Goal: Transaction & Acquisition: Book appointment/travel/reservation

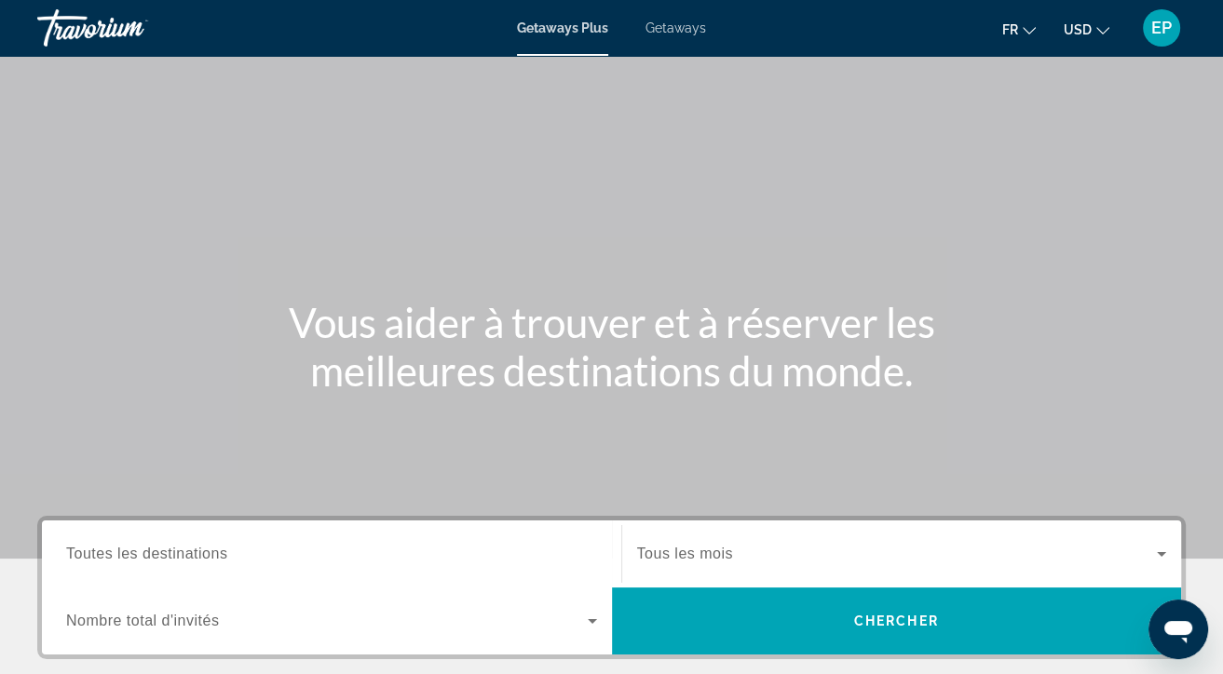
scroll to position [399, 0]
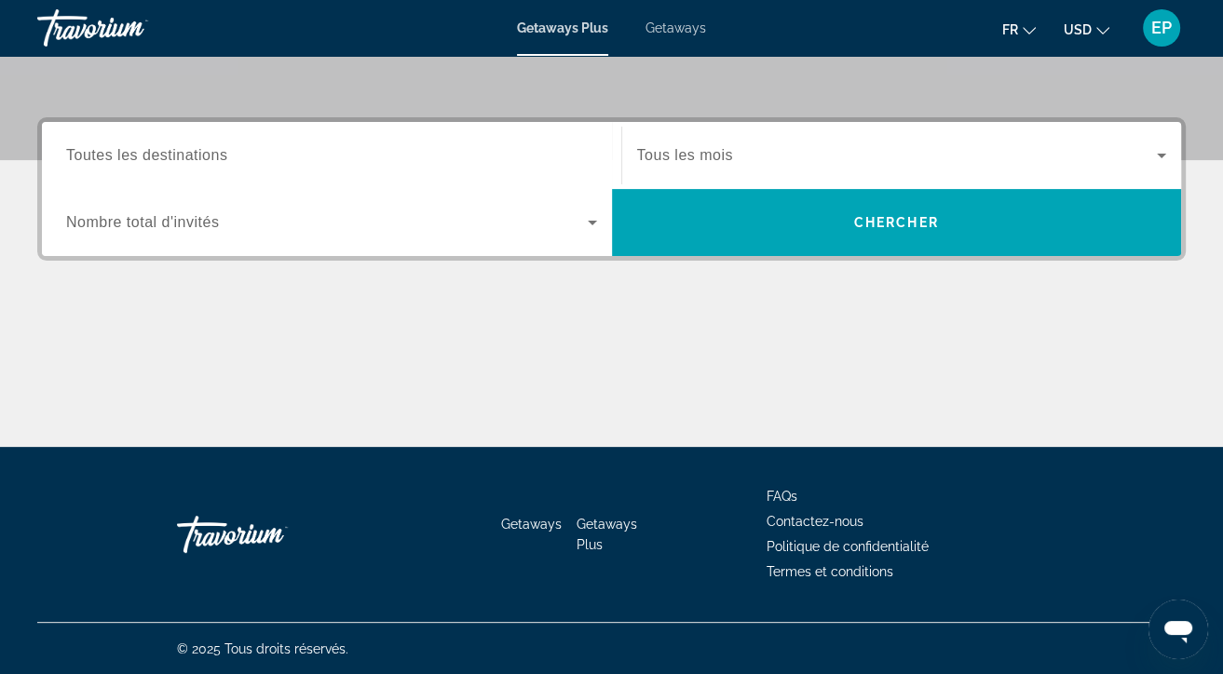
click at [707, 154] on span "Tous les mois" at bounding box center [685, 155] width 96 height 16
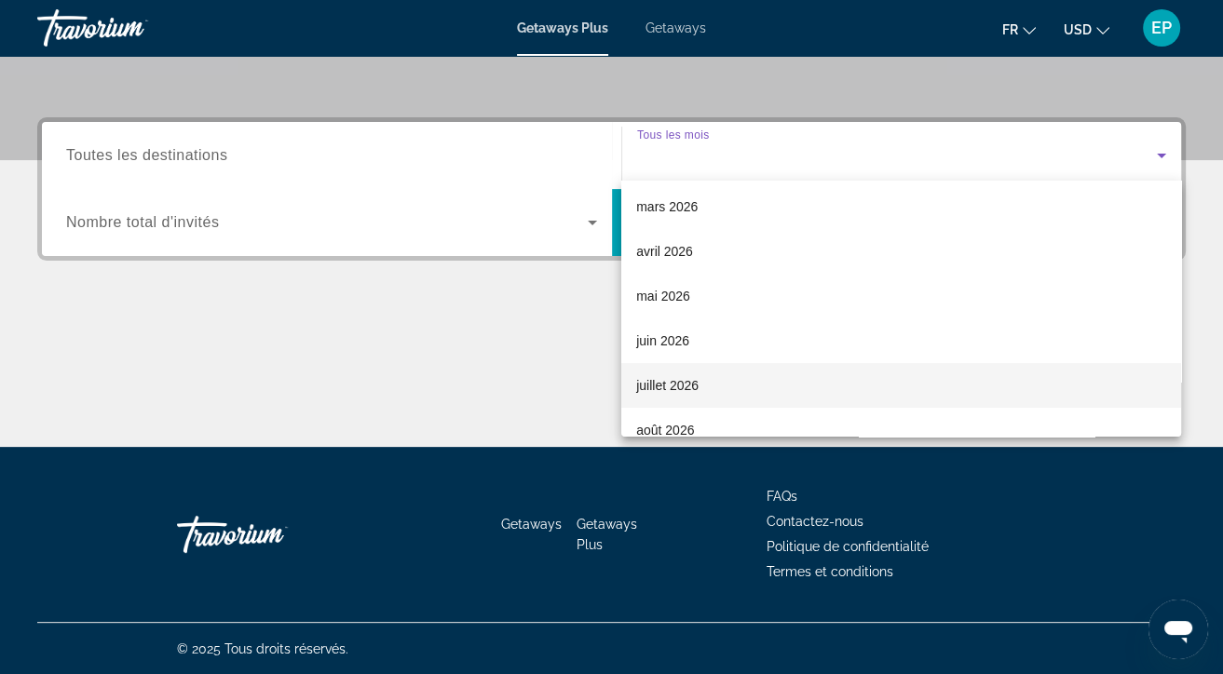
scroll to position [241, 0]
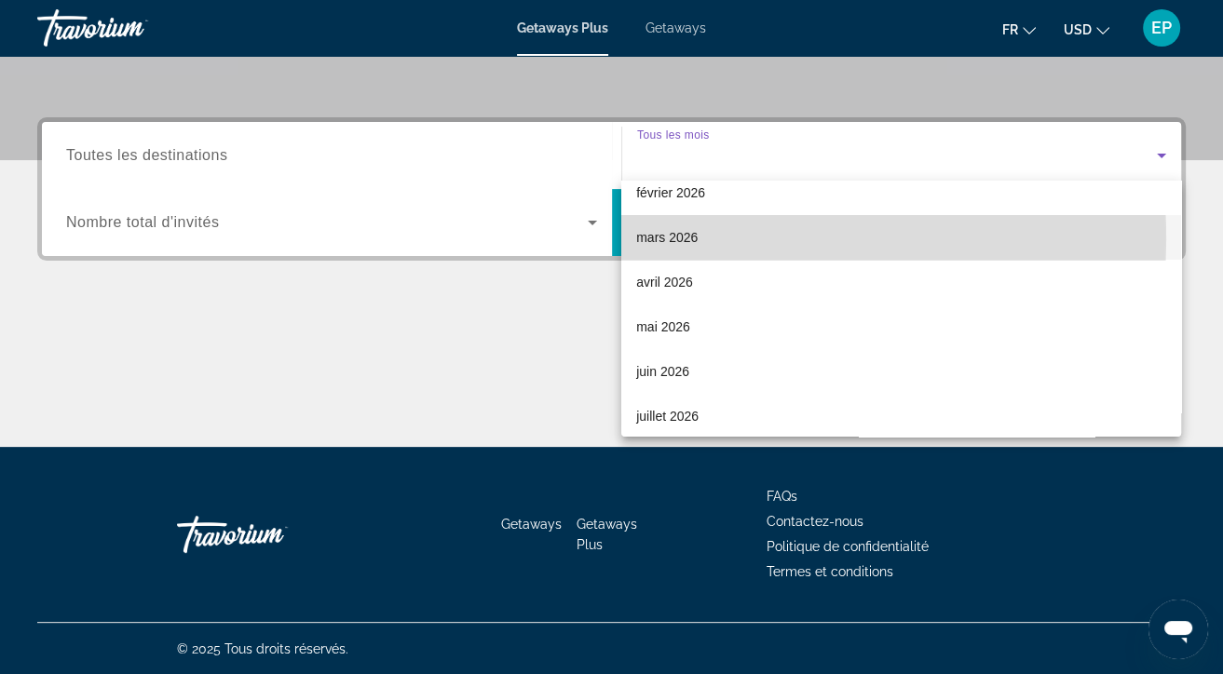
click at [669, 239] on span "mars 2026" at bounding box center [666, 237] width 61 height 22
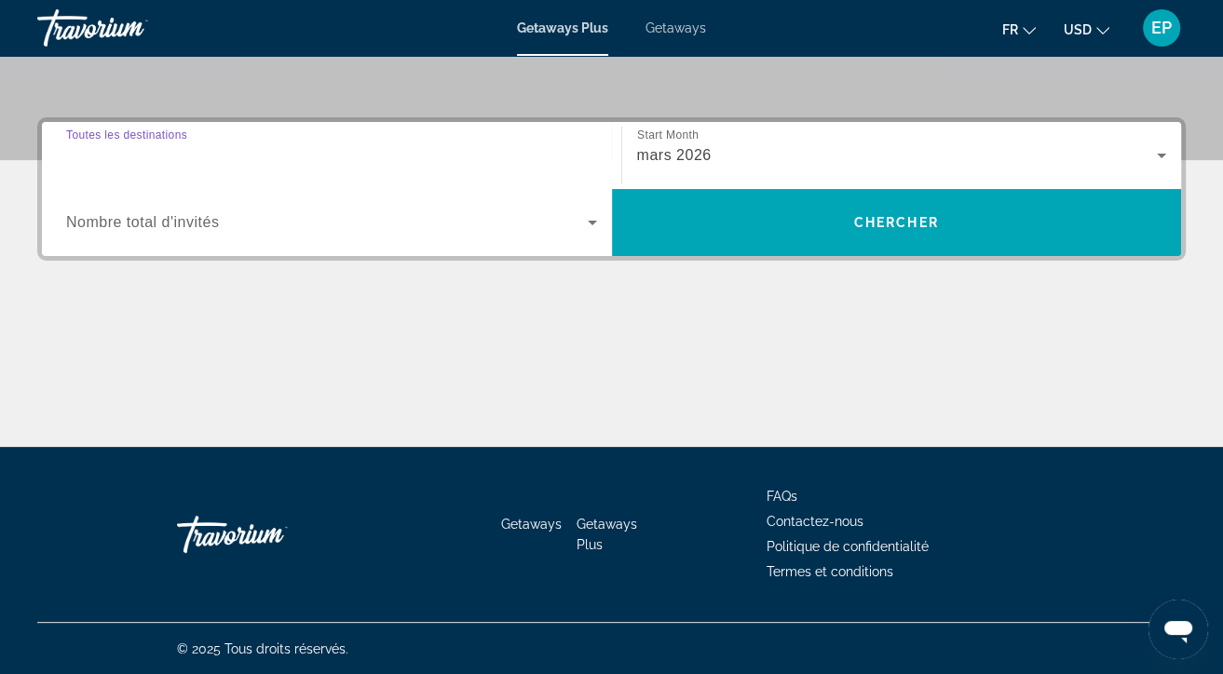
click at [238, 164] on input "Destination Toutes les destinations" at bounding box center [331, 156] width 531 height 22
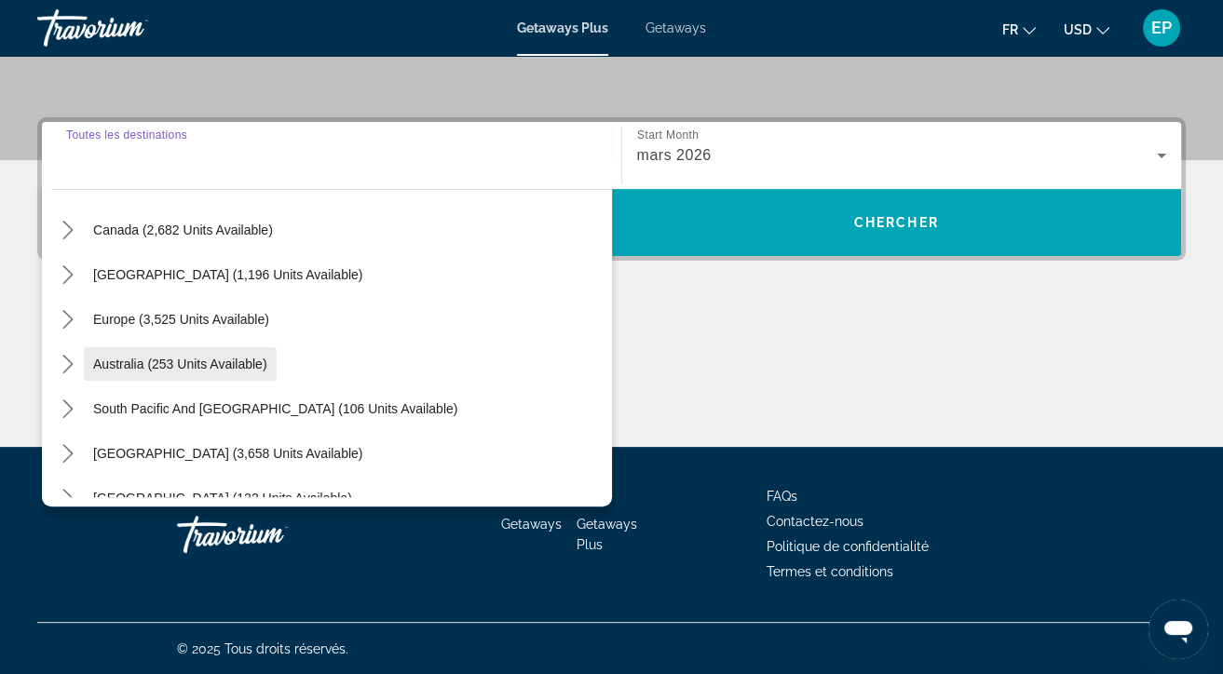
scroll to position [87, 0]
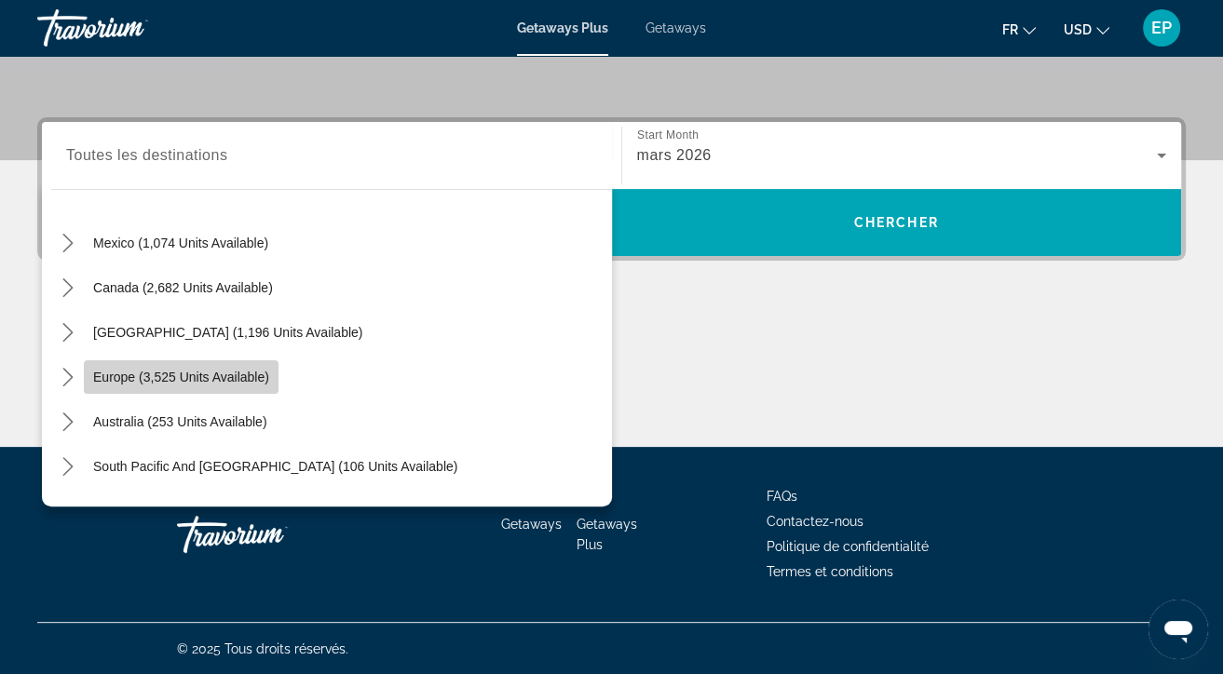
click at [141, 366] on span "Select destination: Europe (3,525 units available)" at bounding box center [181, 377] width 195 height 45
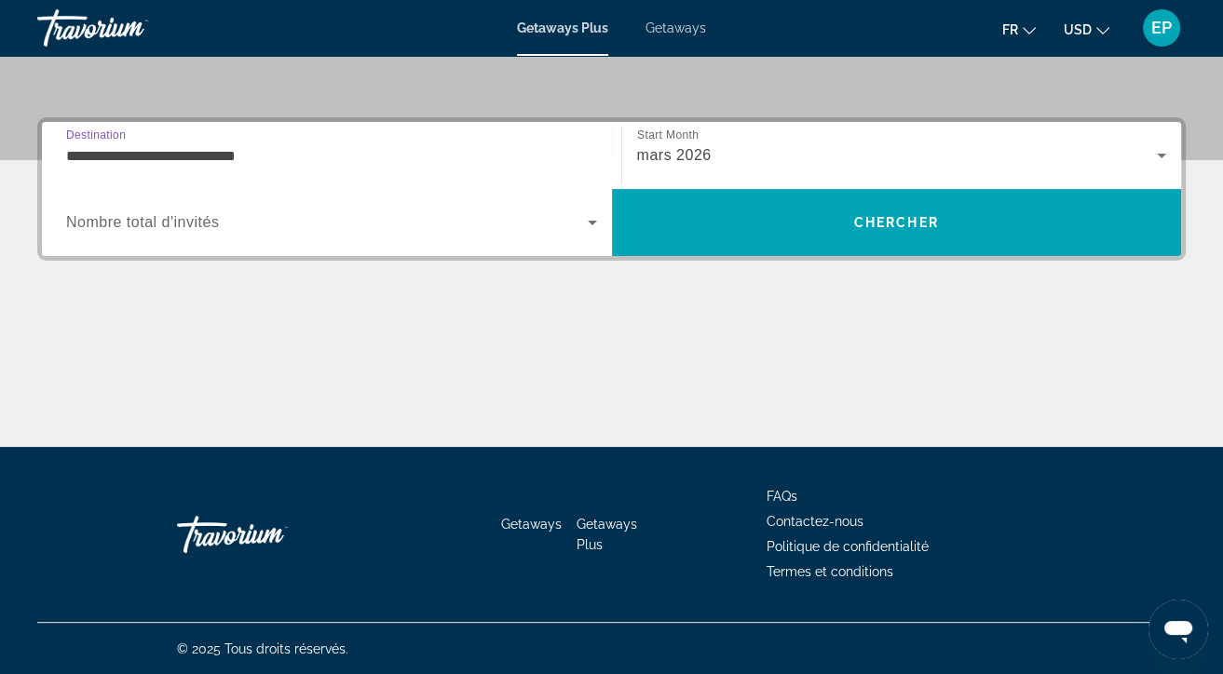
click at [335, 164] on input "**********" at bounding box center [331, 156] width 531 height 22
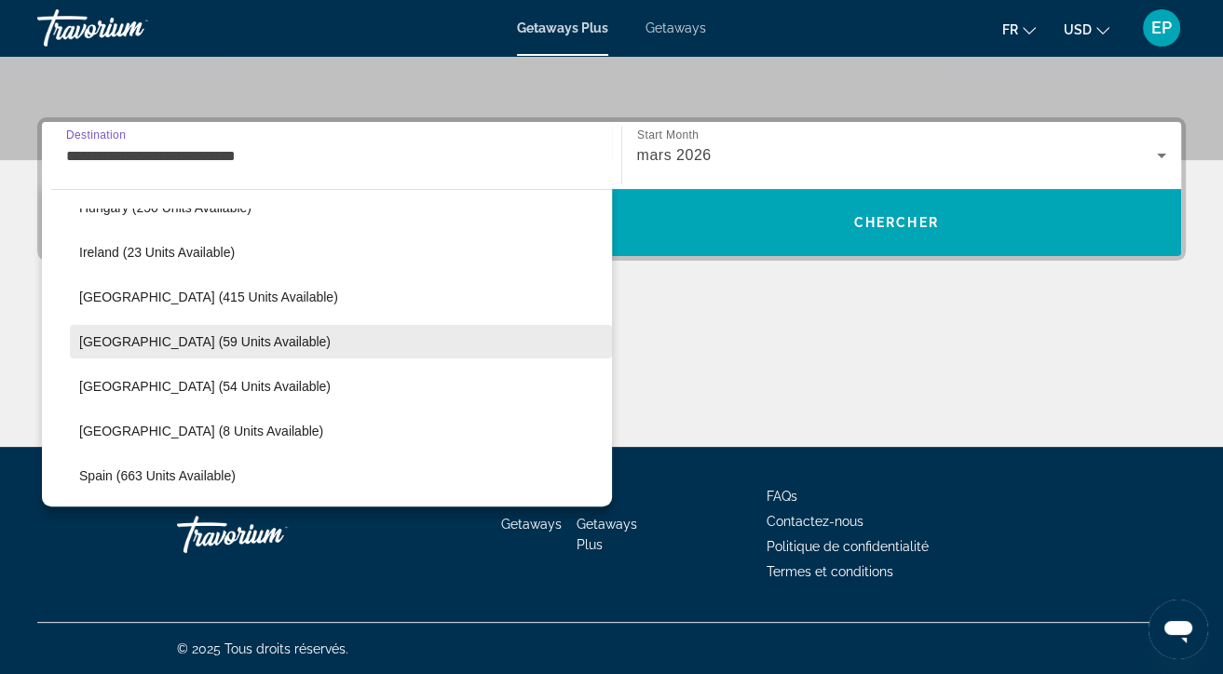
scroll to position [647, 0]
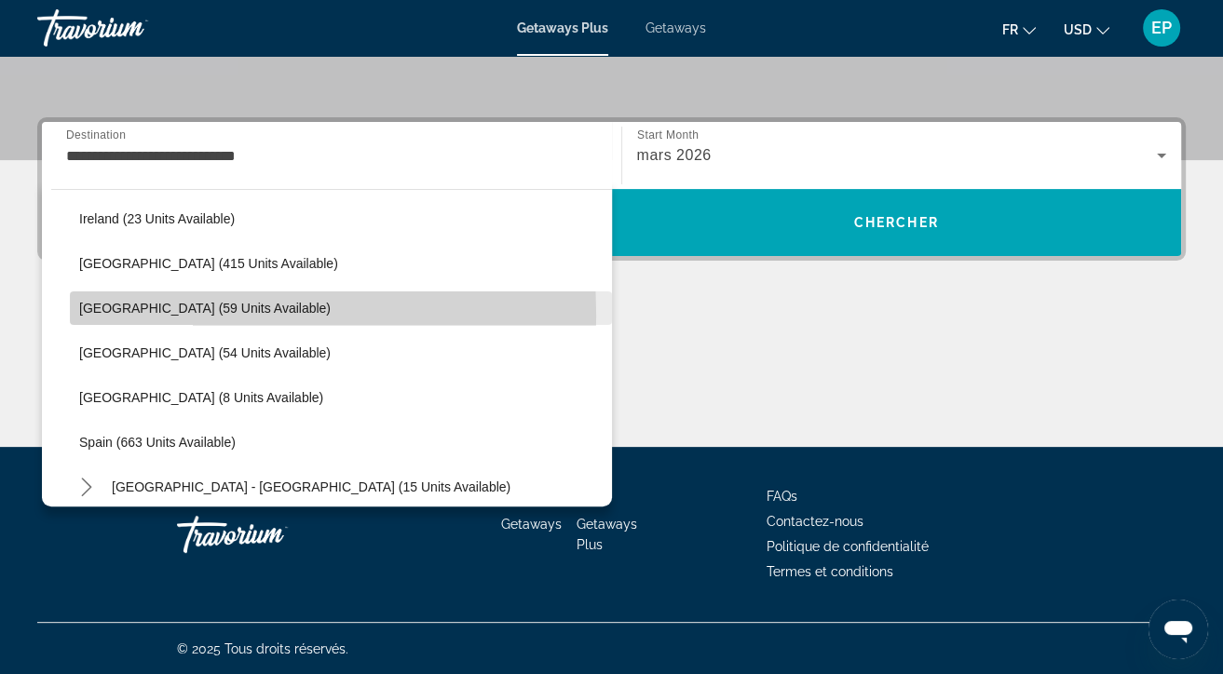
click at [157, 314] on span "Portugal (59 units available)" at bounding box center [205, 308] width 252 height 15
type input "**********"
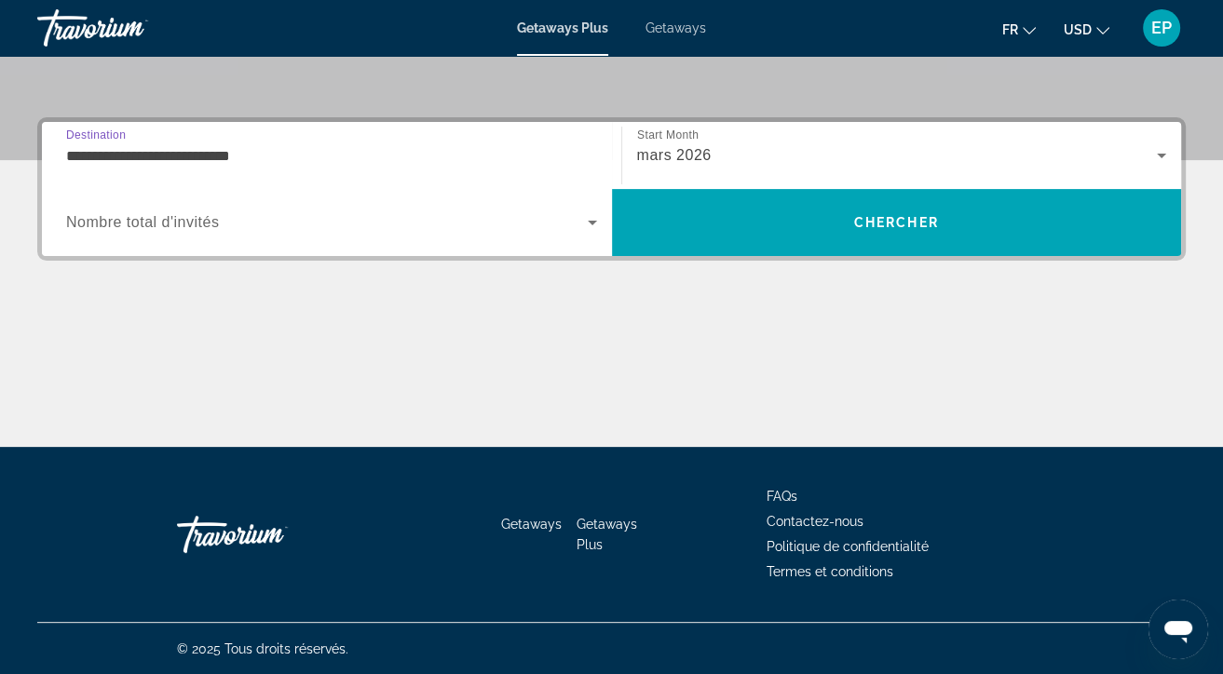
click at [575, 214] on span "Search widget" at bounding box center [327, 222] width 522 height 22
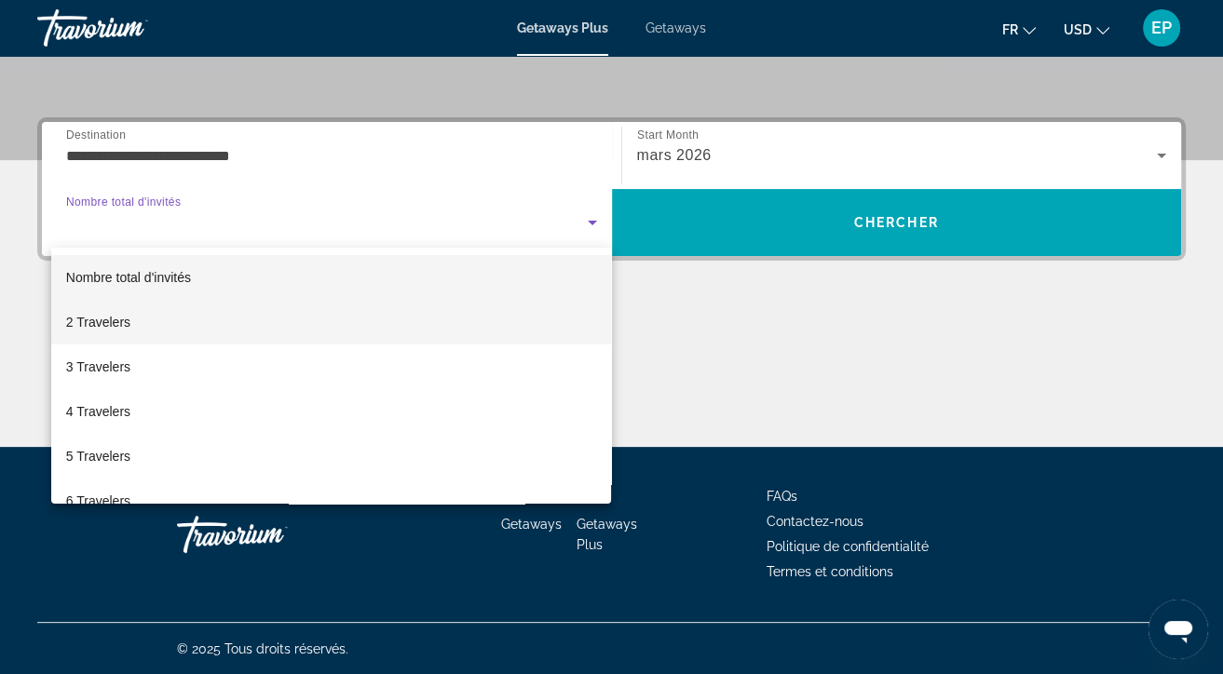
click at [97, 323] on span "2 Travelers" at bounding box center [98, 322] width 64 height 22
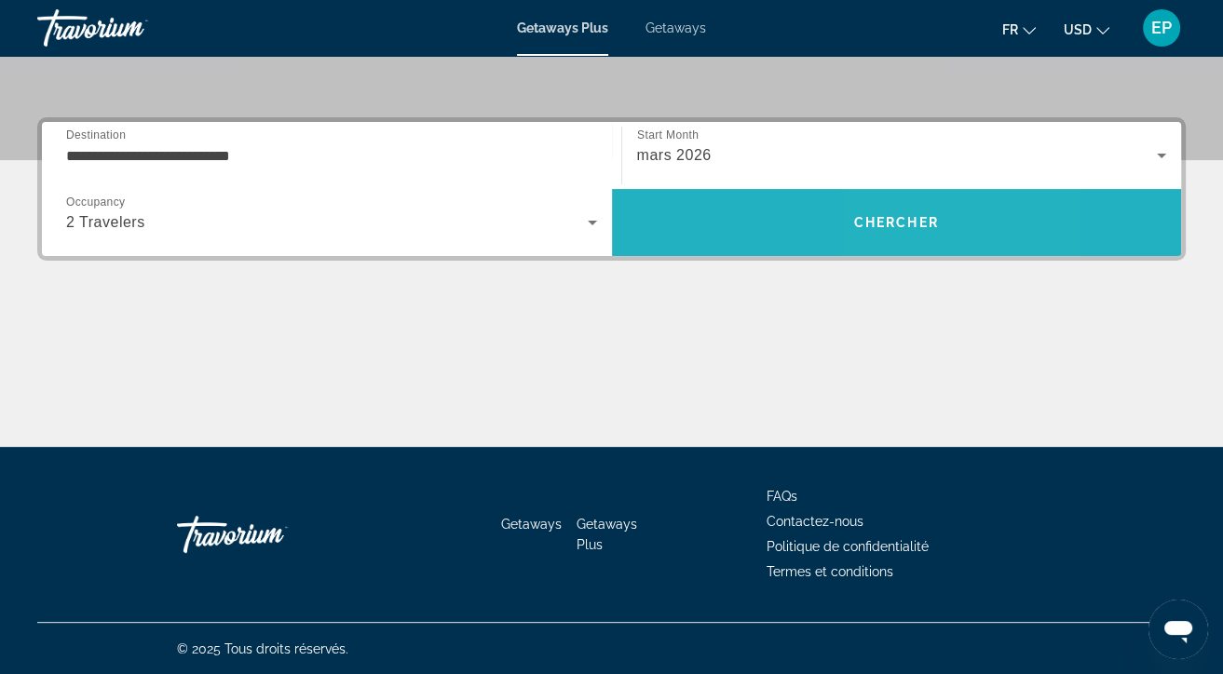
click at [899, 243] on span "Search" at bounding box center [897, 222] width 570 height 45
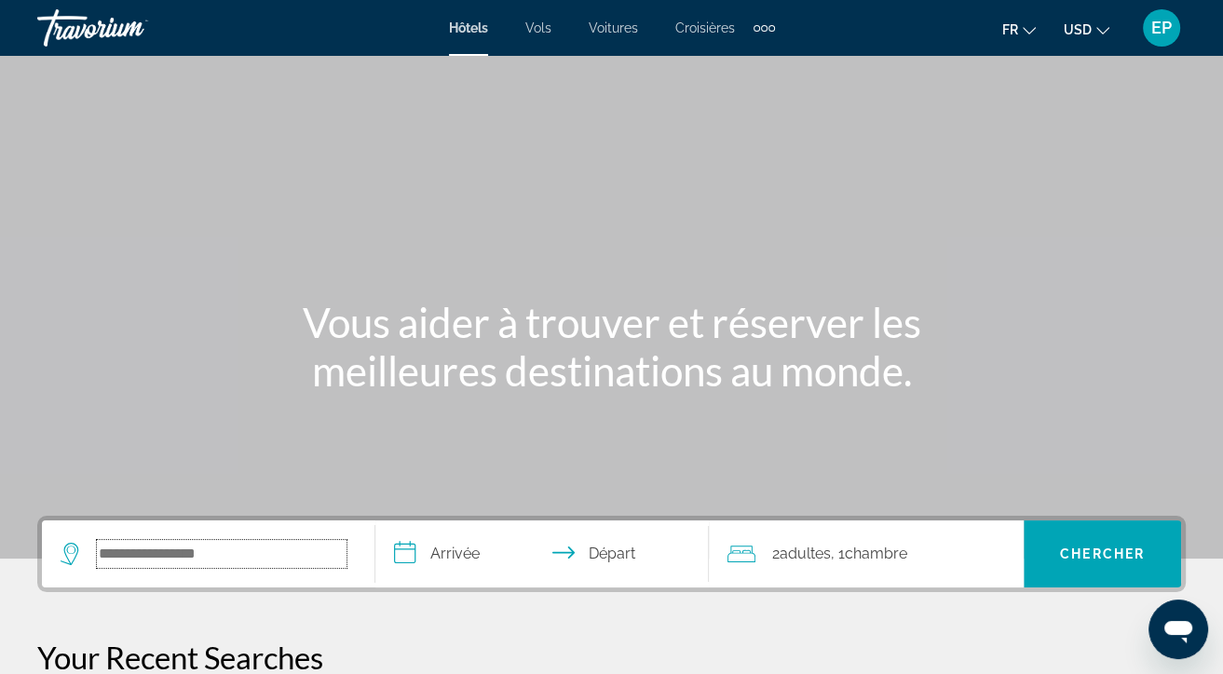
click at [171, 551] on input "Search hotel destination" at bounding box center [222, 554] width 250 height 28
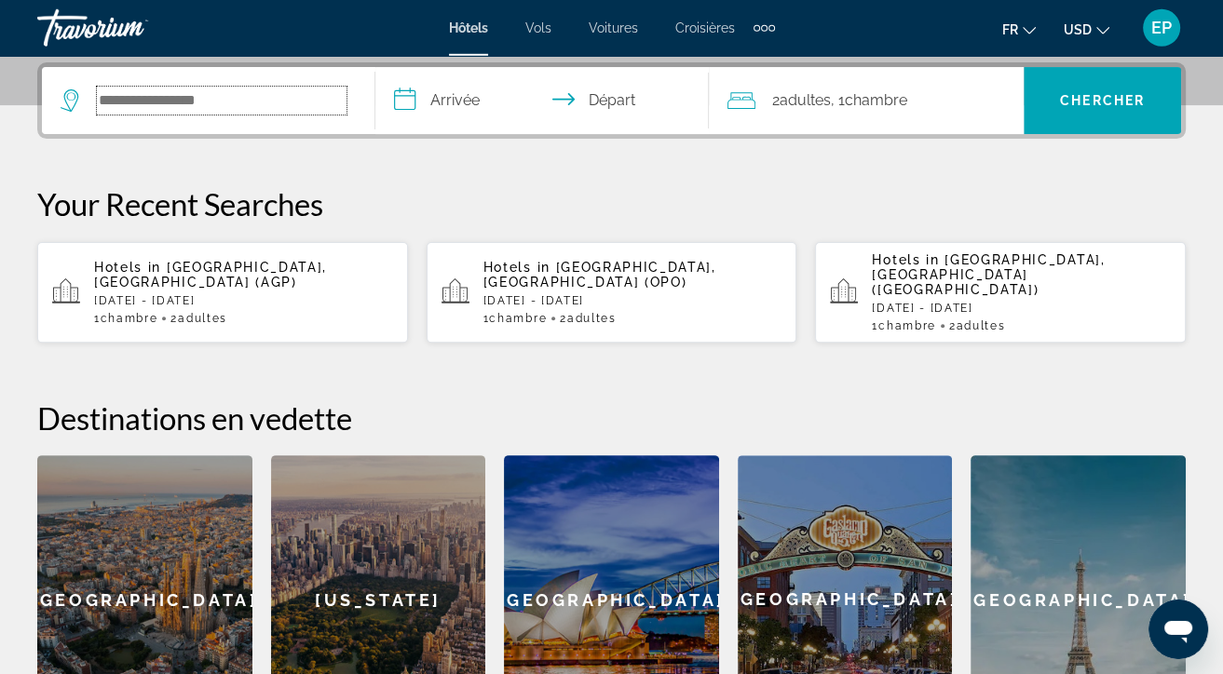
scroll to position [455, 0]
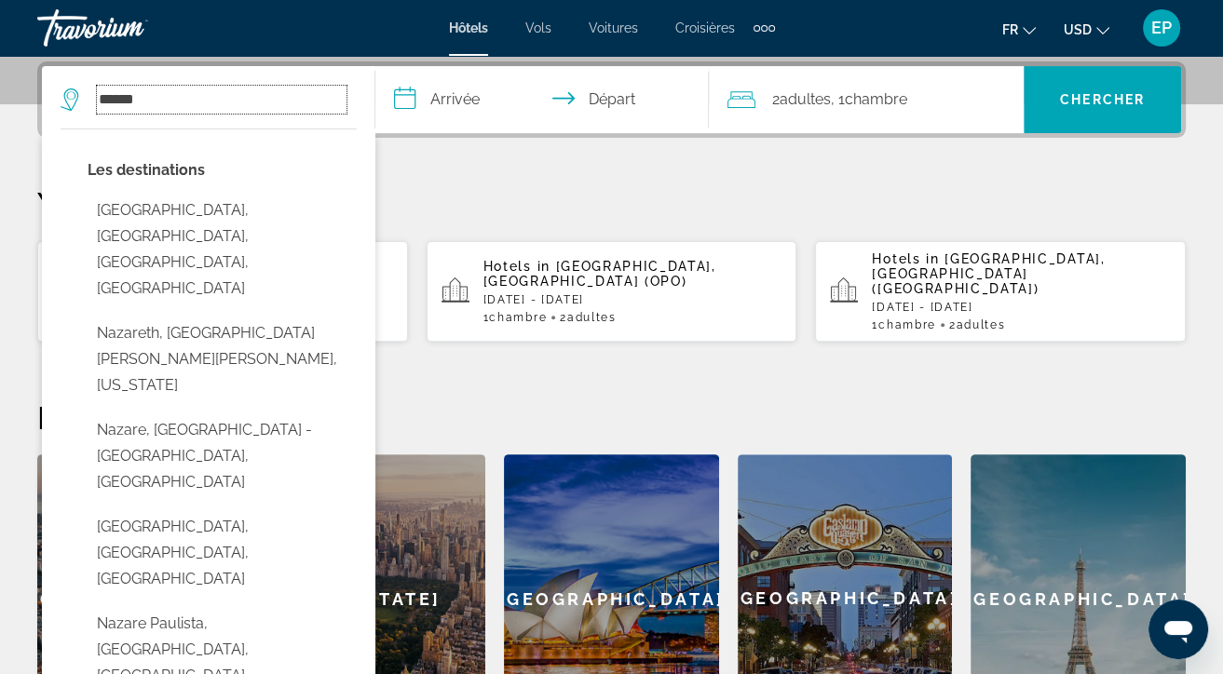
click at [160, 102] on input "******" at bounding box center [222, 100] width 250 height 28
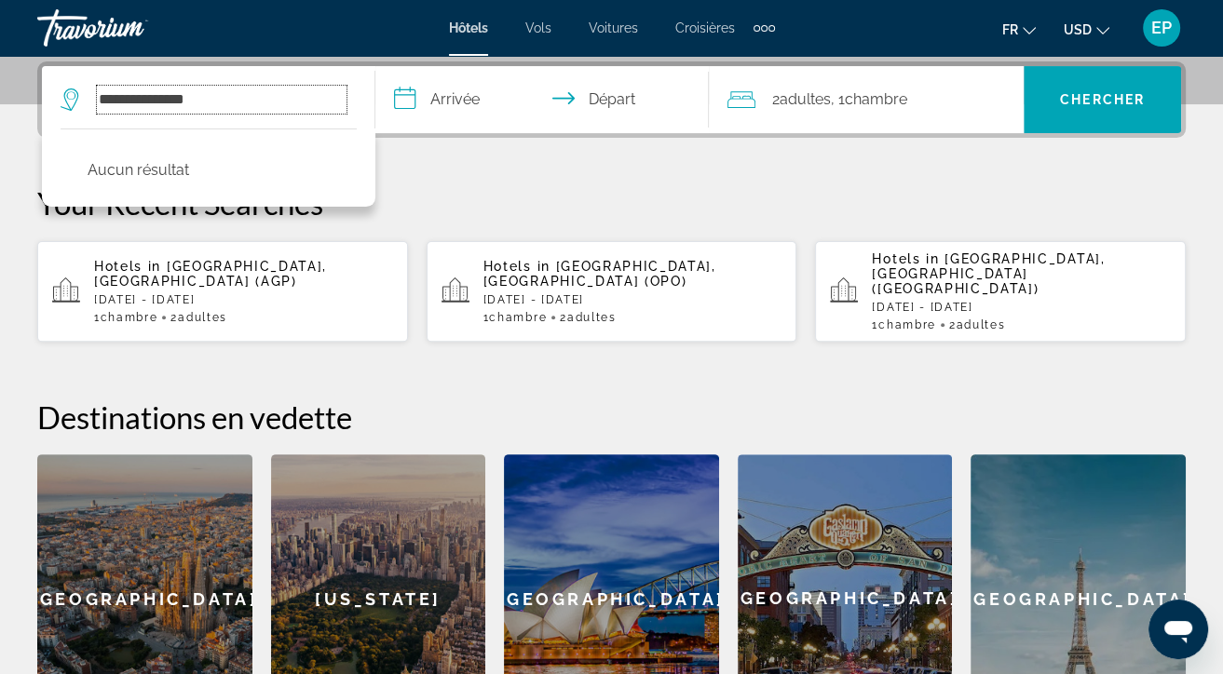
click at [147, 97] on input "**********" at bounding box center [222, 100] width 250 height 28
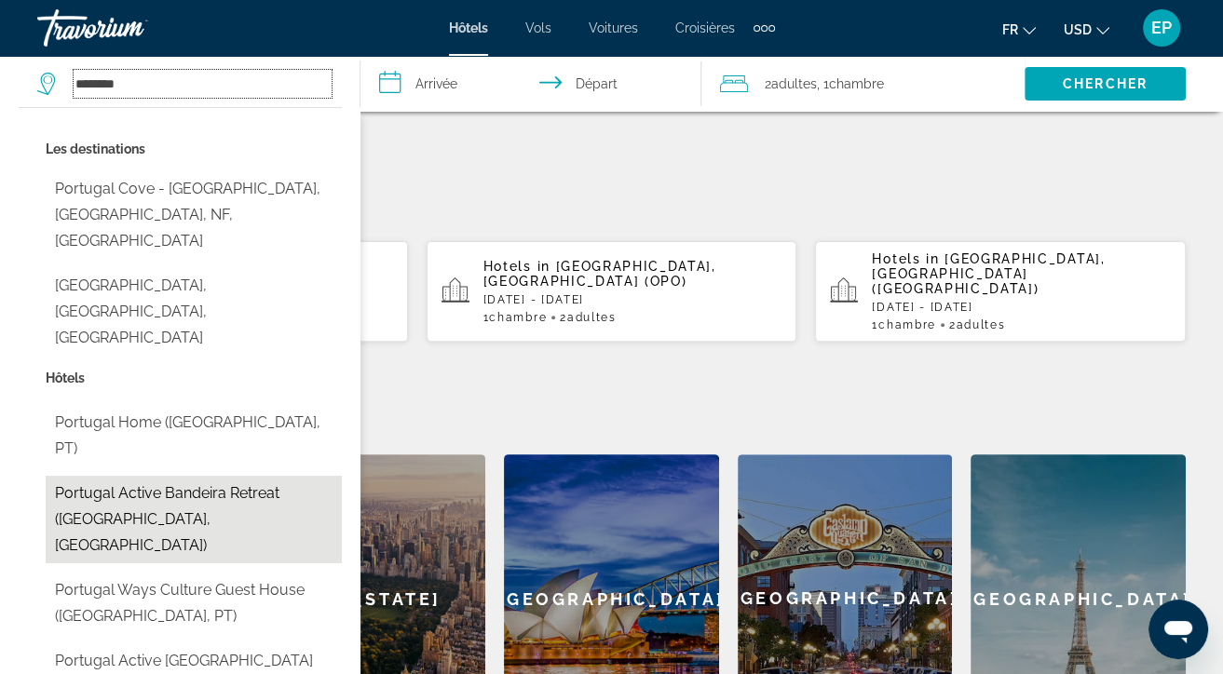
scroll to position [652, 0]
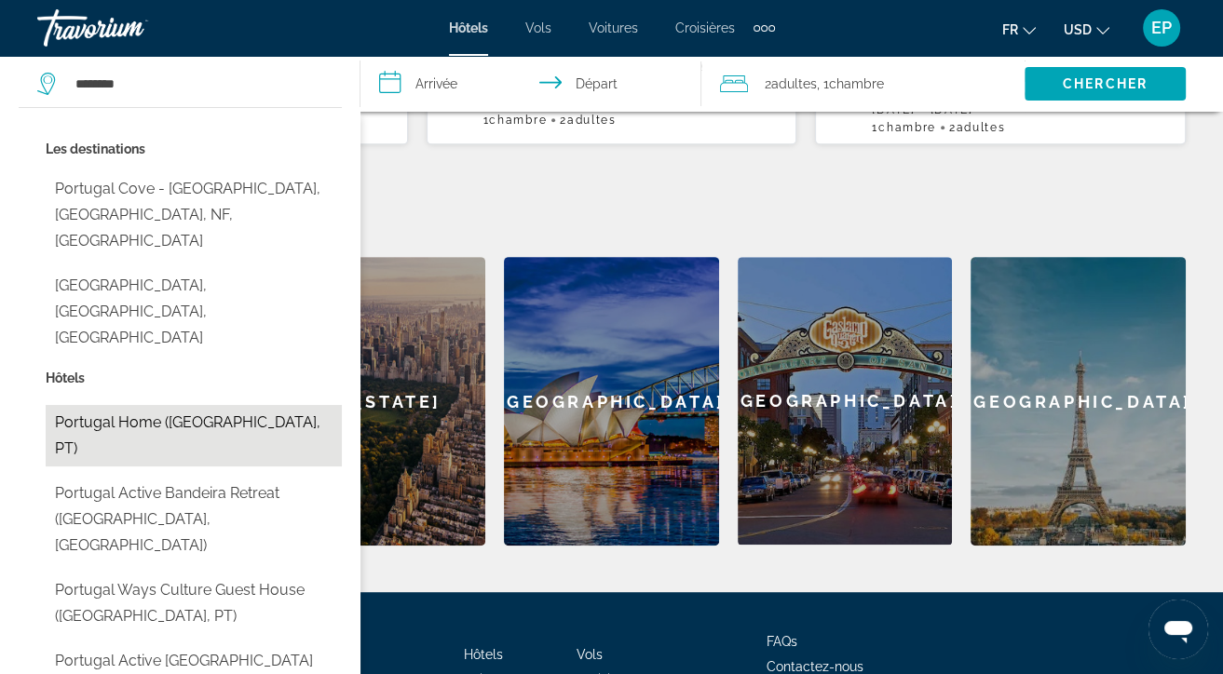
click at [203, 405] on button "Portugal Home ([GEOGRAPHIC_DATA], PT)" at bounding box center [194, 435] width 296 height 61
type input "**********"
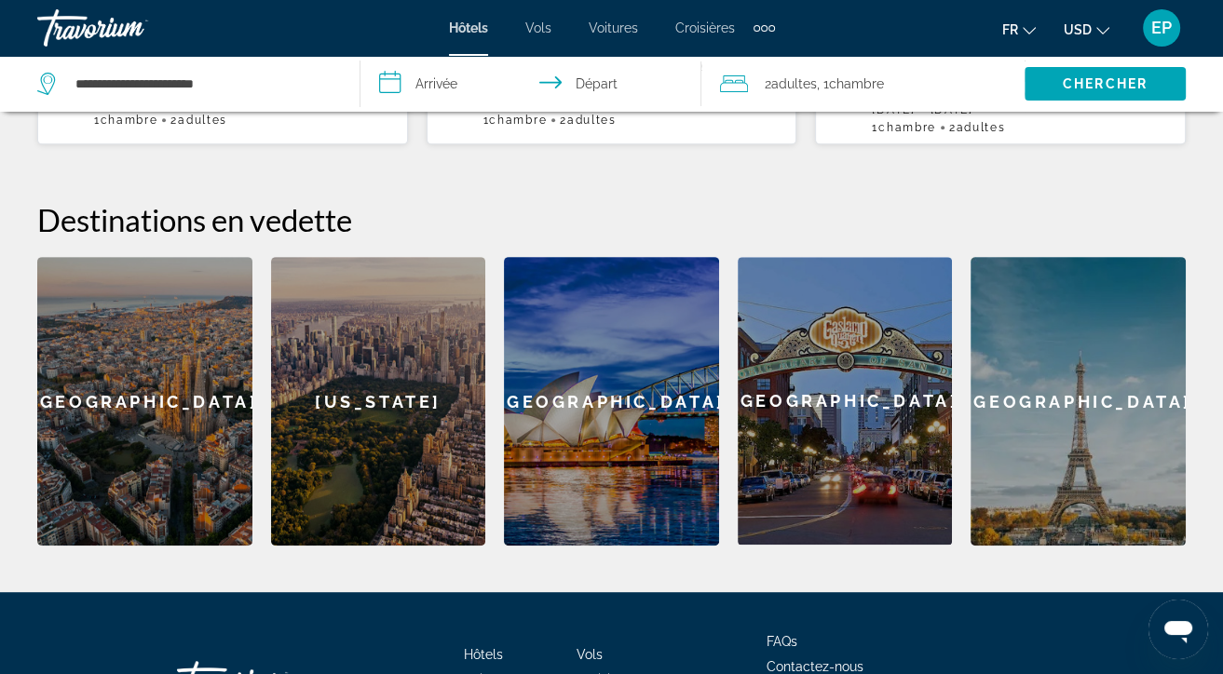
click at [467, 83] on input "**********" at bounding box center [535, 86] width 349 height 61
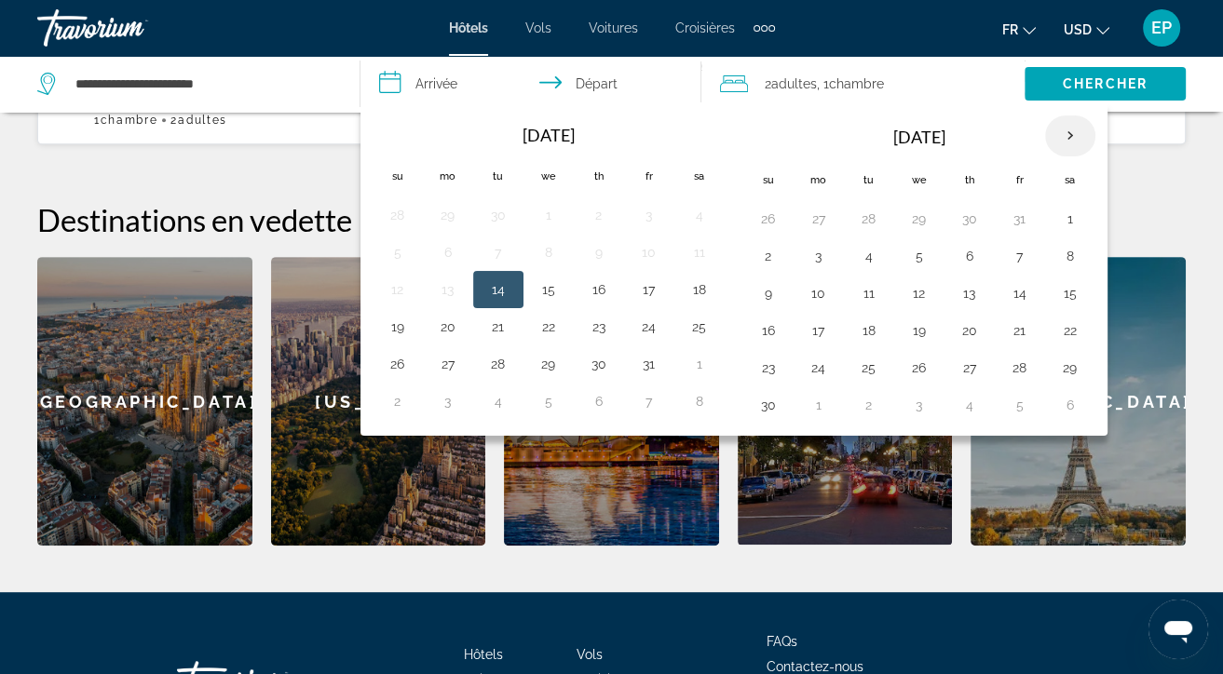
click at [1051, 136] on th "Next month" at bounding box center [1070, 136] width 50 height 41
click at [764, 412] on button "29" at bounding box center [769, 405] width 30 height 26
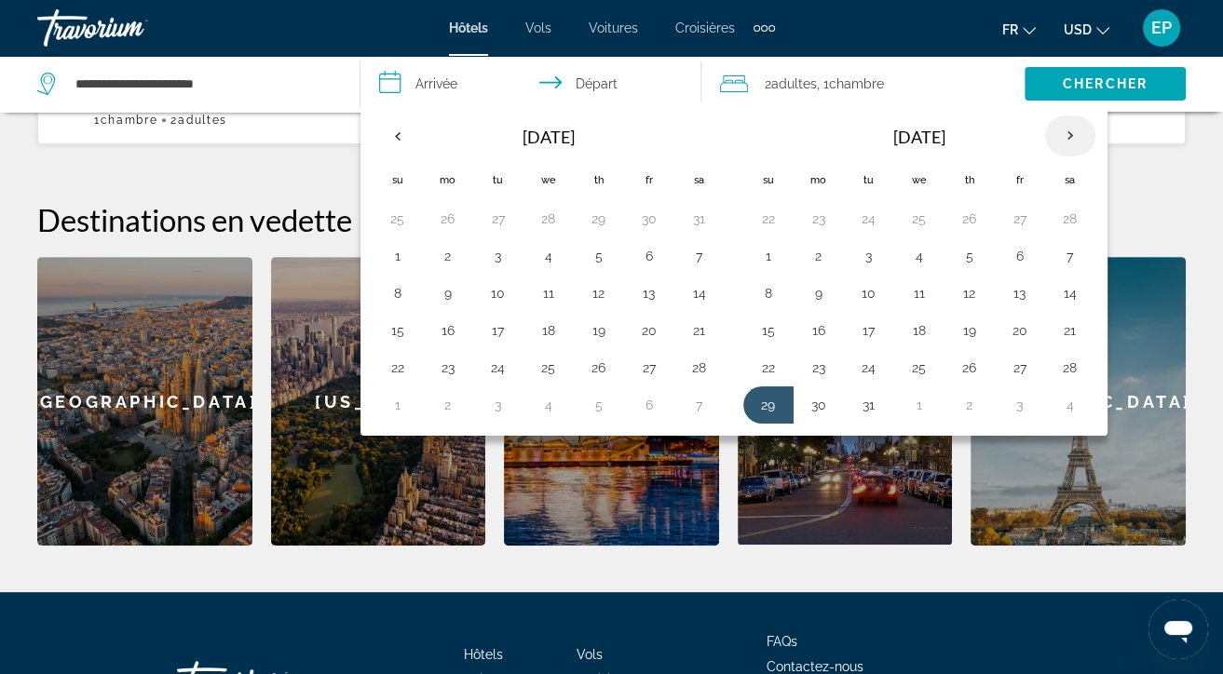
click at [1059, 147] on th "Next month" at bounding box center [1070, 136] width 50 height 41
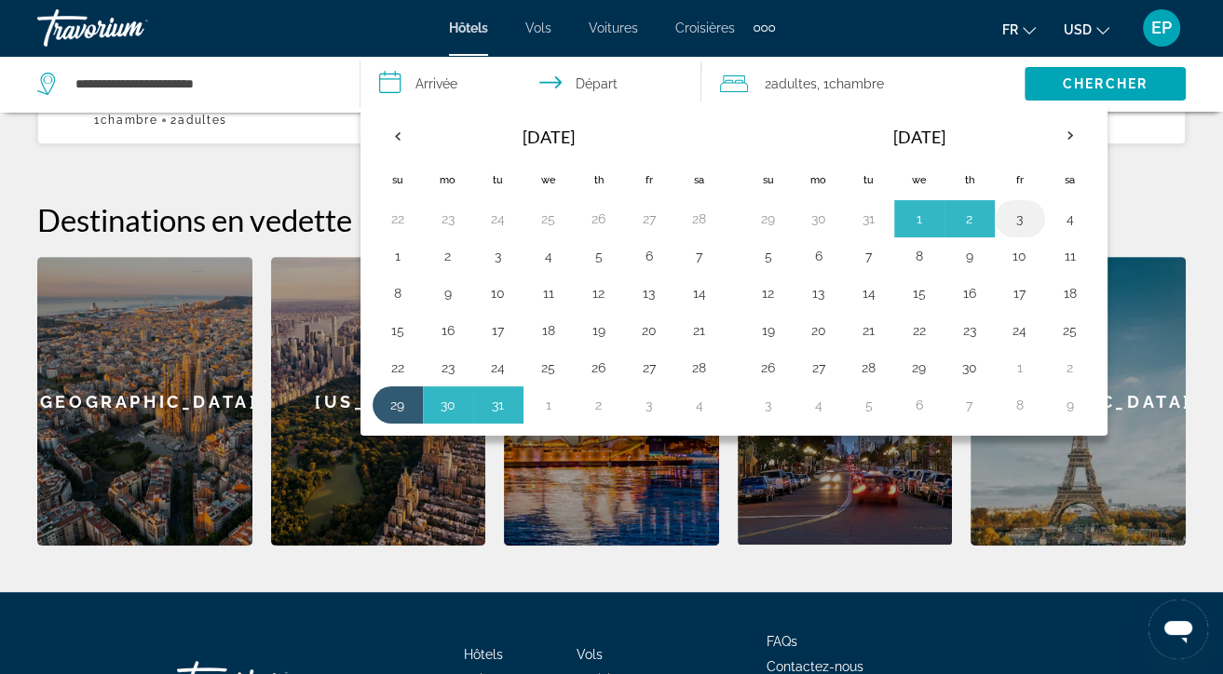
click at [1013, 216] on button "3" at bounding box center [1020, 219] width 30 height 26
type input "**********"
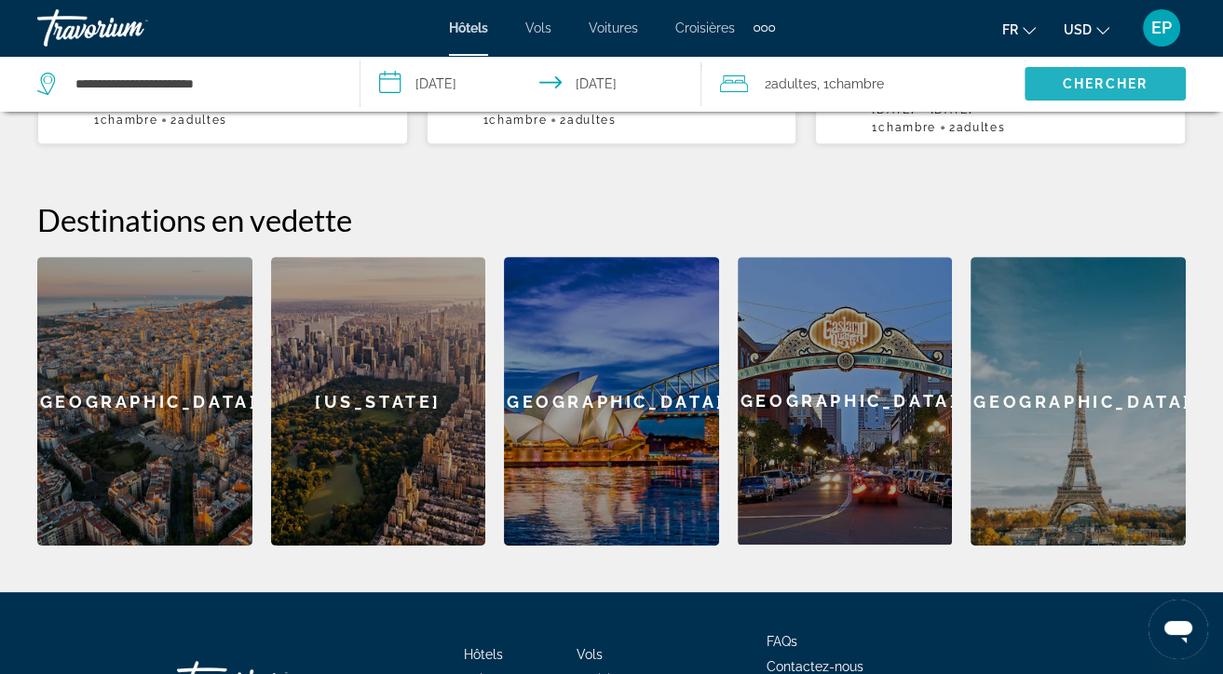
click at [1087, 88] on span "Chercher" at bounding box center [1105, 83] width 85 height 15
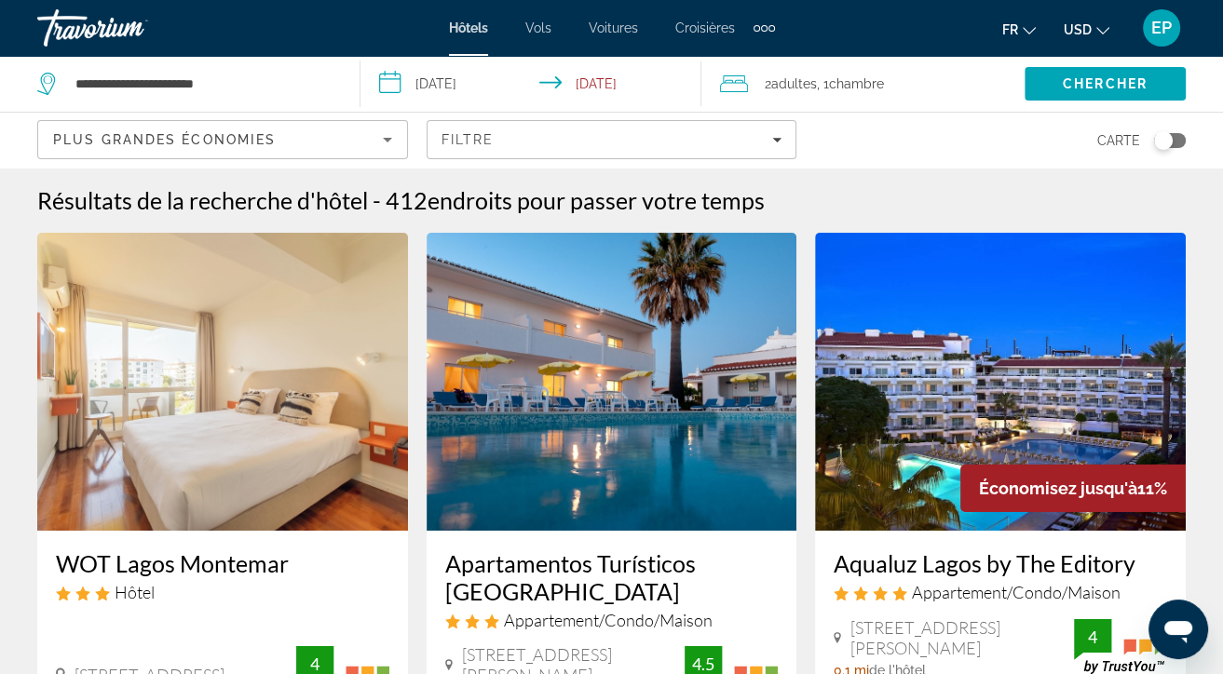
click at [1180, 140] on div "Toggle map" at bounding box center [1170, 140] width 32 height 15
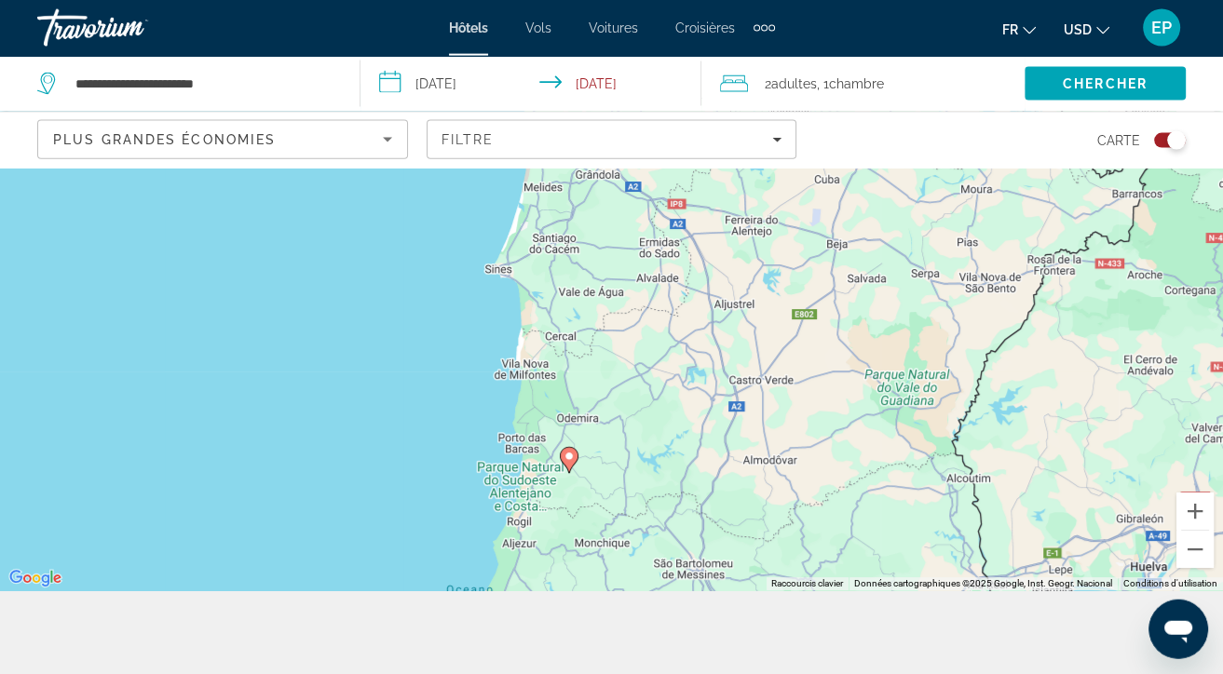
drag, startPoint x: 655, startPoint y: 524, endPoint x: 655, endPoint y: 684, distance: 160.2
click at [655, 591] on div "Pour activer le glissement avec le clavier, appuyez sur Alt+Entrée. Une fois ce…" at bounding box center [611, 337] width 1223 height 507
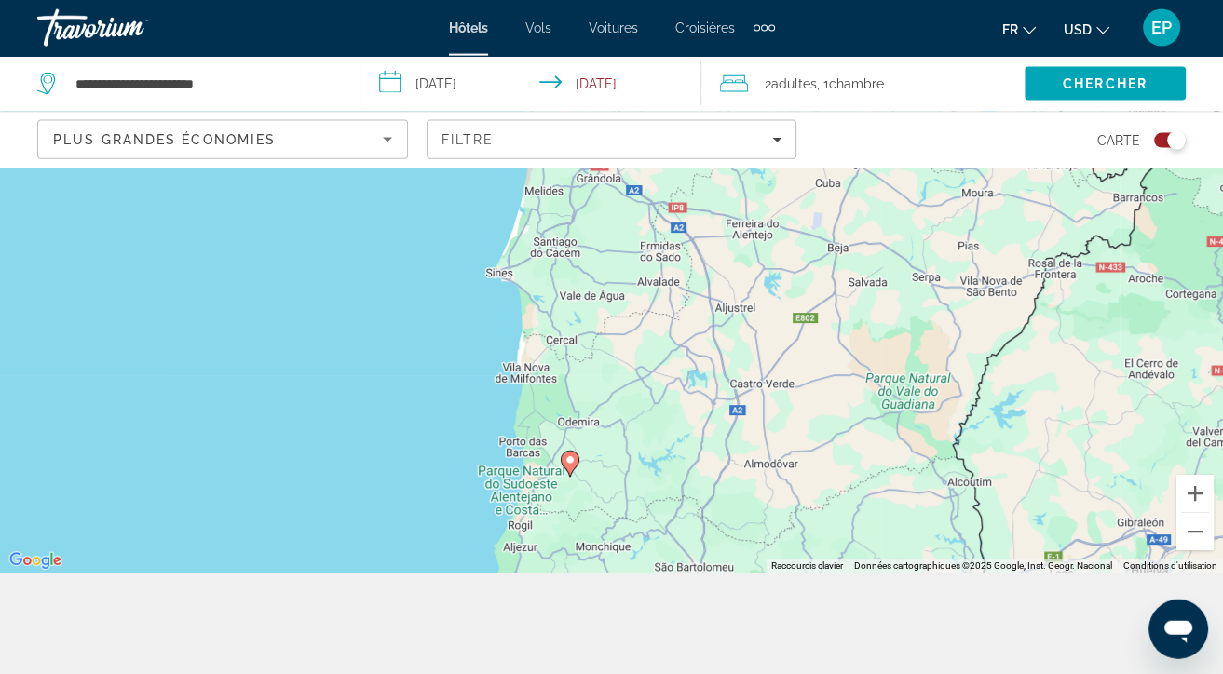
scroll to position [102, 0]
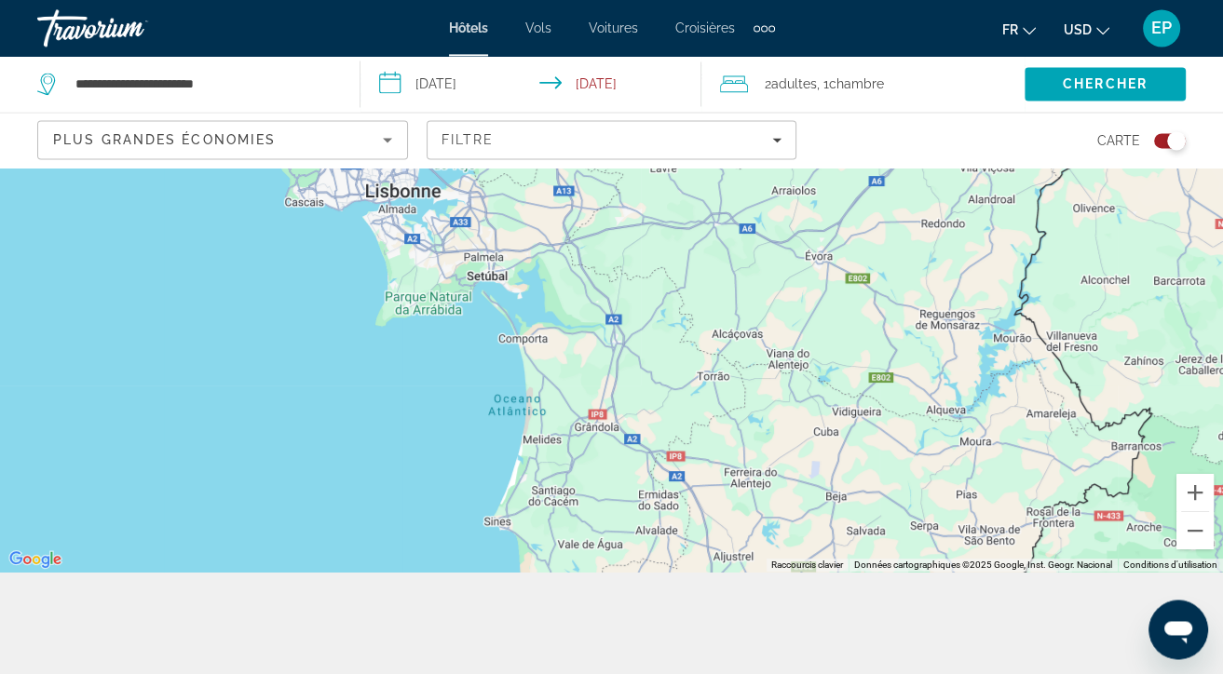
drag, startPoint x: 639, startPoint y: 296, endPoint x: 634, endPoint y: 576, distance: 279.5
click at [634, 572] on div "Pour activer le glissement avec le clavier, appuyez sur Alt+Entrée. Une fois ce…" at bounding box center [611, 318] width 1223 height 507
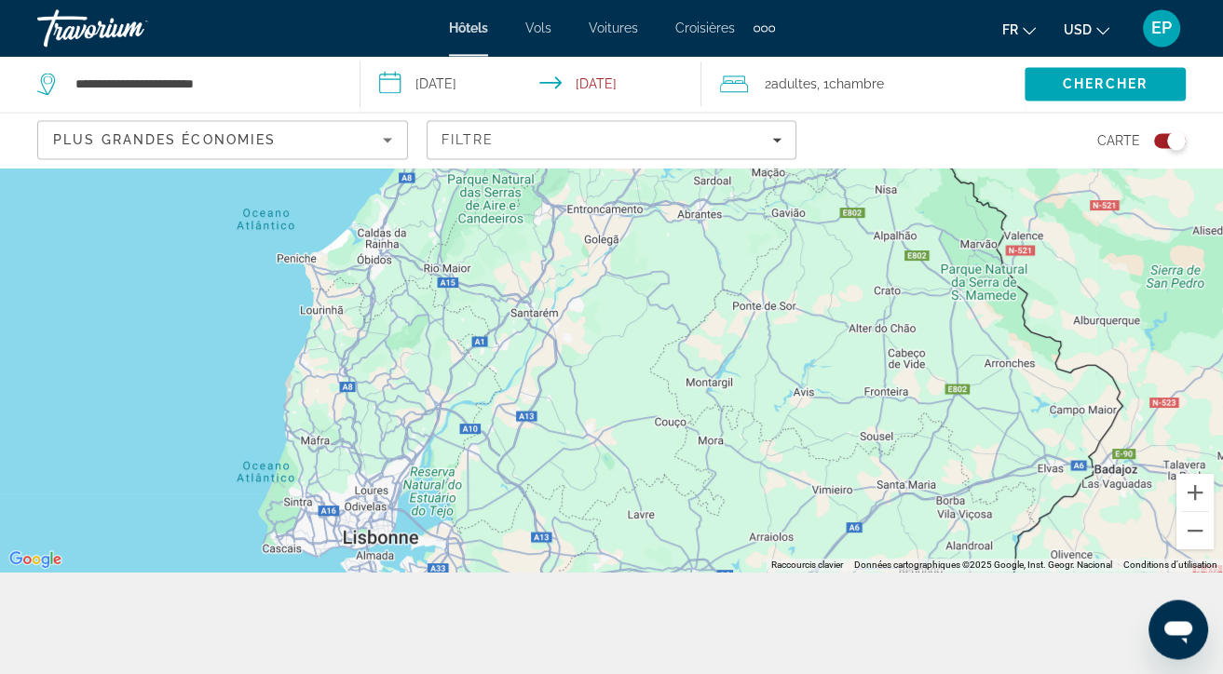
drag, startPoint x: 602, startPoint y: 333, endPoint x: 583, endPoint y: 652, distance: 320.1
click at [583, 572] on div "Main content" at bounding box center [611, 318] width 1223 height 507
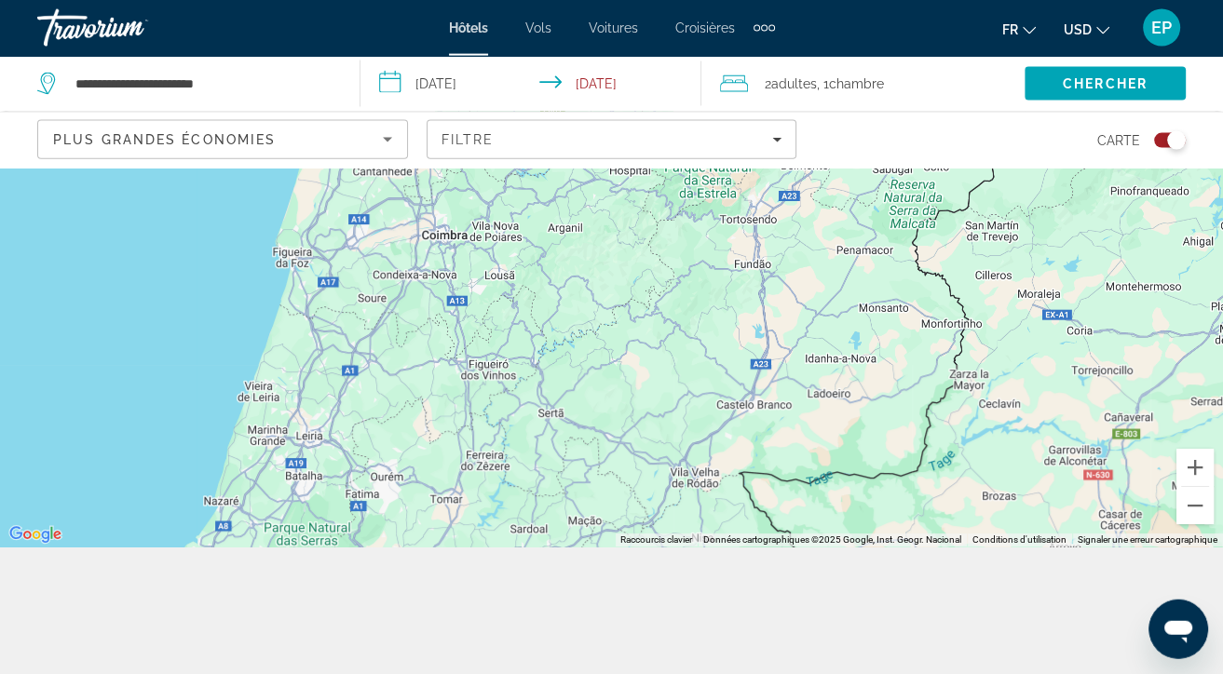
drag, startPoint x: 526, startPoint y: 306, endPoint x: 318, endPoint y: 657, distance: 407.7
click at [335, 547] on div "Main content" at bounding box center [611, 293] width 1223 height 507
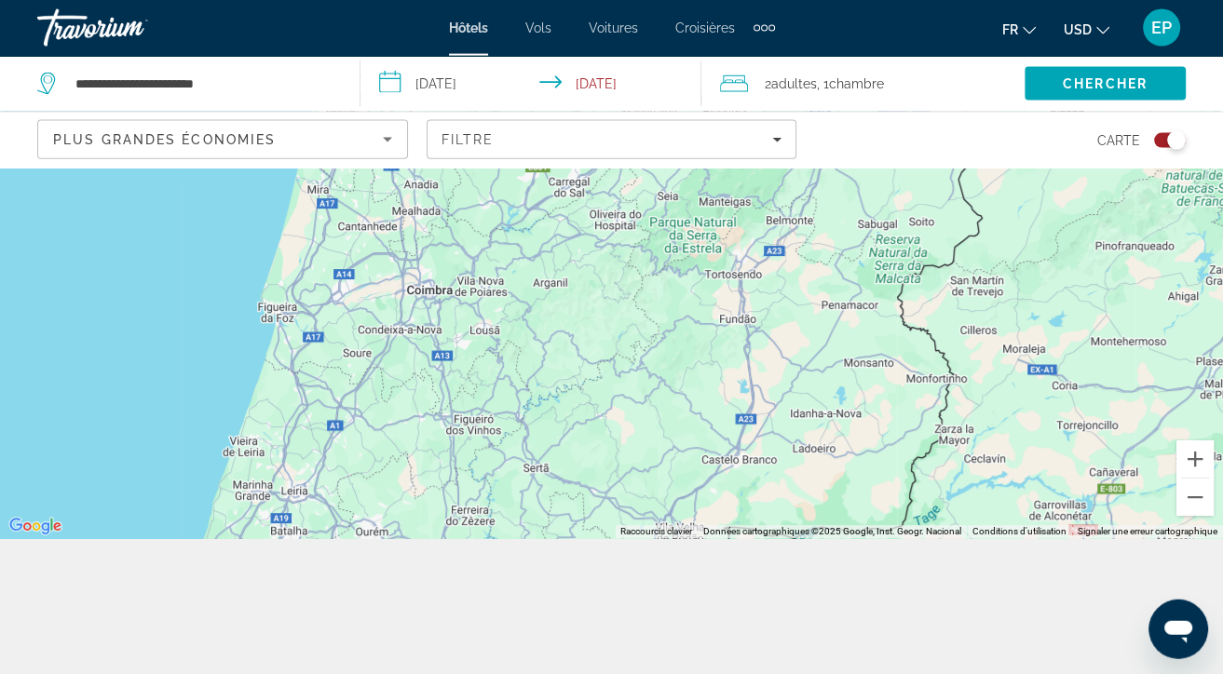
scroll to position [137, 0]
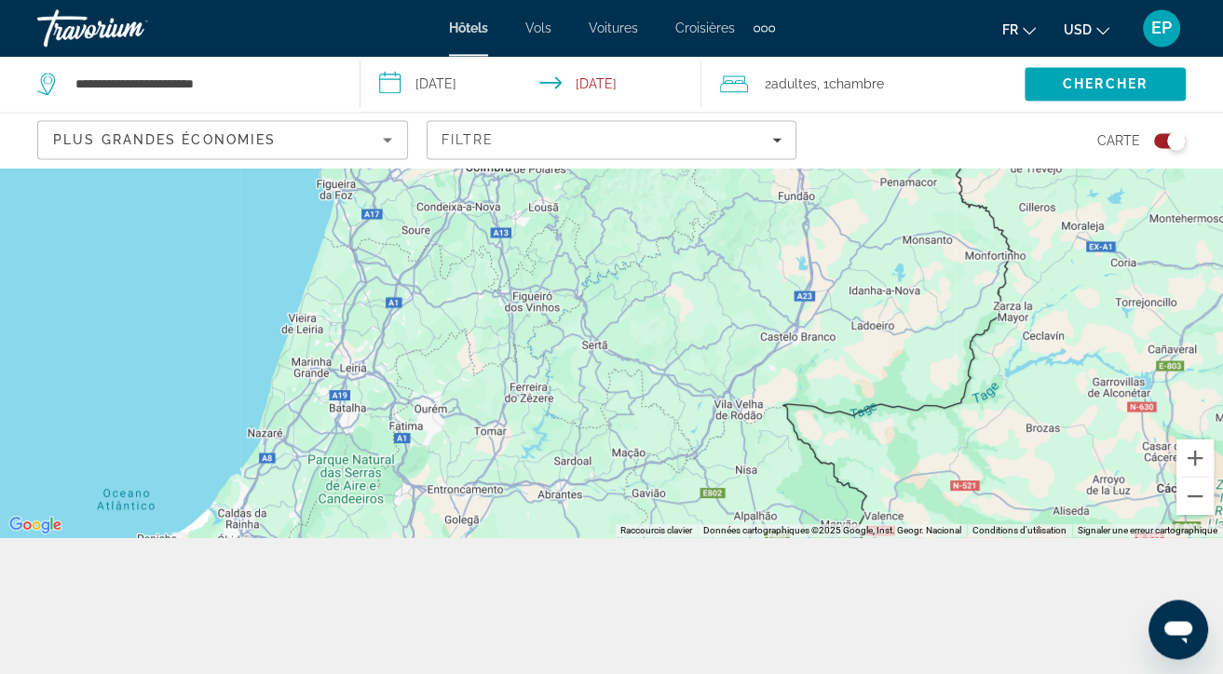
drag, startPoint x: 388, startPoint y: 388, endPoint x: 454, endPoint y: 250, distance: 152.5
click at [454, 250] on div "Main content" at bounding box center [611, 284] width 1223 height 507
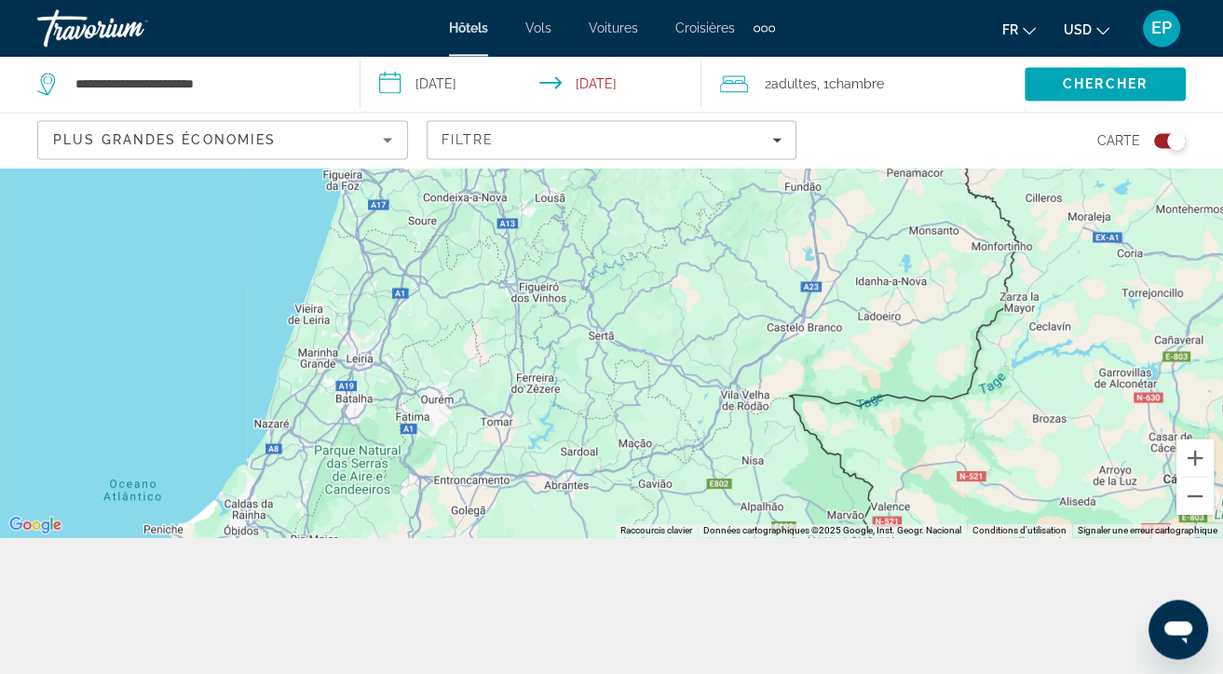
click at [269, 432] on div "Main content" at bounding box center [611, 284] width 1223 height 507
click at [266, 435] on div "Main content" at bounding box center [611, 284] width 1223 height 507
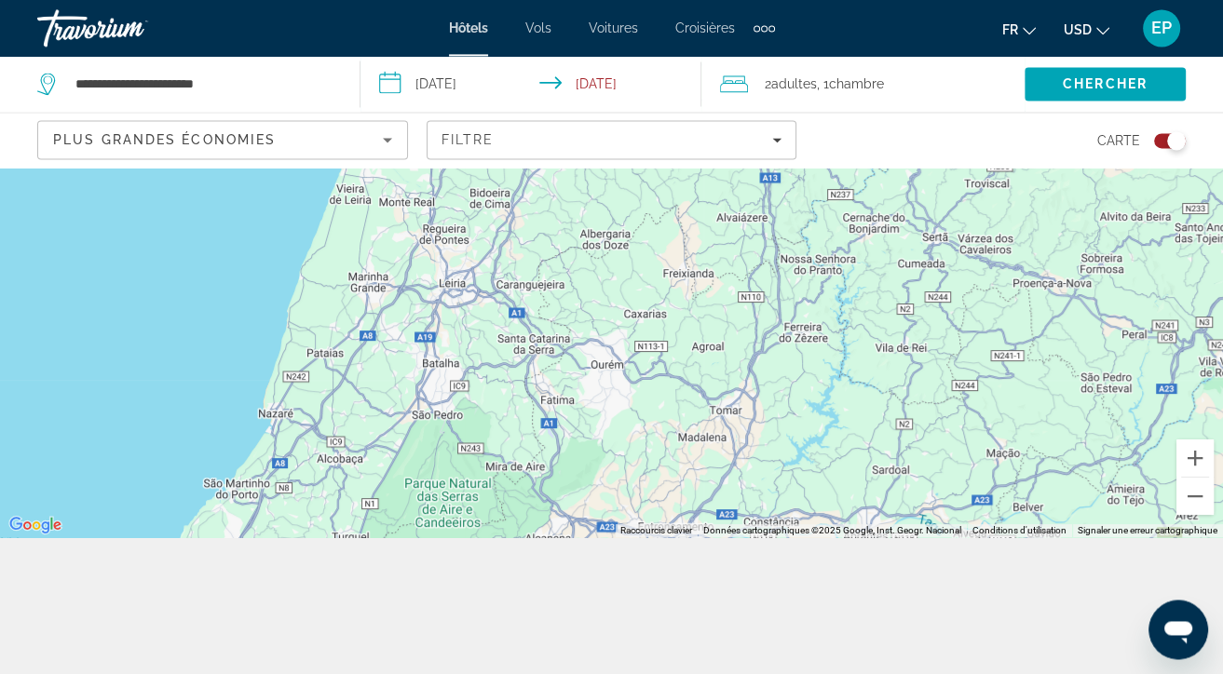
click at [280, 420] on div "Main content" at bounding box center [611, 284] width 1223 height 507
click at [279, 420] on div "Main content" at bounding box center [611, 284] width 1223 height 507
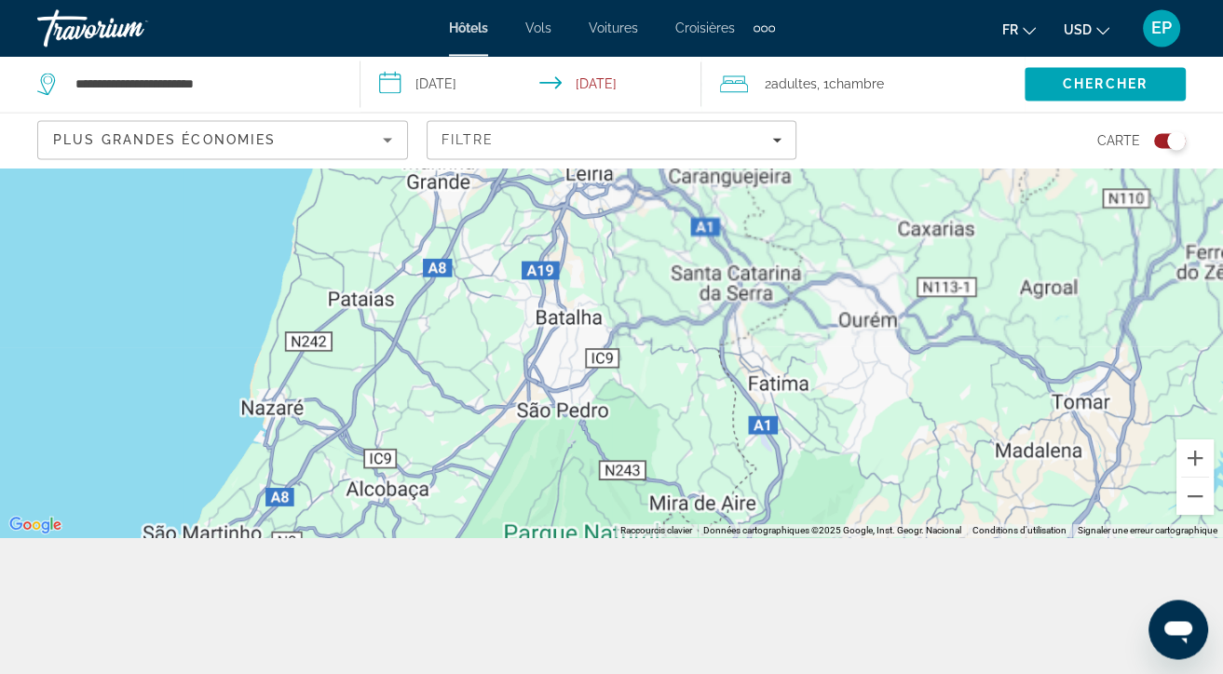
click at [279, 420] on div "Main content" at bounding box center [611, 284] width 1223 height 507
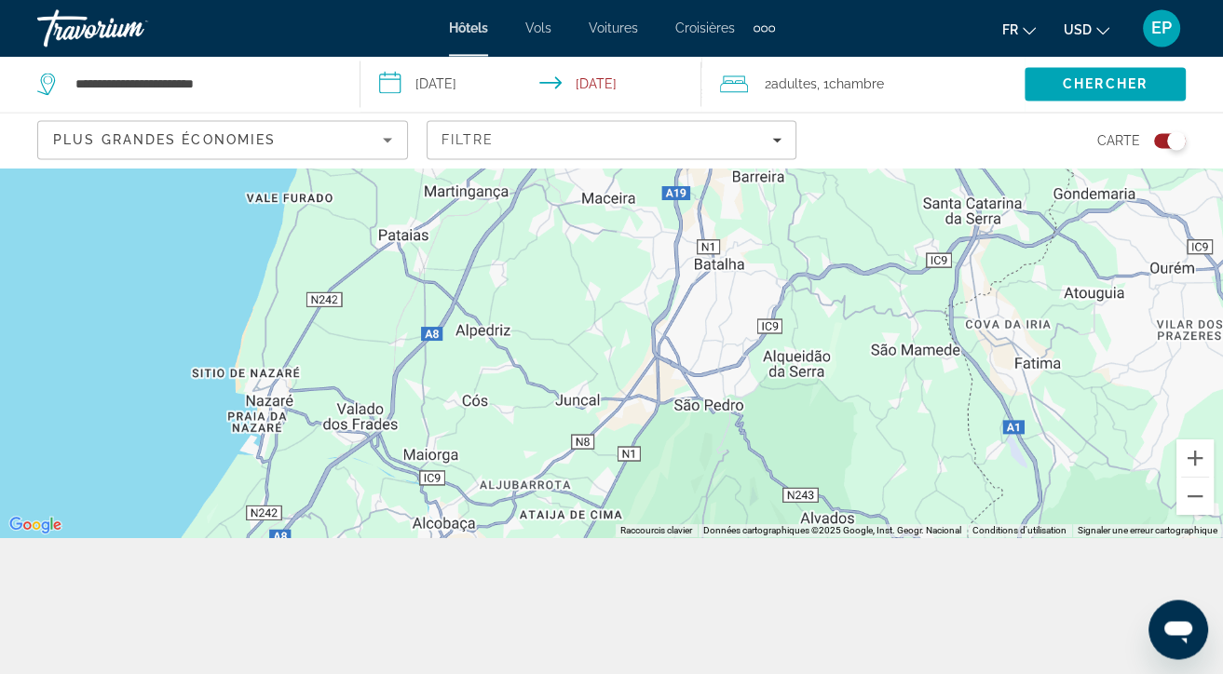
click at [279, 420] on div "Main content" at bounding box center [611, 284] width 1223 height 507
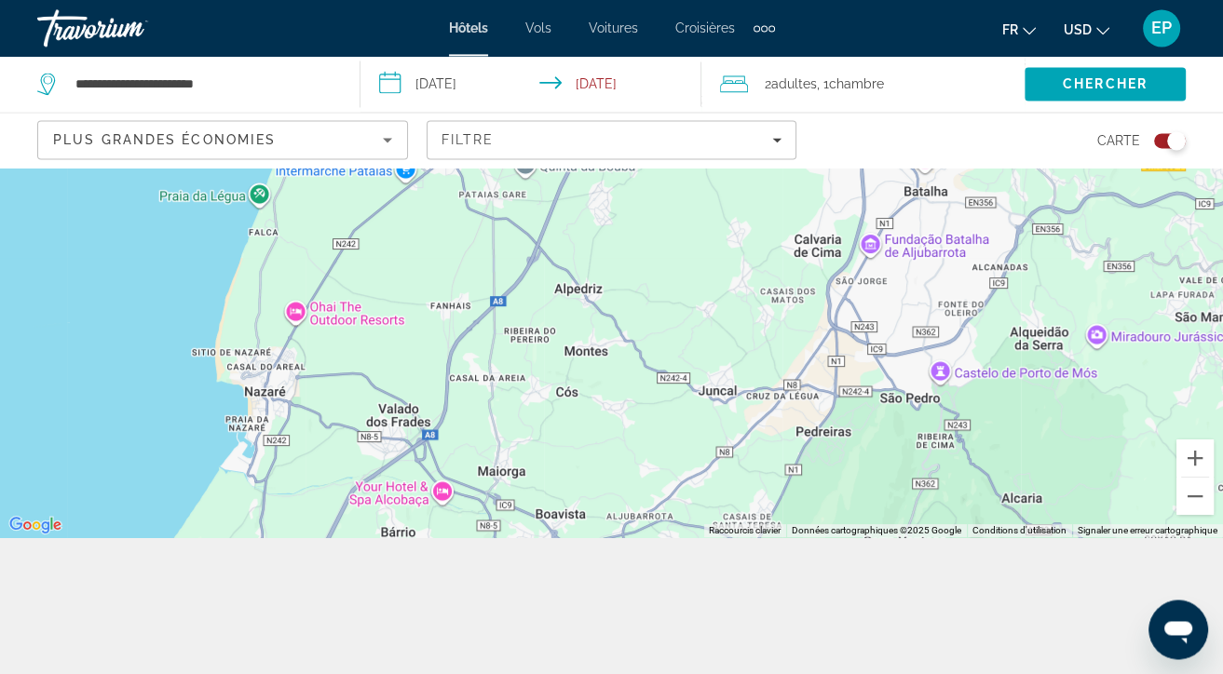
click at [249, 400] on div "Main content" at bounding box center [611, 284] width 1223 height 507
click at [298, 306] on div "Main content" at bounding box center [611, 284] width 1223 height 507
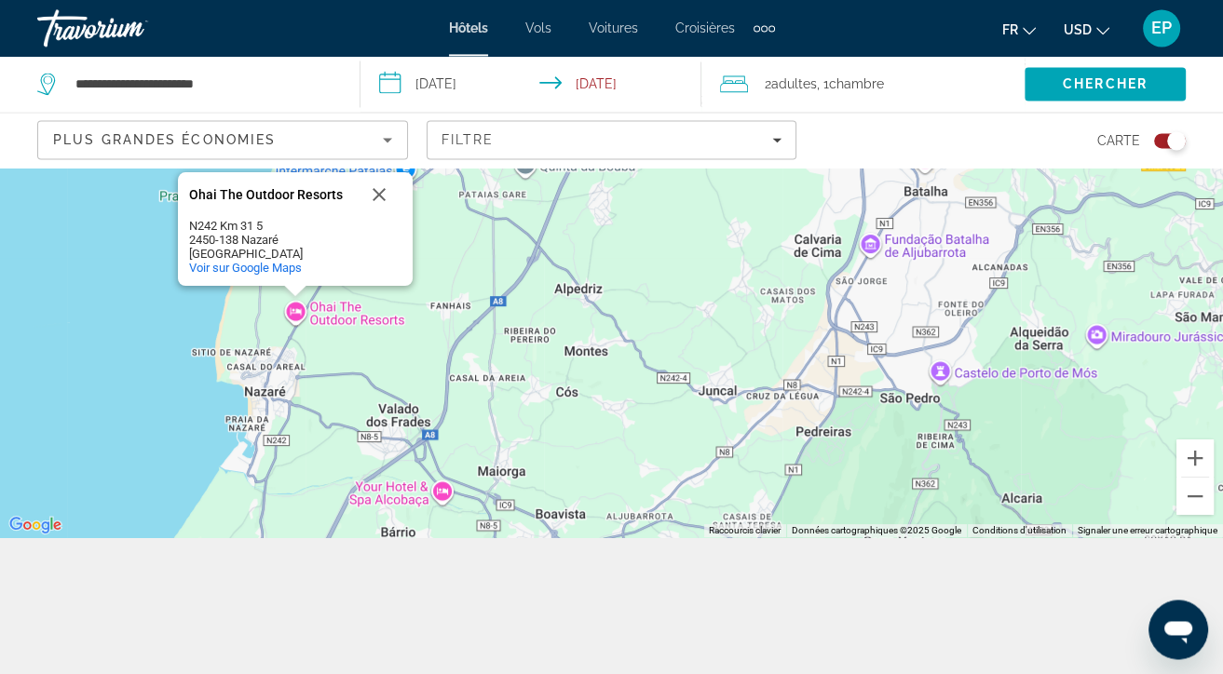
click at [251, 195] on div "Ohai The Outdoor Resorts" at bounding box center [273, 195] width 168 height 14
click at [193, 233] on div "2450-138 Nazaré" at bounding box center [273, 240] width 168 height 14
click at [229, 269] on span "Voir sur Google Maps" at bounding box center [245, 268] width 113 height 14
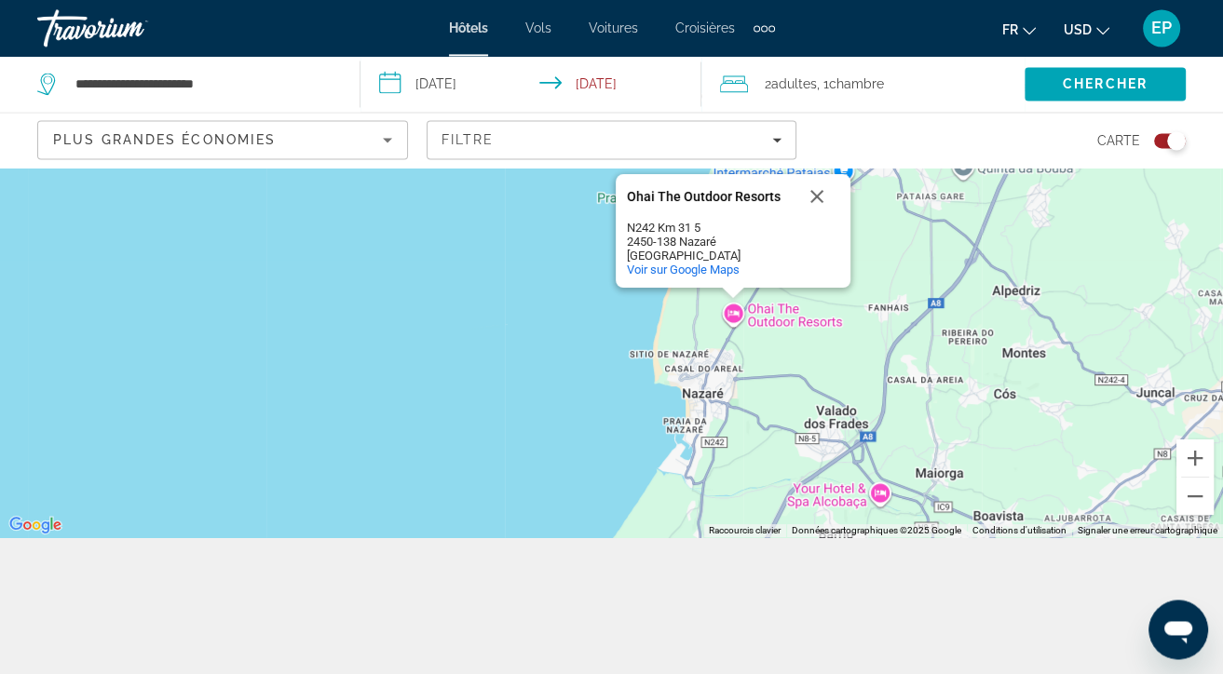
drag, startPoint x: 351, startPoint y: 392, endPoint x: 798, endPoint y: 392, distance: 447.1
click at [798, 392] on div "Ohai The Outdoor Resorts Ohai The Outdoor Resorts N242 Km 31 5 2450-138 Nazaré …" at bounding box center [611, 284] width 1223 height 507
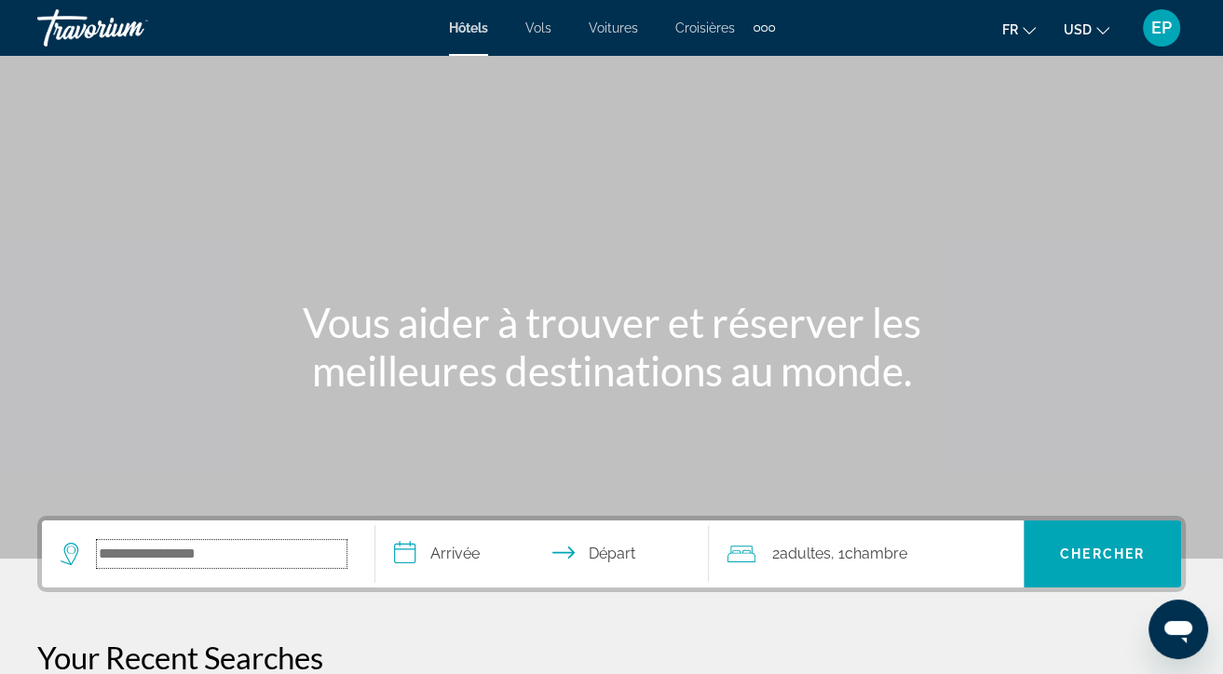
click at [196, 555] on input "Search hotel destination" at bounding box center [222, 554] width 250 height 28
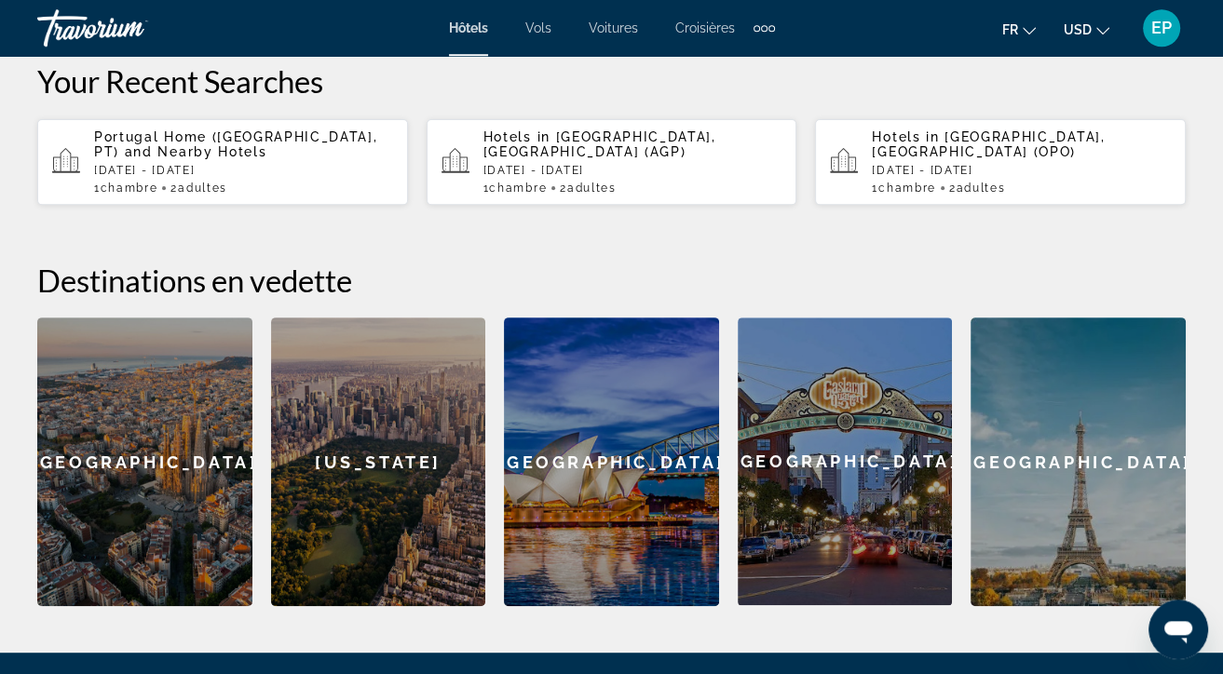
scroll to position [652, 0]
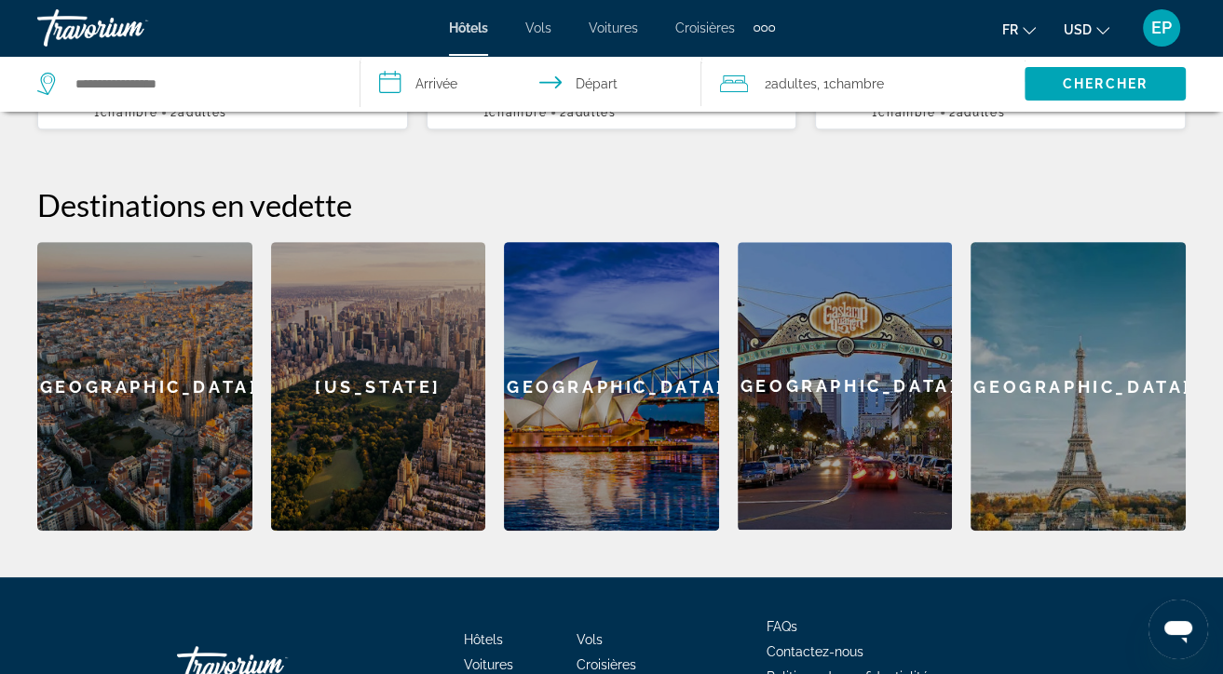
click at [192, 417] on div "[GEOGRAPHIC_DATA]" at bounding box center [144, 386] width 215 height 289
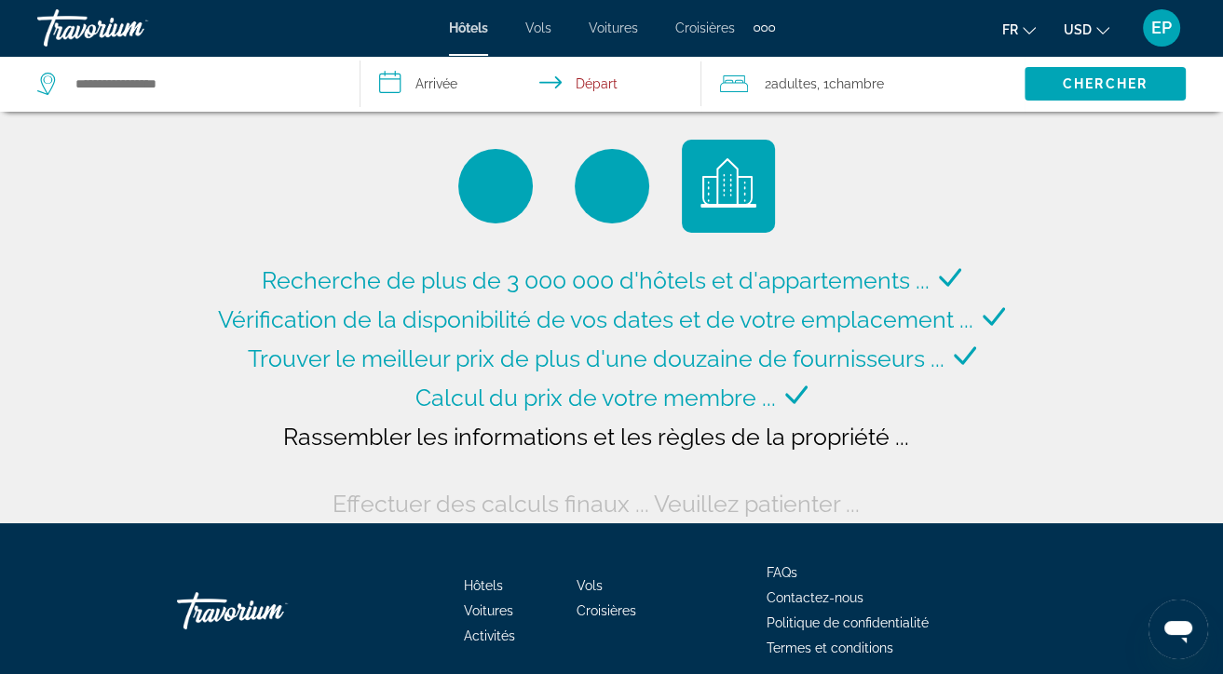
click at [1092, 35] on span "USD" at bounding box center [1078, 29] width 28 height 15
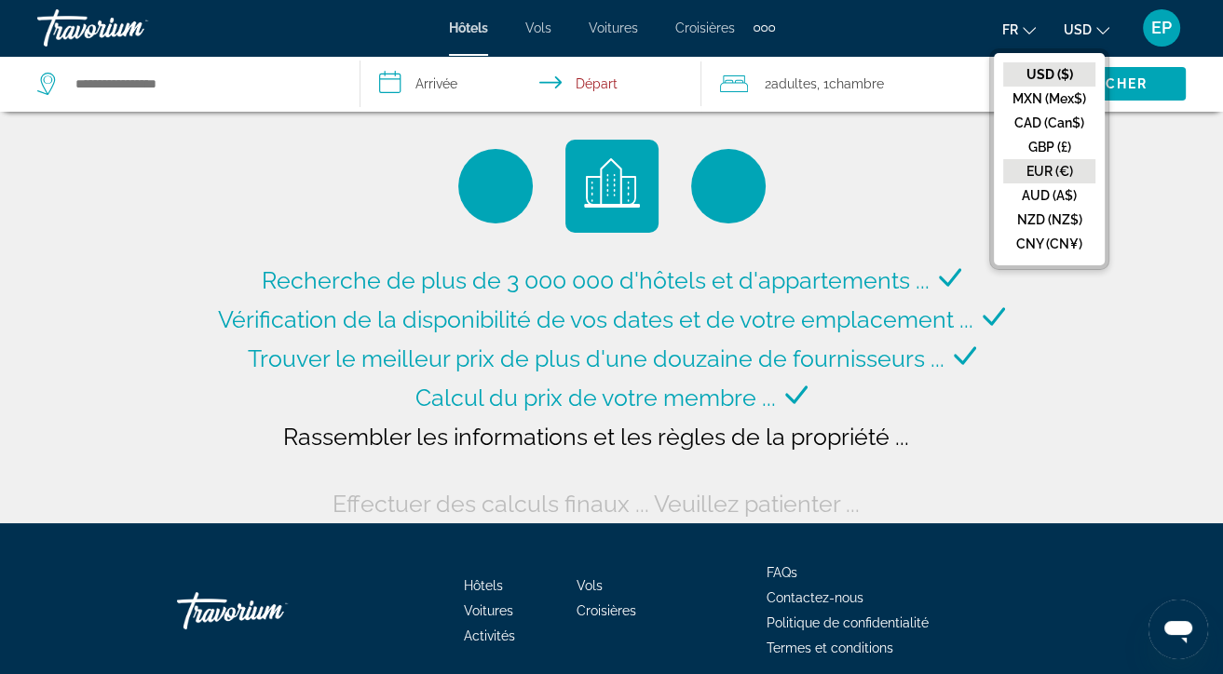
click at [1049, 165] on button "EUR (€)" at bounding box center [1049, 171] width 92 height 24
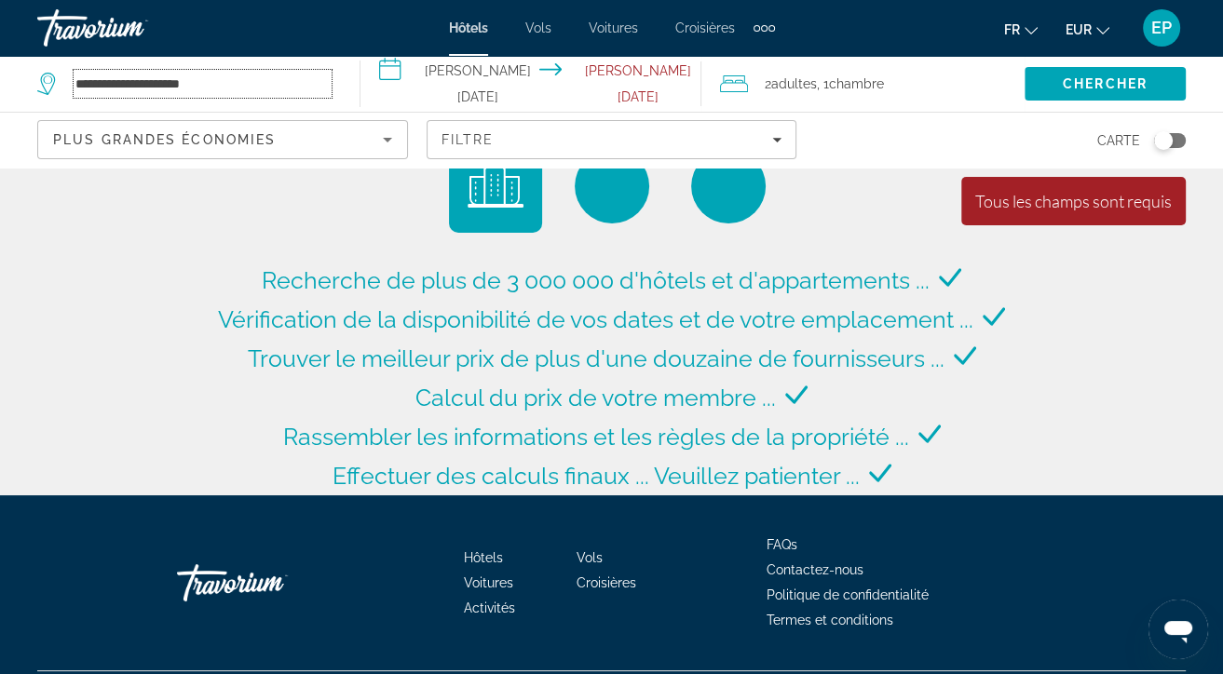
click at [311, 90] on input "**********" at bounding box center [203, 84] width 258 height 28
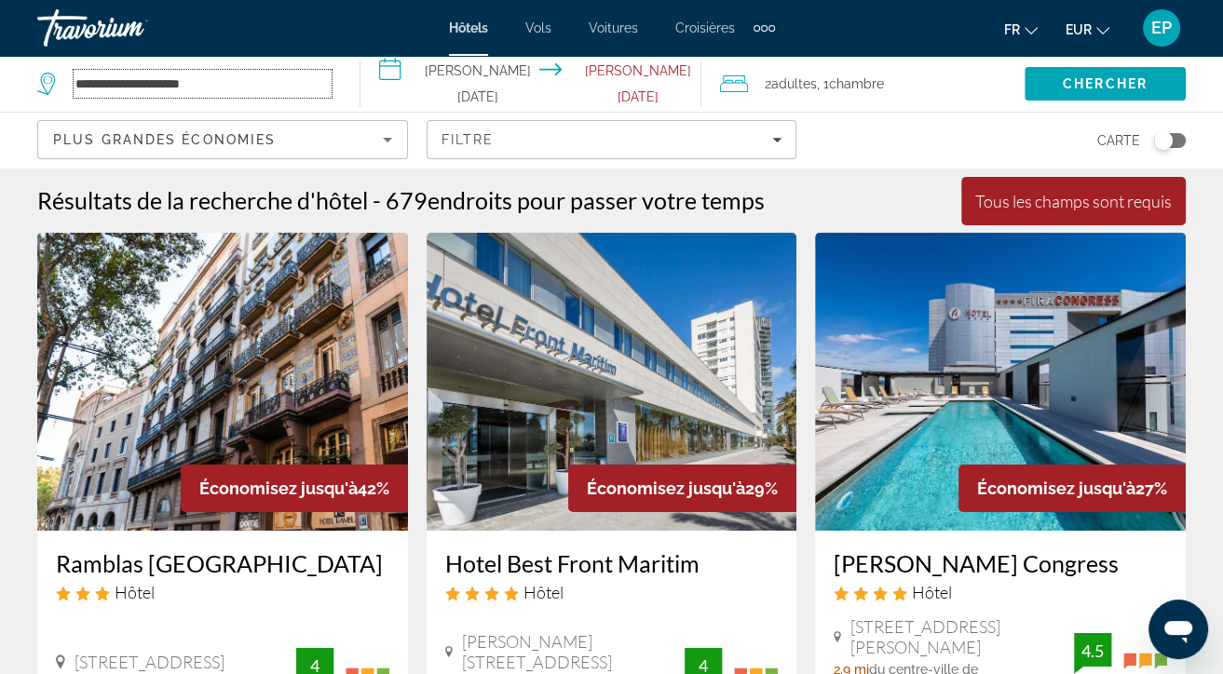
click at [300, 79] on input "**********" at bounding box center [203, 84] width 258 height 28
type input "*"
click at [164, 71] on input "Search hotel destination" at bounding box center [203, 84] width 258 height 28
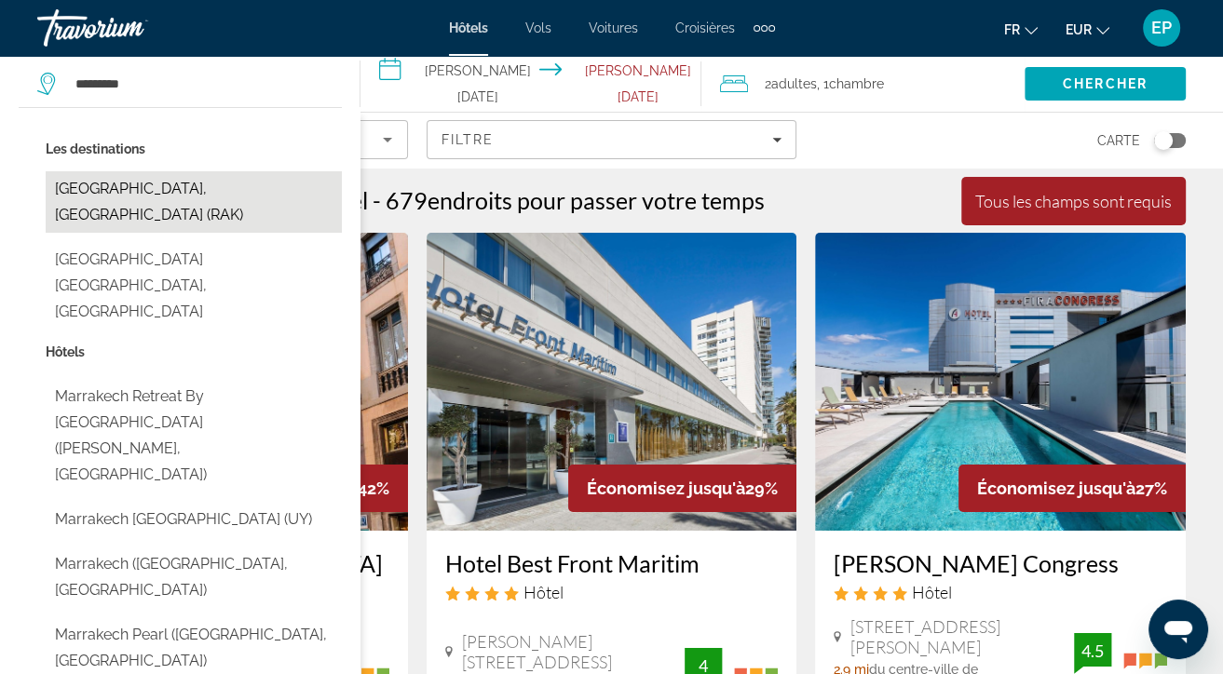
click at [156, 179] on button "[GEOGRAPHIC_DATA], [GEOGRAPHIC_DATA] (RAK)" at bounding box center [194, 201] width 296 height 61
type input "**********"
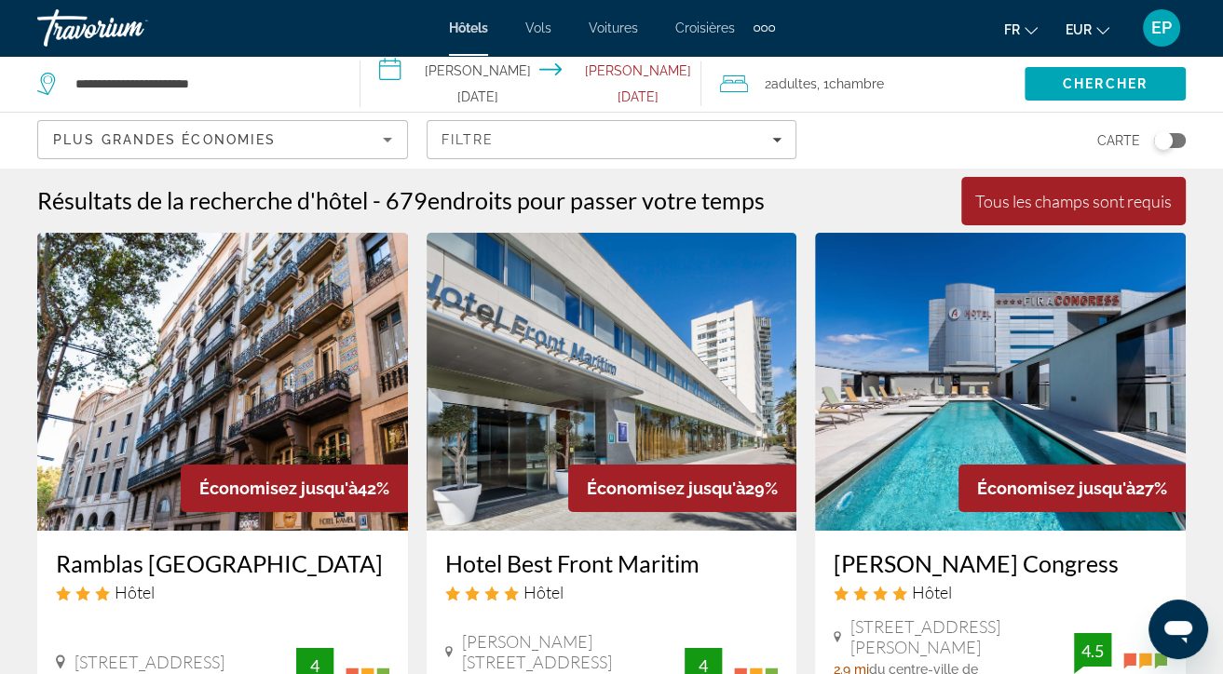
click at [491, 90] on input "**********" at bounding box center [535, 86] width 349 height 61
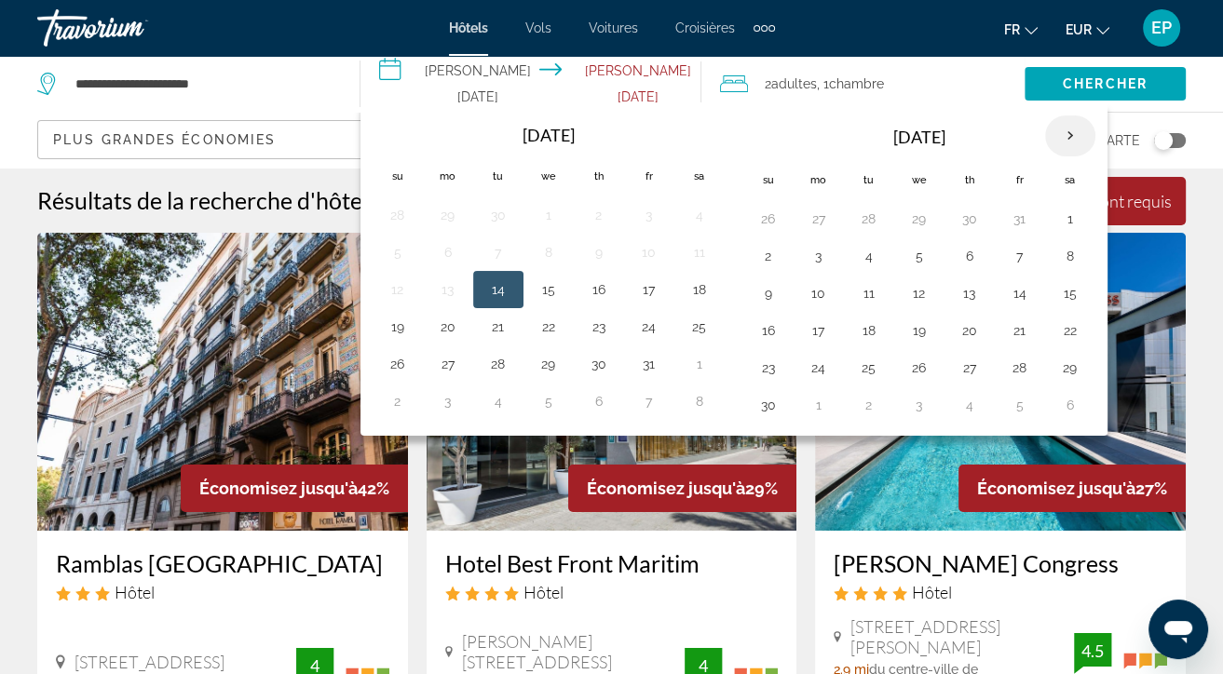
click at [1064, 135] on th "Next month" at bounding box center [1070, 136] width 50 height 41
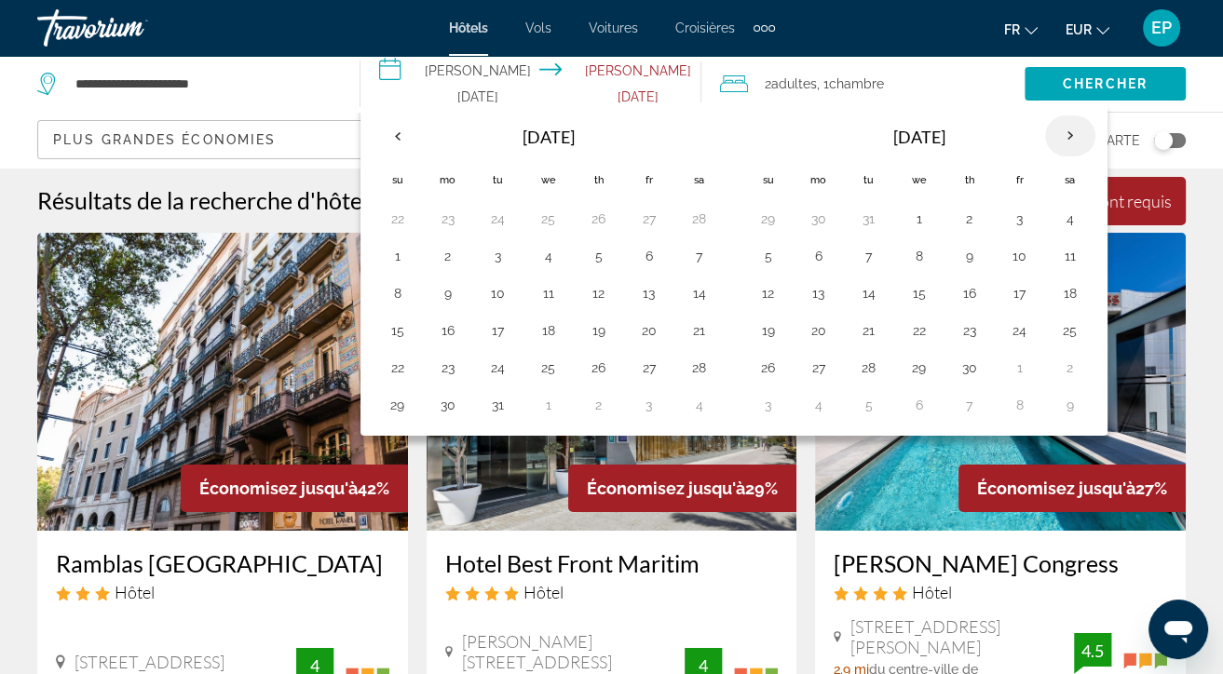
click at [1064, 134] on th "Next month" at bounding box center [1070, 136] width 50 height 41
click at [1016, 298] on button "15" at bounding box center [1020, 293] width 30 height 26
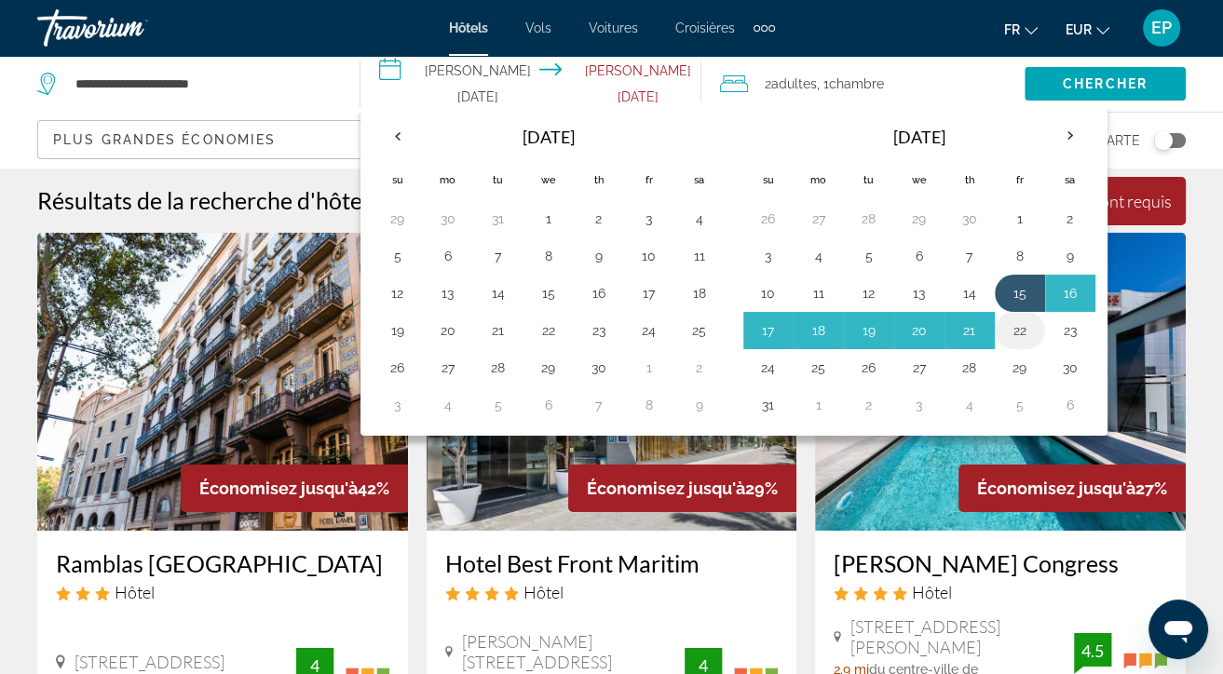
click at [1015, 322] on button "22" at bounding box center [1020, 331] width 30 height 26
type input "**********"
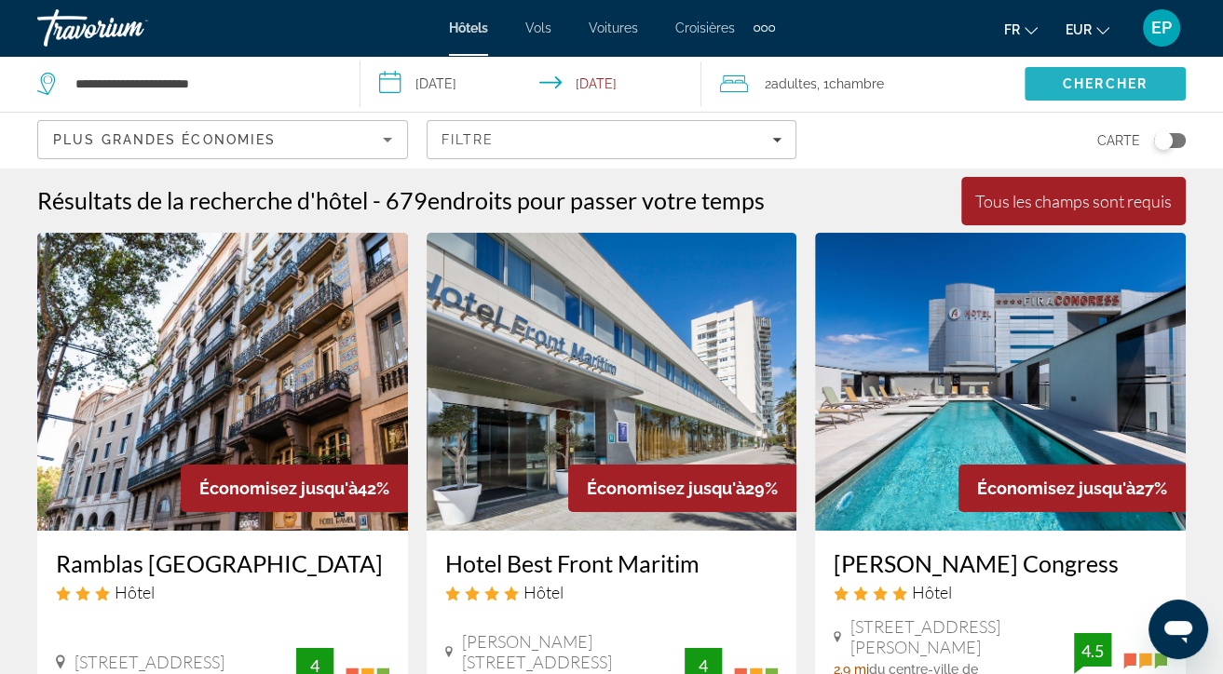
click at [1094, 75] on span "Search" at bounding box center [1105, 83] width 161 height 45
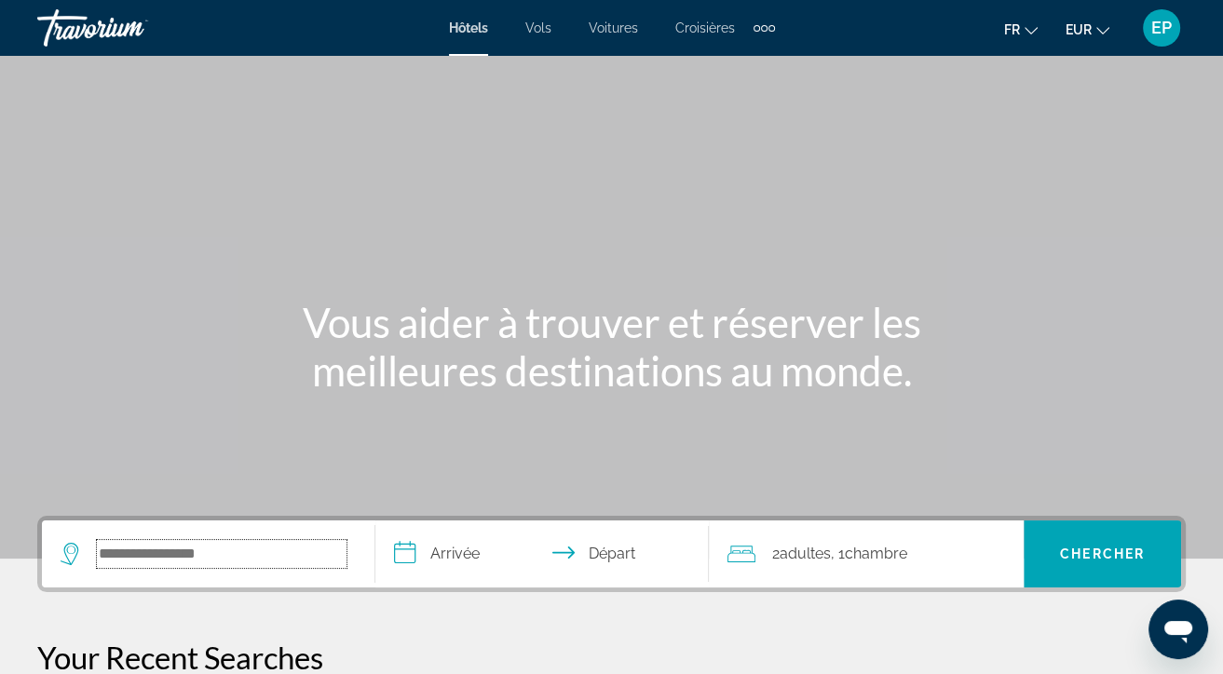
click at [157, 555] on input "Search hotel destination" at bounding box center [222, 554] width 250 height 28
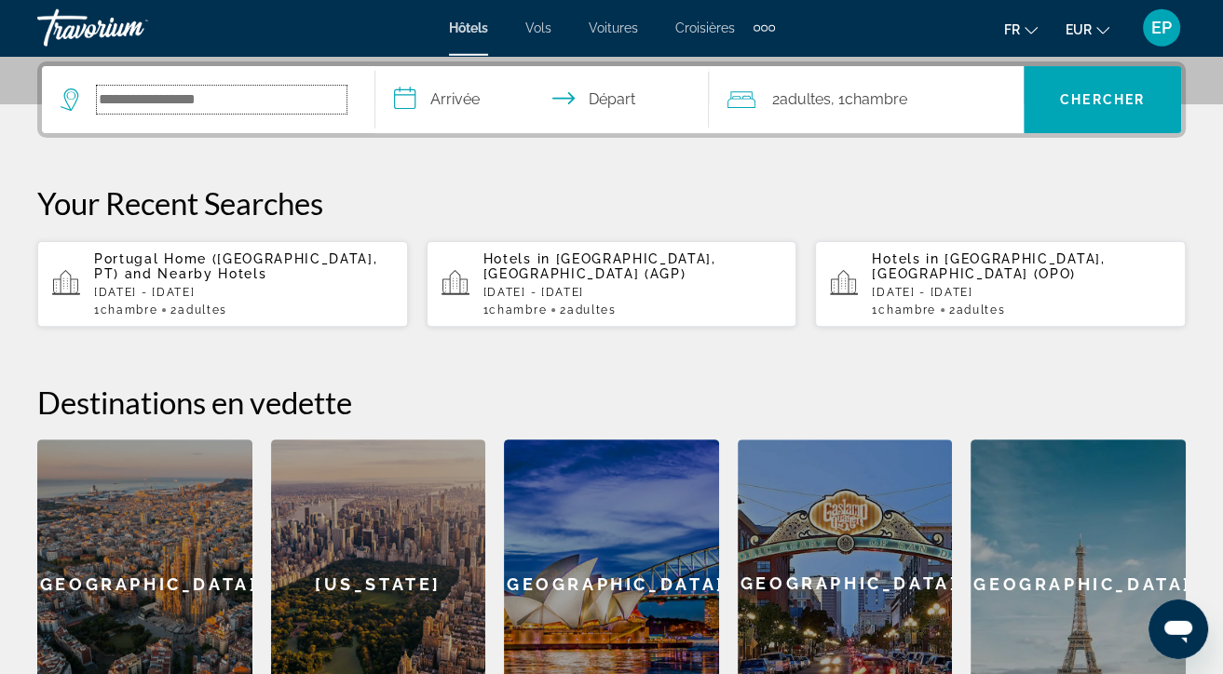
scroll to position [455, 0]
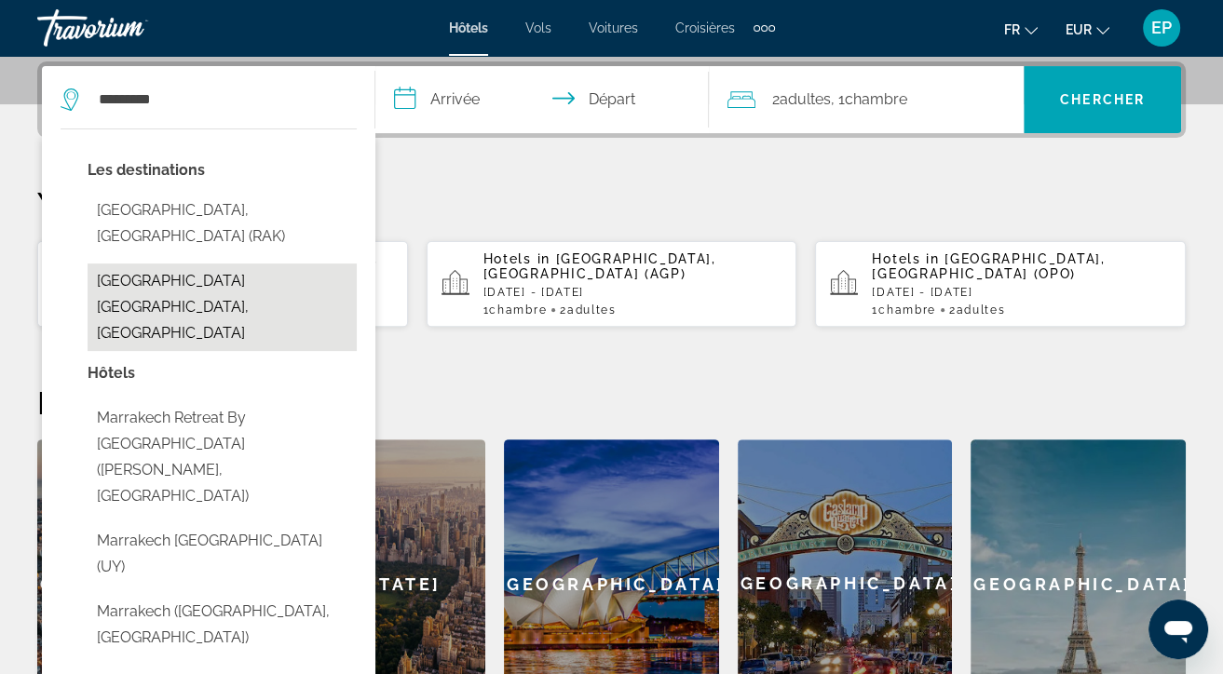
click at [322, 269] on button "[GEOGRAPHIC_DATA] [GEOGRAPHIC_DATA], [GEOGRAPHIC_DATA]" at bounding box center [222, 308] width 269 height 88
type input "**********"
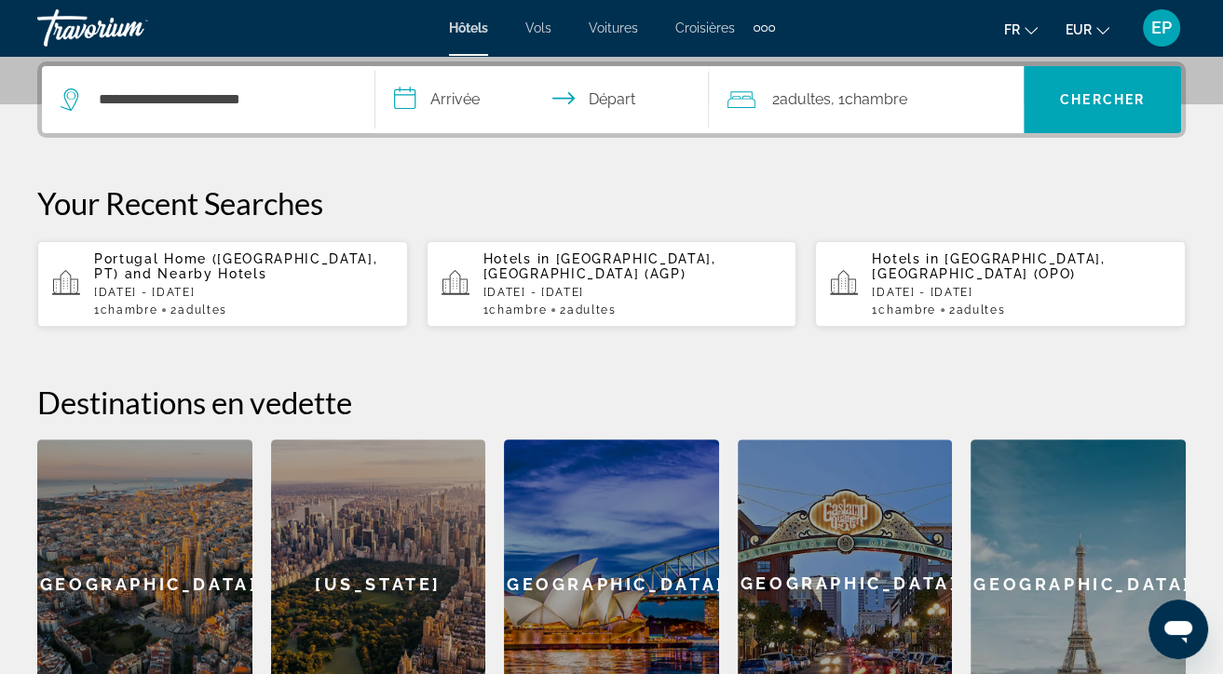
click at [478, 94] on input "**********" at bounding box center [545, 102] width 341 height 73
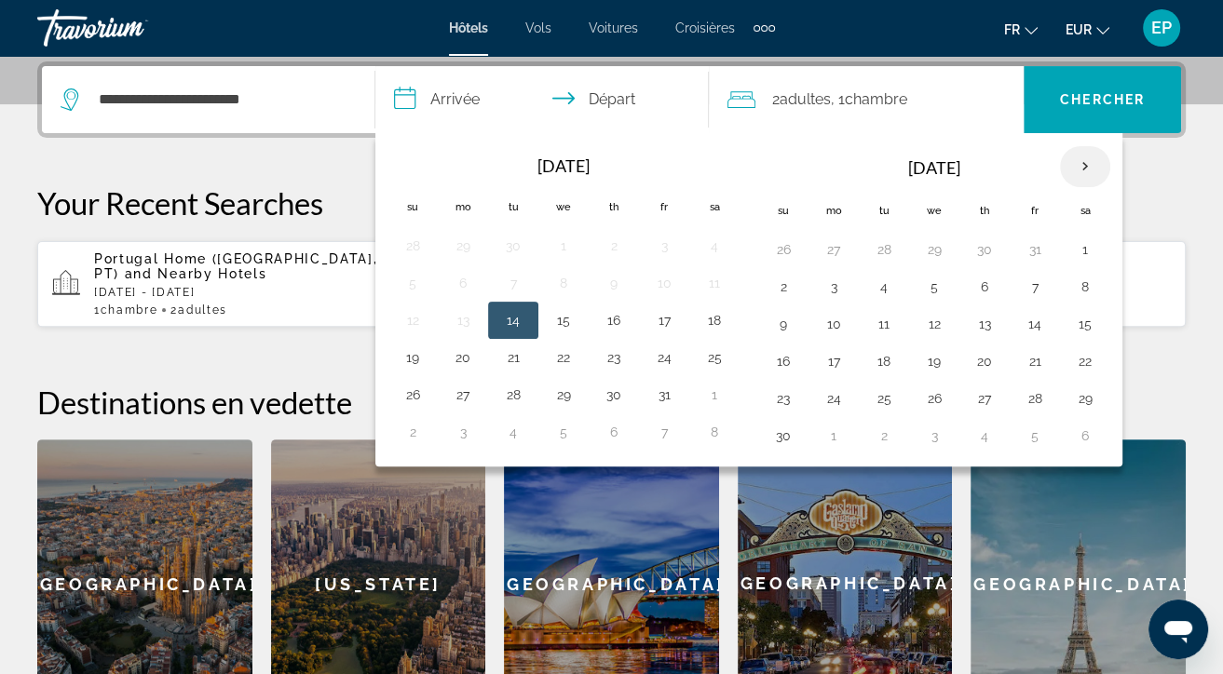
click at [1081, 172] on th "Next month" at bounding box center [1085, 166] width 50 height 41
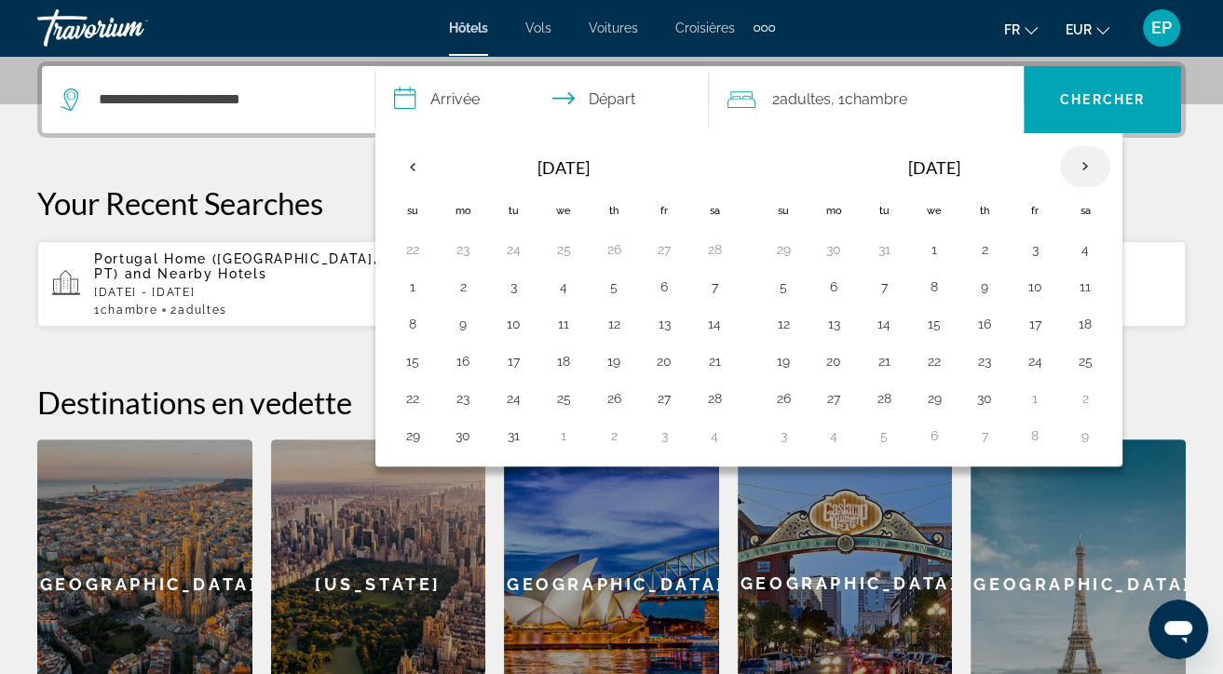
click at [1081, 172] on th "Next month" at bounding box center [1085, 166] width 50 height 41
click at [1037, 289] on button "8" at bounding box center [1035, 287] width 30 height 26
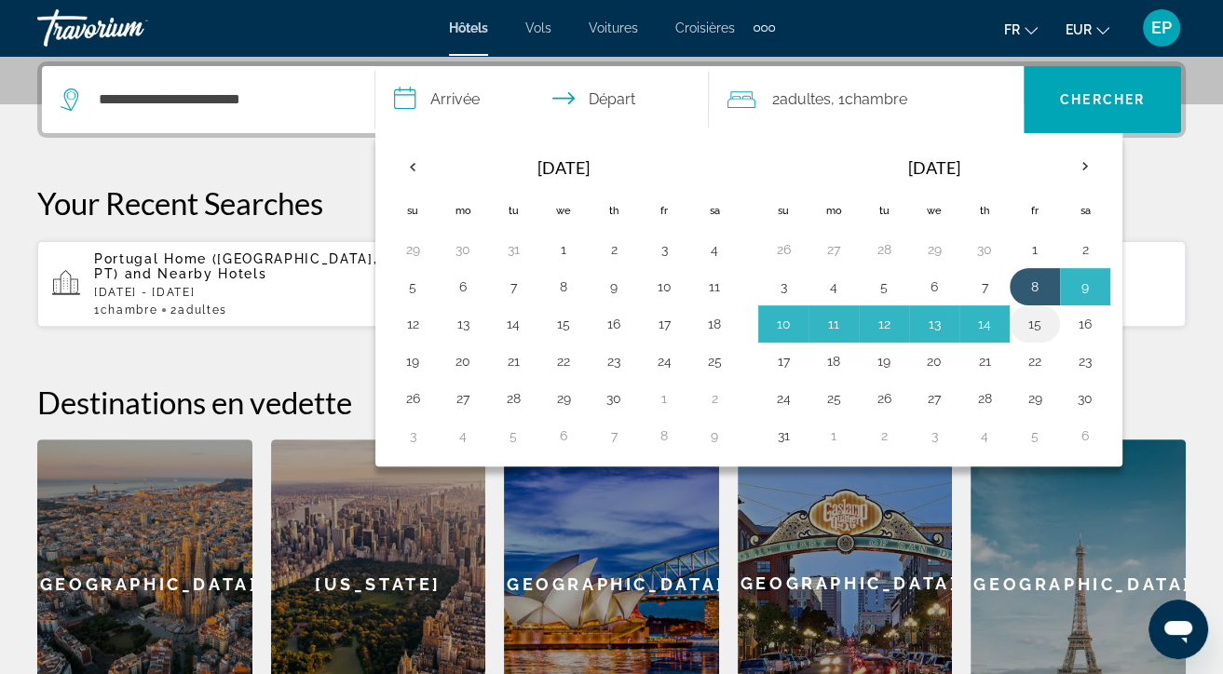
click at [1038, 319] on button "15" at bounding box center [1035, 324] width 30 height 26
type input "**********"
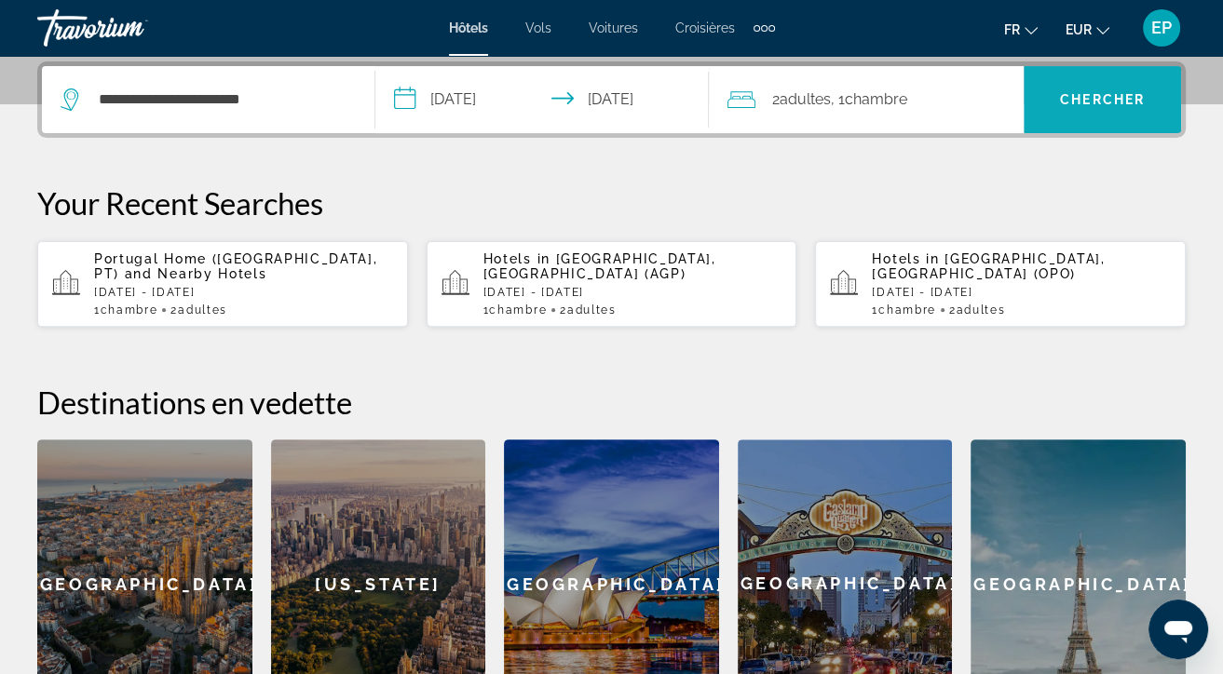
click at [1133, 98] on span "Chercher" at bounding box center [1102, 99] width 85 height 15
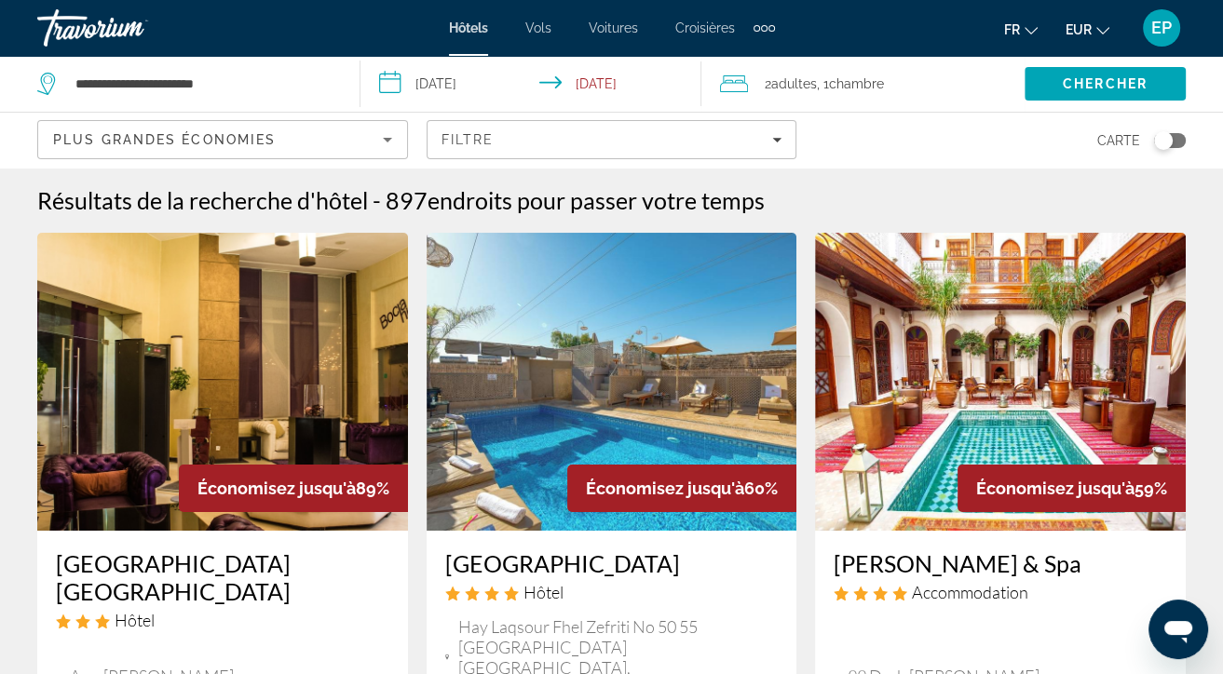
click at [445, 85] on input "**********" at bounding box center [535, 86] width 349 height 61
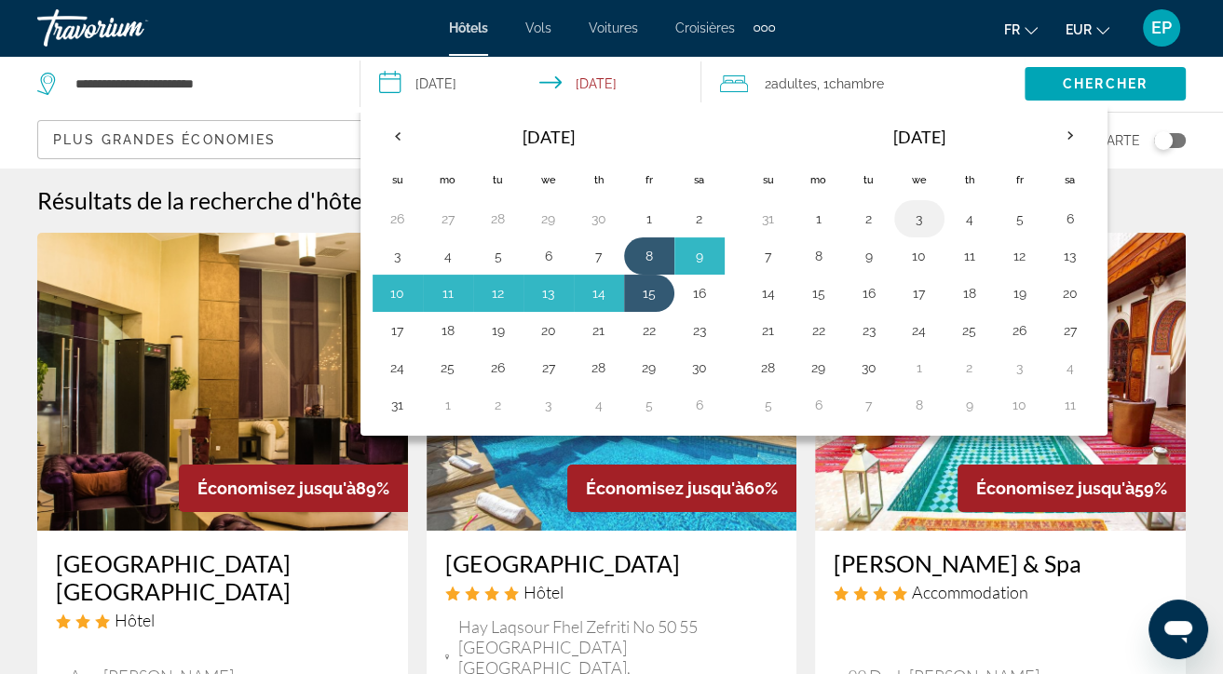
click at [916, 216] on button "3" at bounding box center [920, 219] width 30 height 26
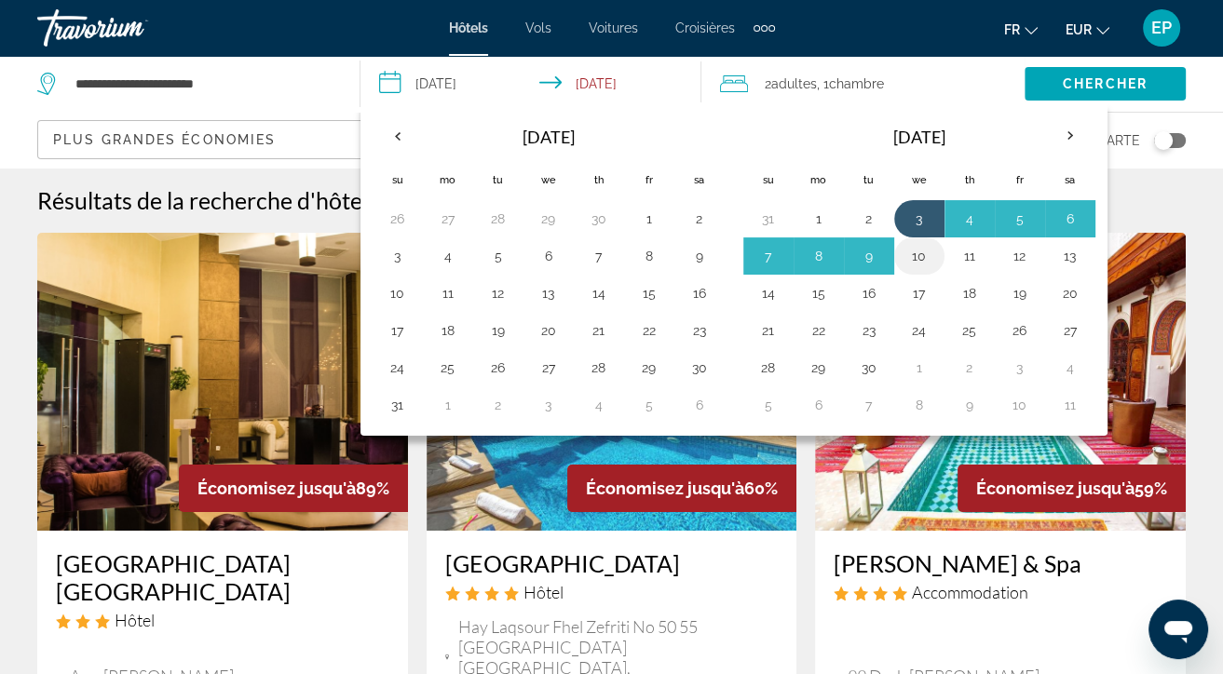
click at [919, 257] on button "10" at bounding box center [920, 256] width 30 height 26
type input "**********"
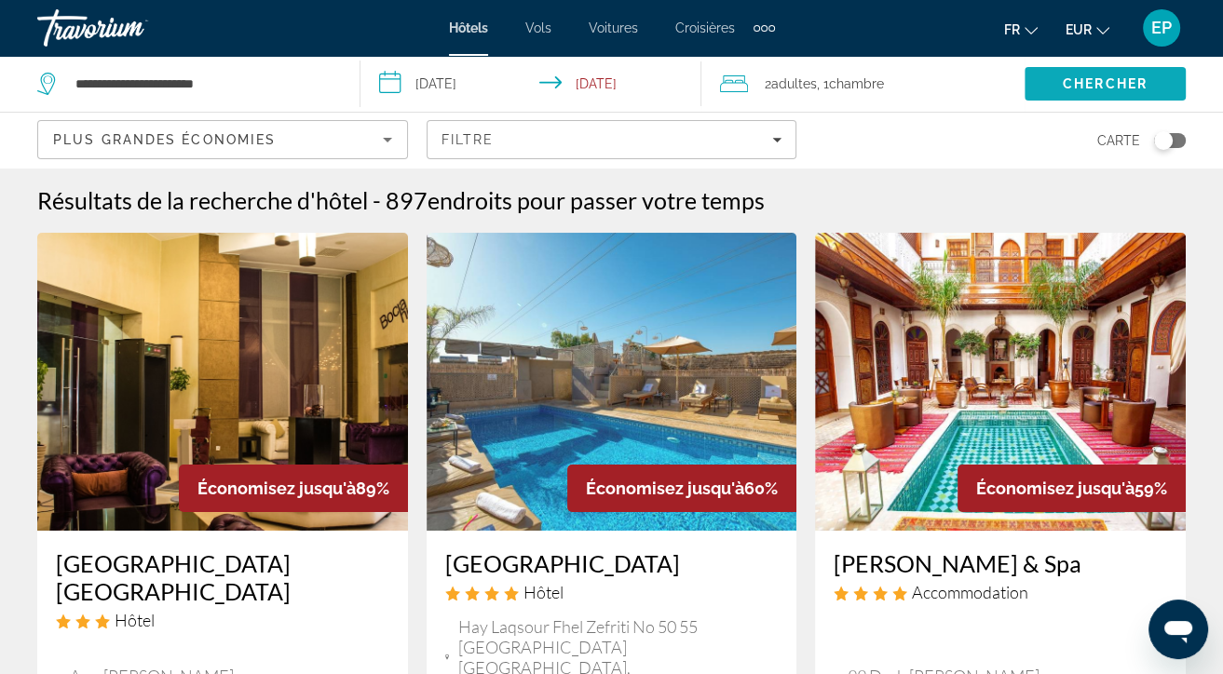
click at [1105, 78] on span "Chercher" at bounding box center [1105, 83] width 85 height 15
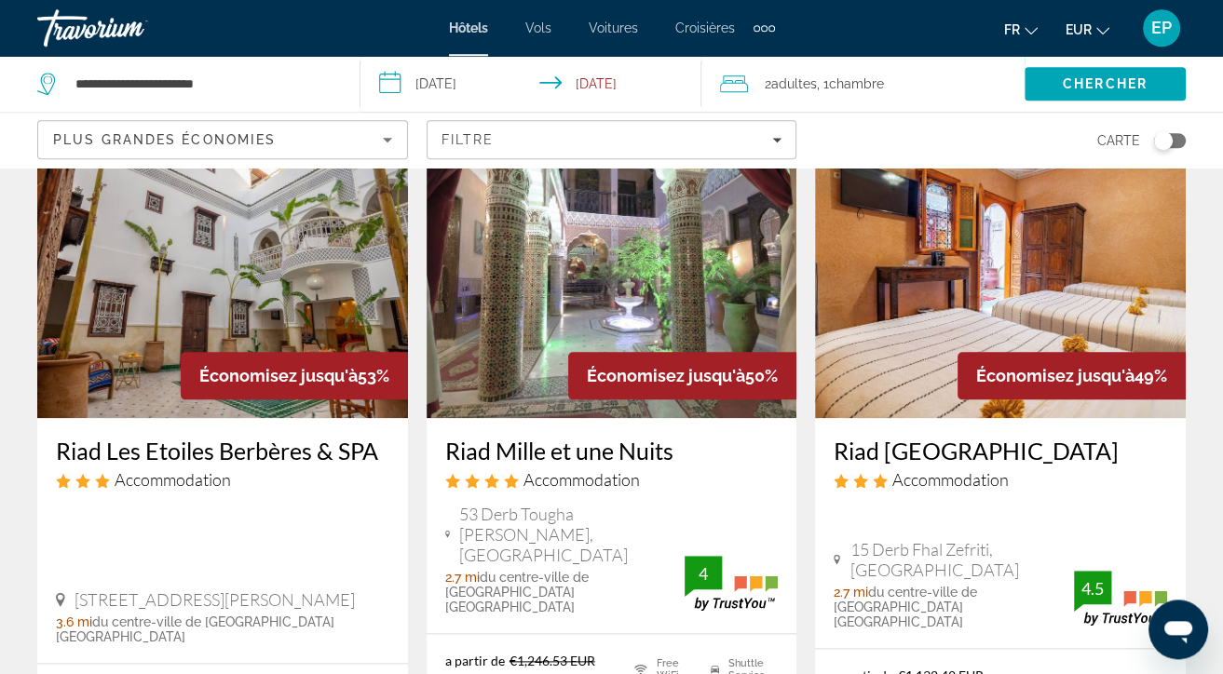
scroll to position [1672, 0]
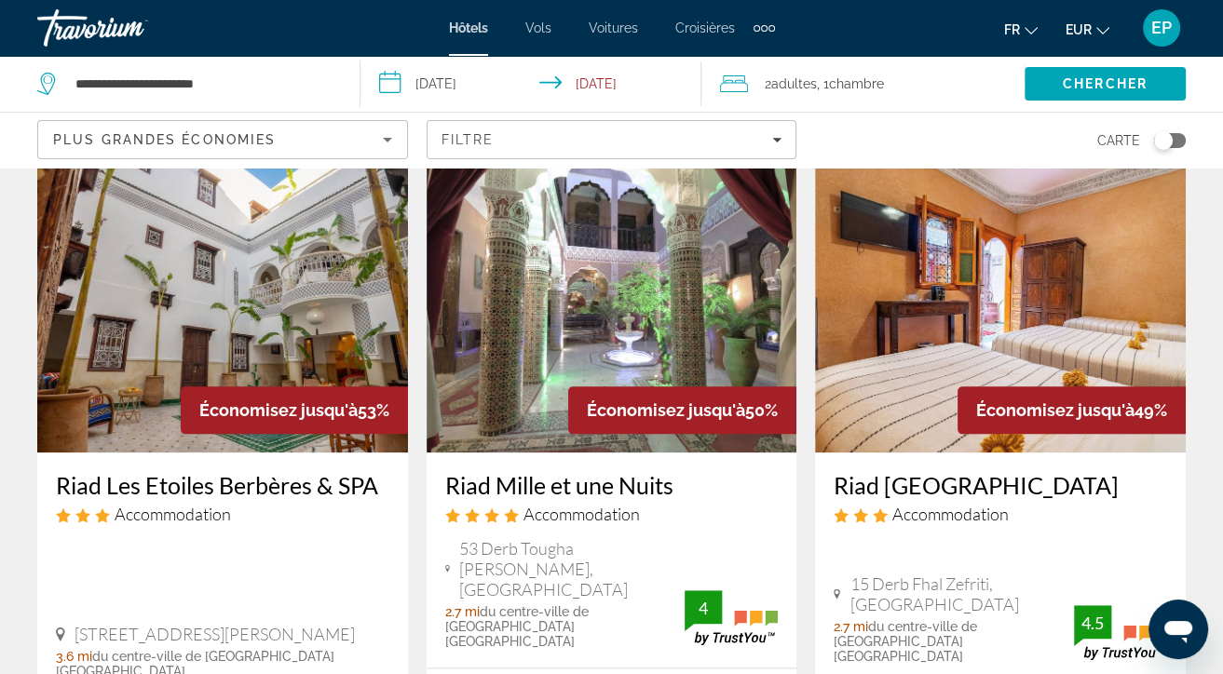
click at [661, 222] on img "Main content" at bounding box center [612, 304] width 371 height 298
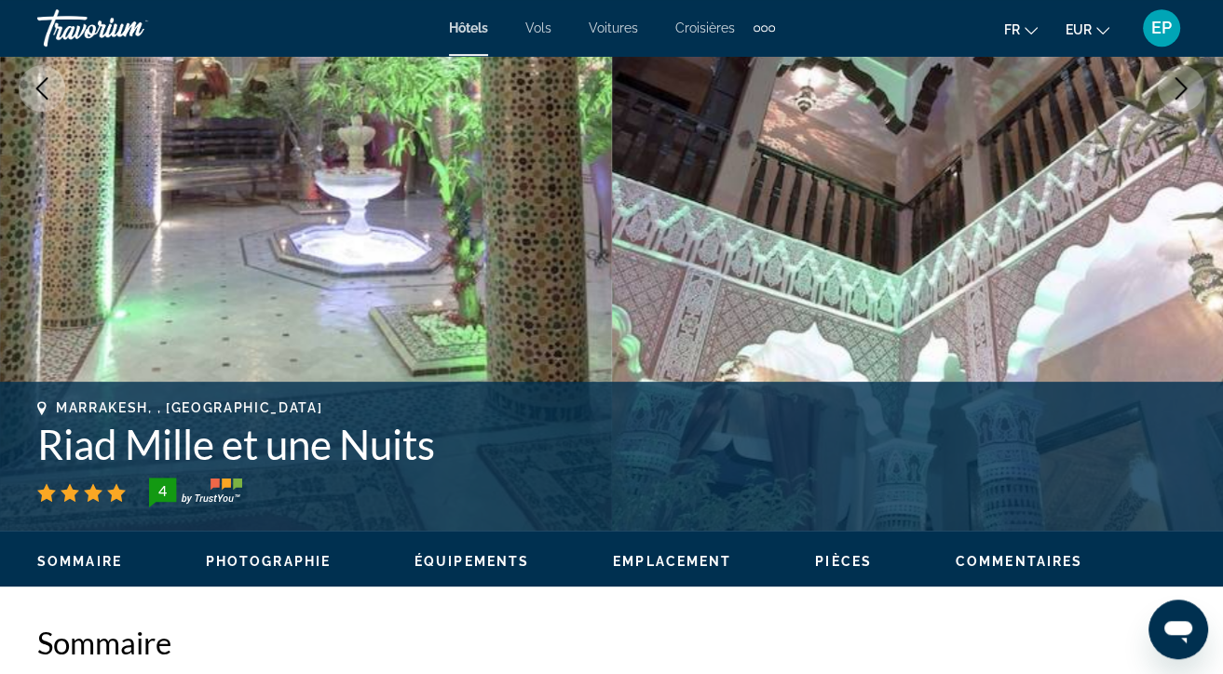
scroll to position [294, 0]
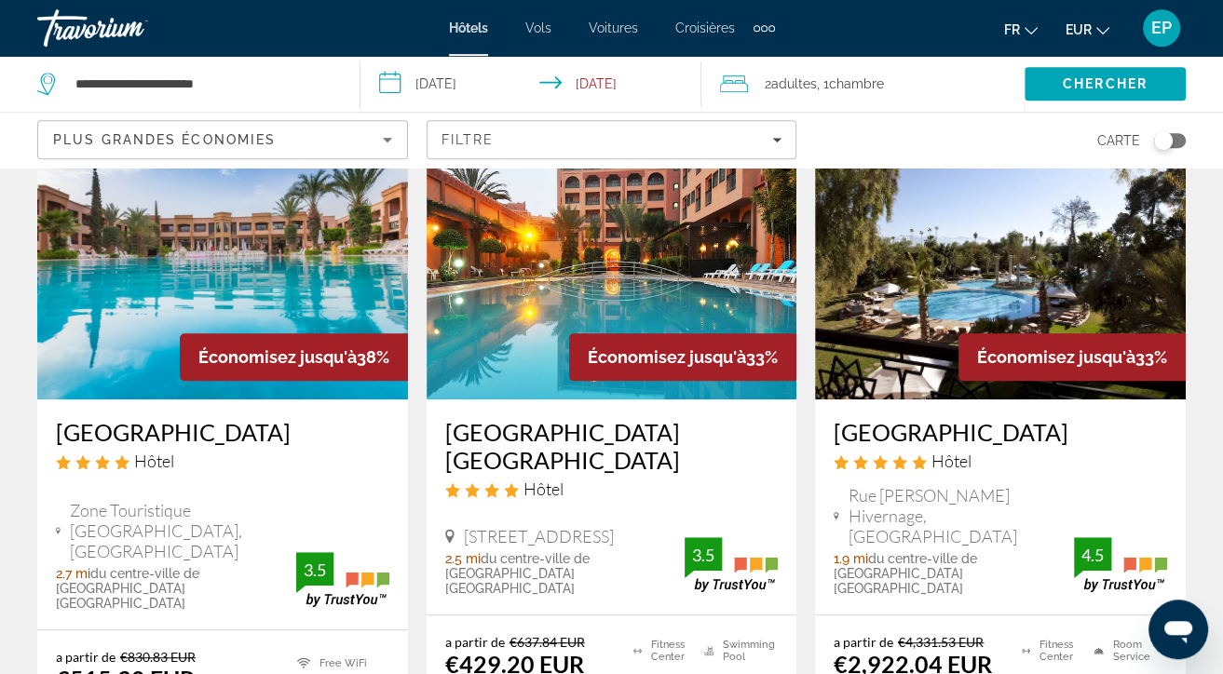
scroll to position [984, 0]
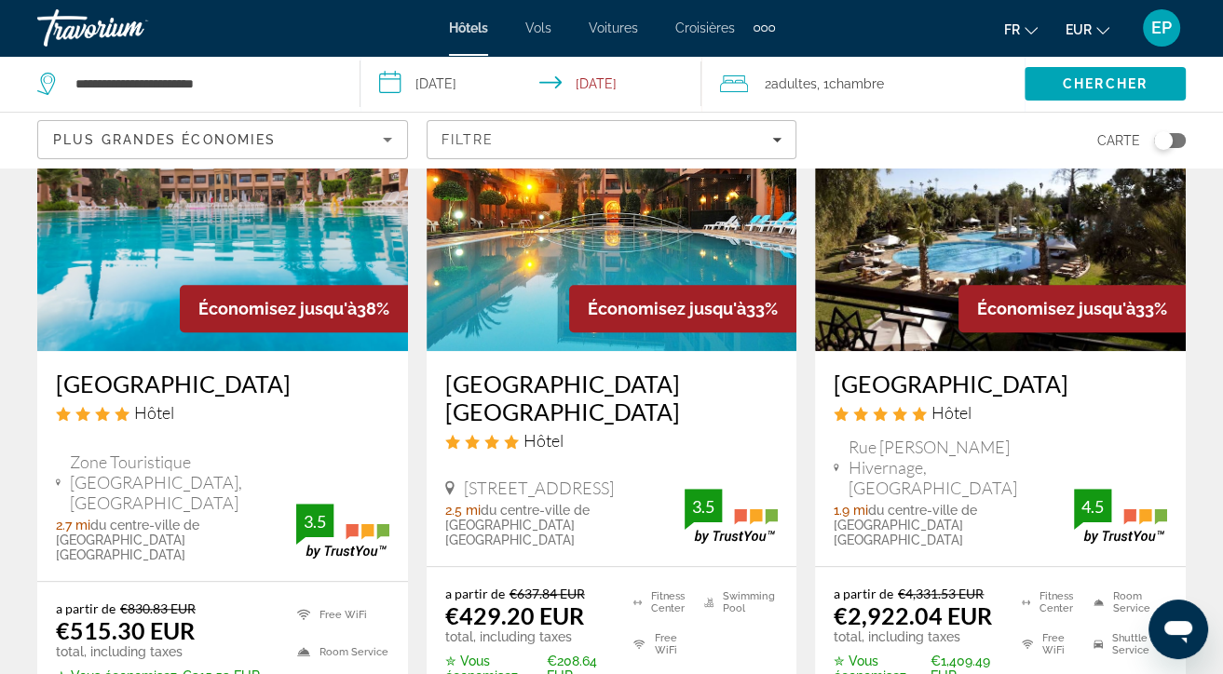
click at [580, 207] on img "Main content" at bounding box center [612, 202] width 371 height 298
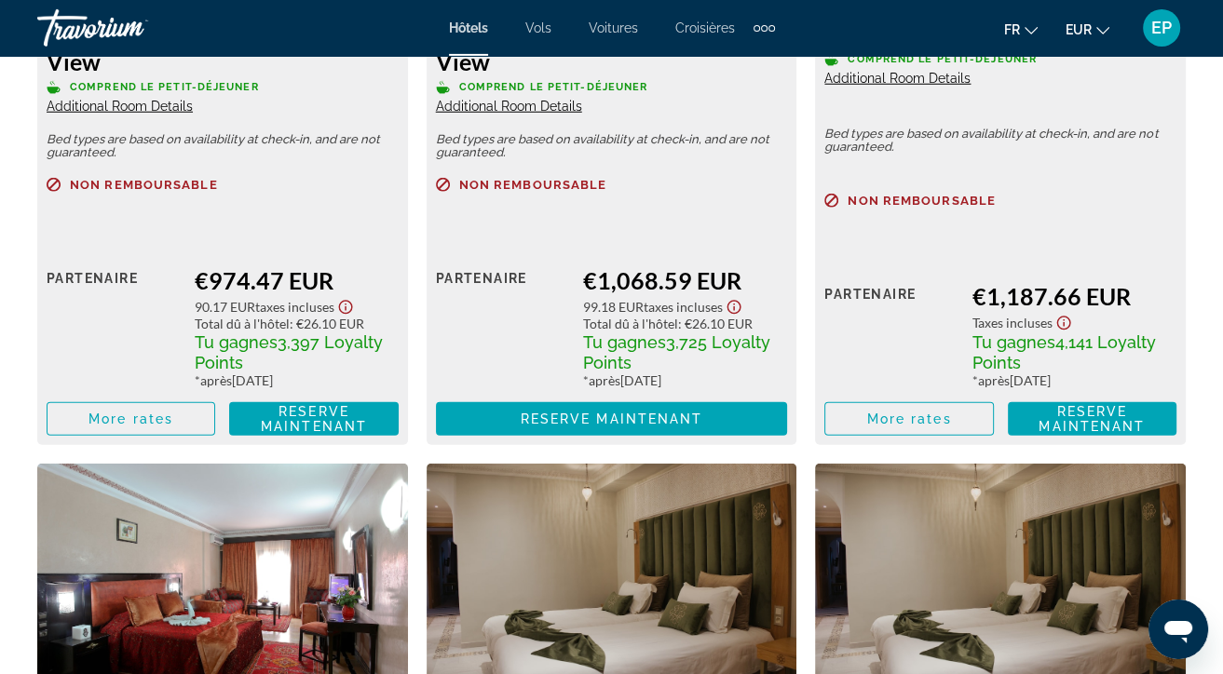
scroll to position [4623, 0]
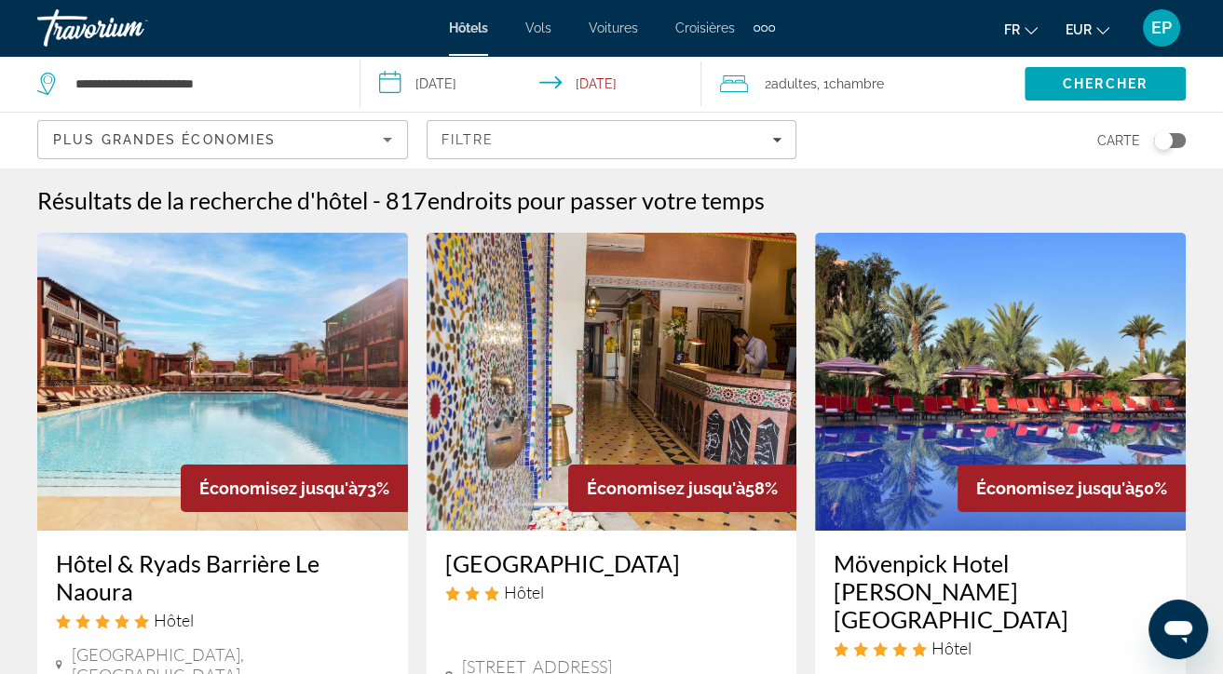
click at [121, 143] on span "Plus grandes économies" at bounding box center [164, 139] width 223 height 15
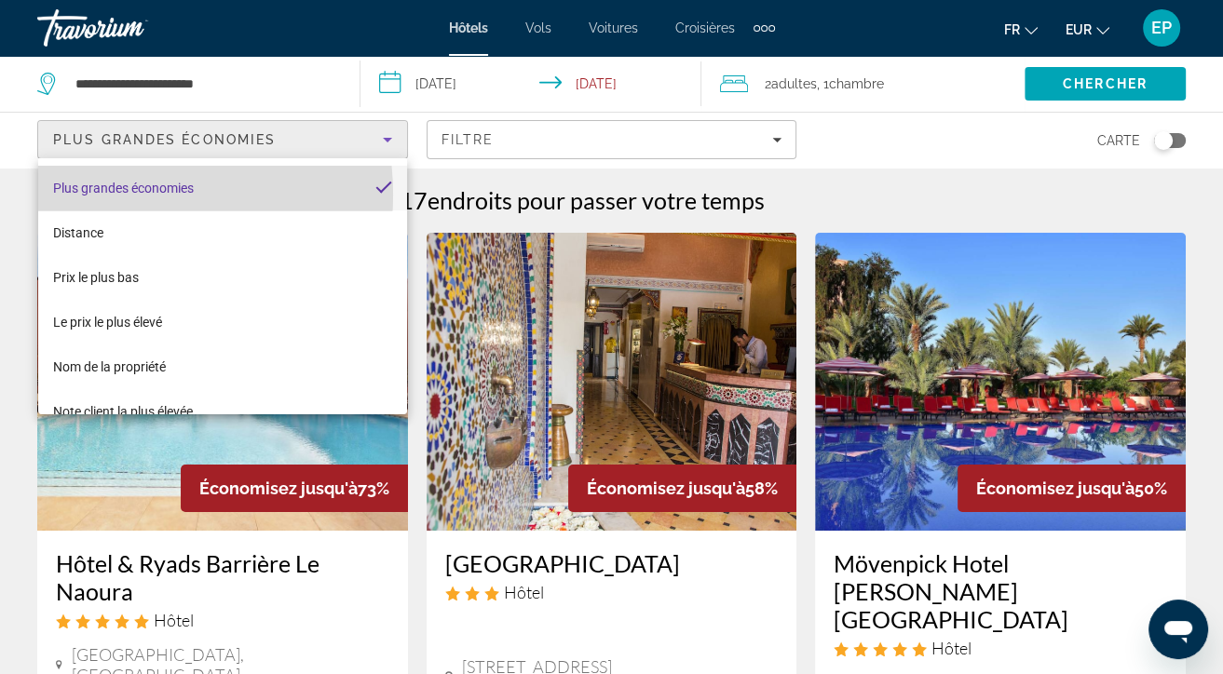
click at [121, 195] on span "Plus grandes économies" at bounding box center [123, 188] width 141 height 15
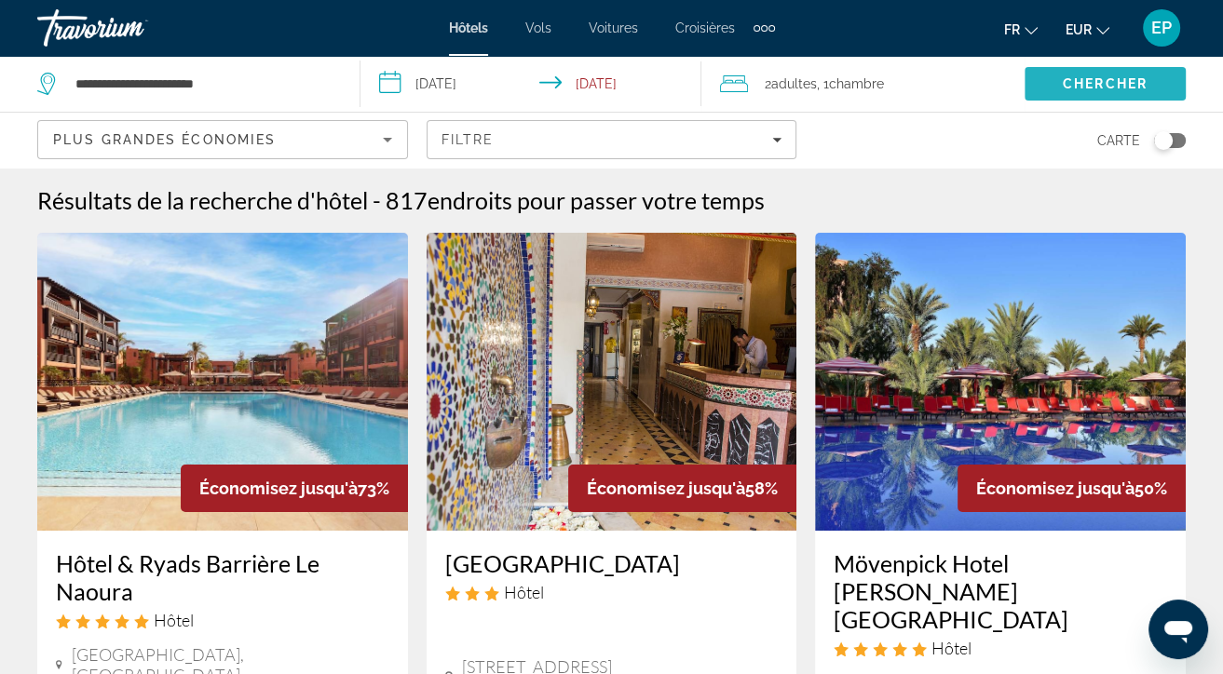
click at [1101, 88] on span "Chercher" at bounding box center [1105, 83] width 85 height 15
click at [99, 27] on div "Travorium" at bounding box center [130, 28] width 186 height 48
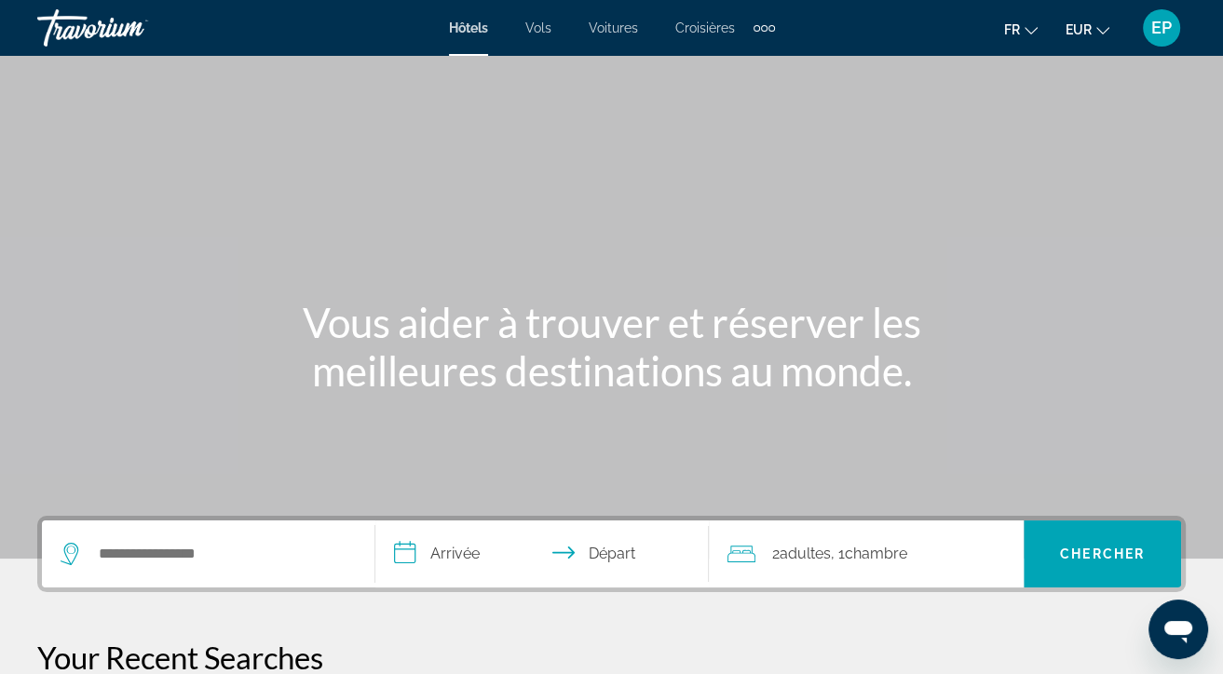
click at [99, 34] on div "Travorium" at bounding box center [130, 28] width 186 height 48
click at [176, 551] on input "Search hotel destination" at bounding box center [222, 554] width 250 height 28
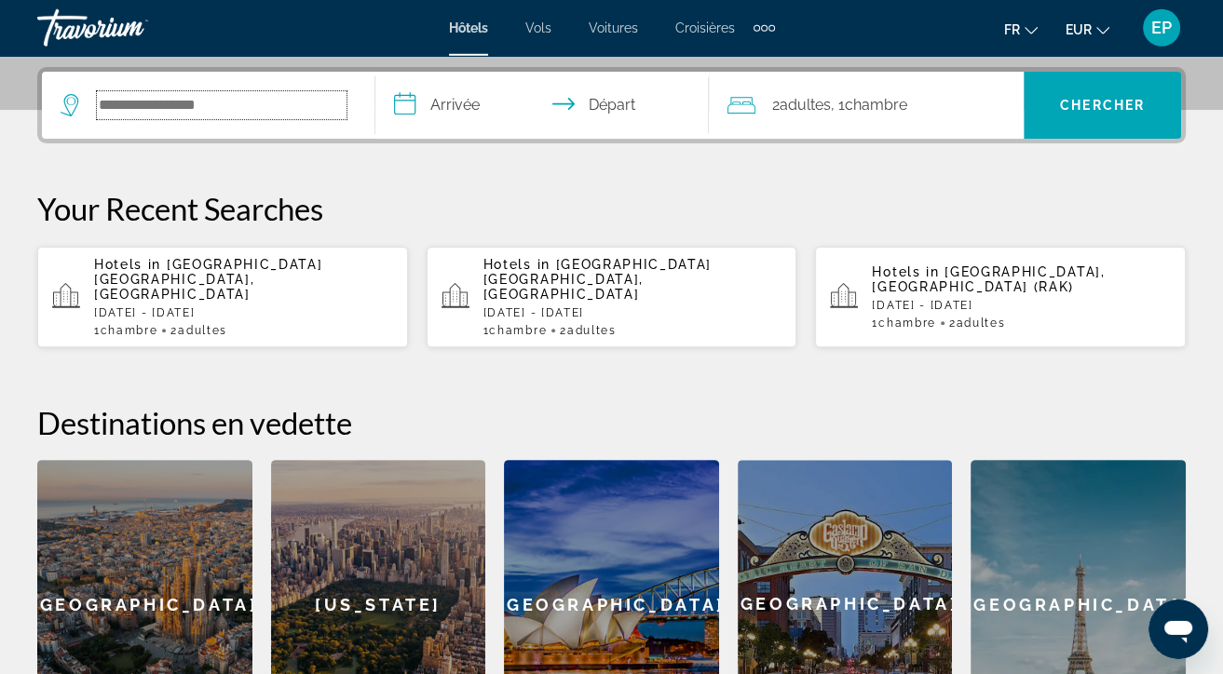
scroll to position [455, 0]
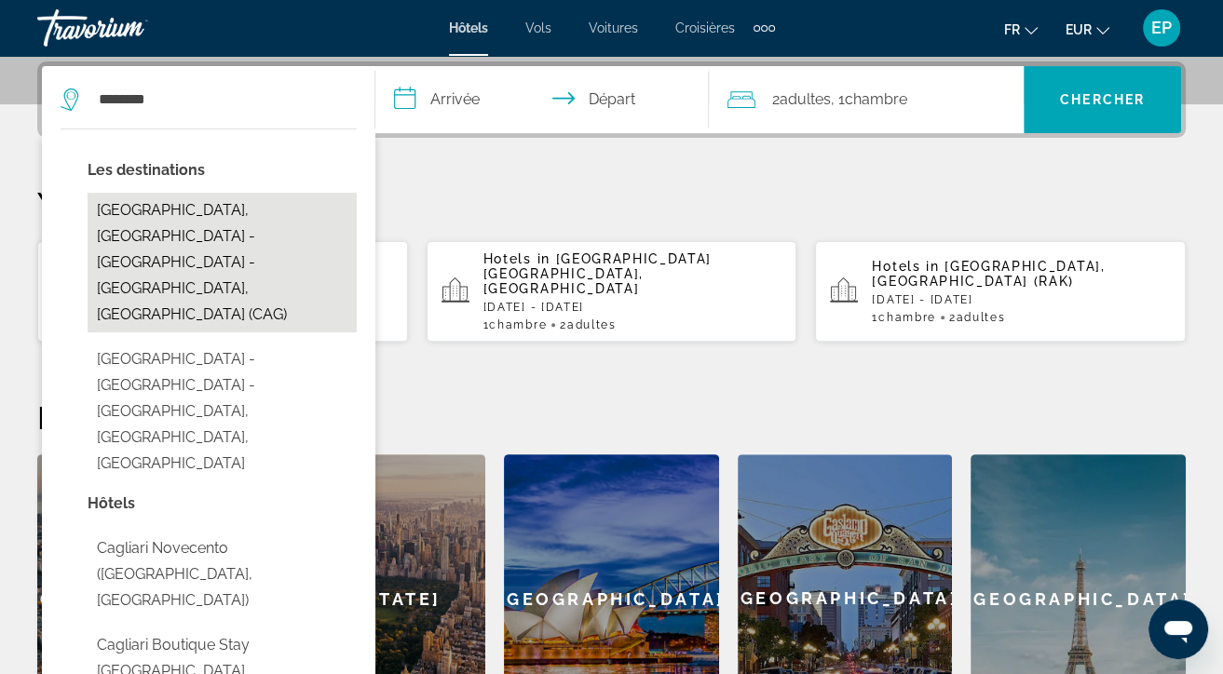
click at [298, 237] on button "[GEOGRAPHIC_DATA], [GEOGRAPHIC_DATA] - [GEOGRAPHIC_DATA] - [GEOGRAPHIC_DATA], […" at bounding box center [222, 263] width 269 height 140
type input "**********"
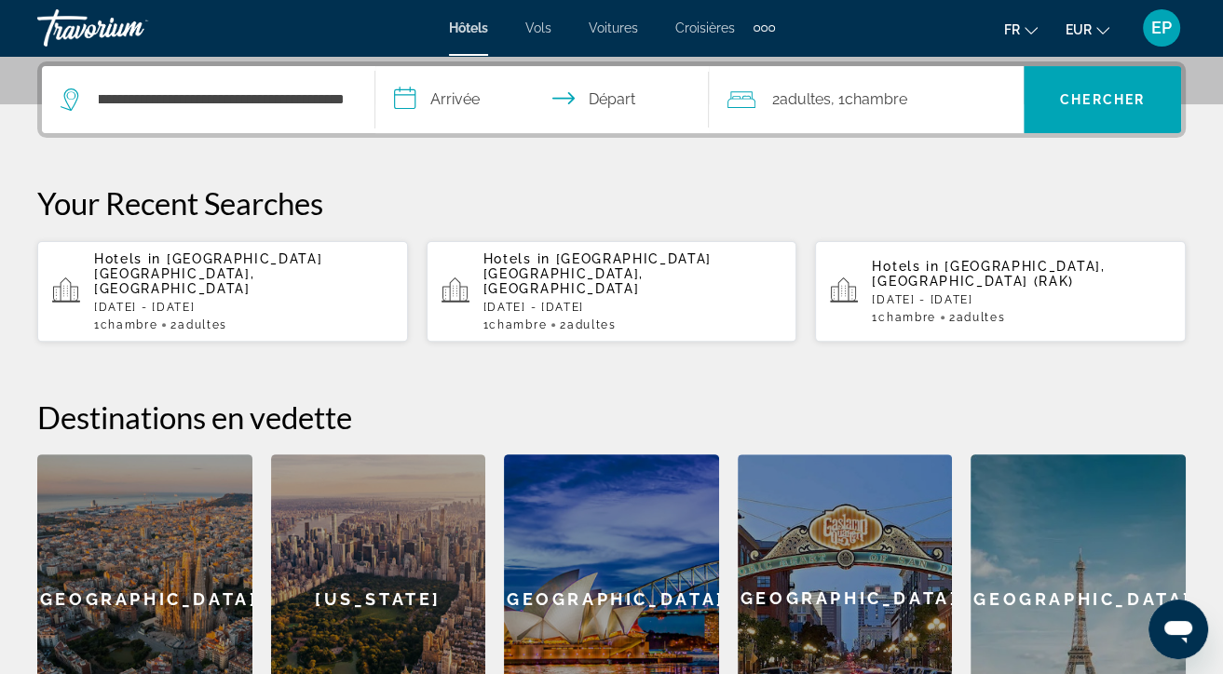
click at [486, 104] on input "**********" at bounding box center [545, 102] width 341 height 73
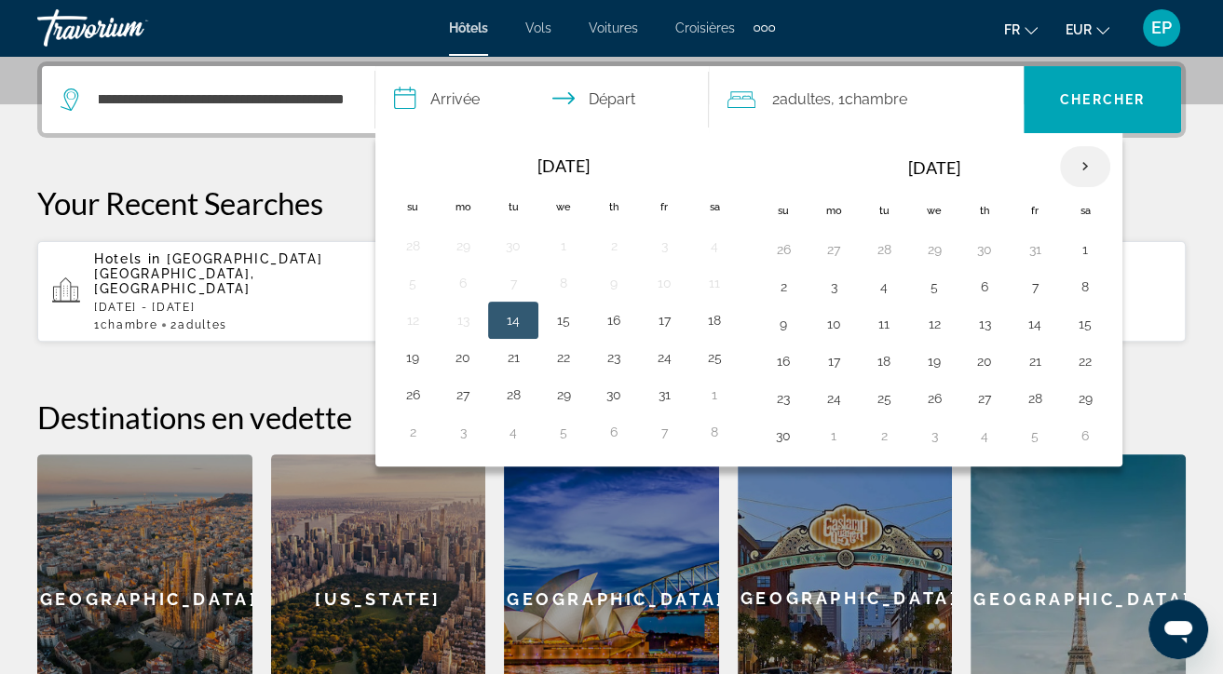
click at [1076, 161] on th "Next month" at bounding box center [1085, 166] width 50 height 41
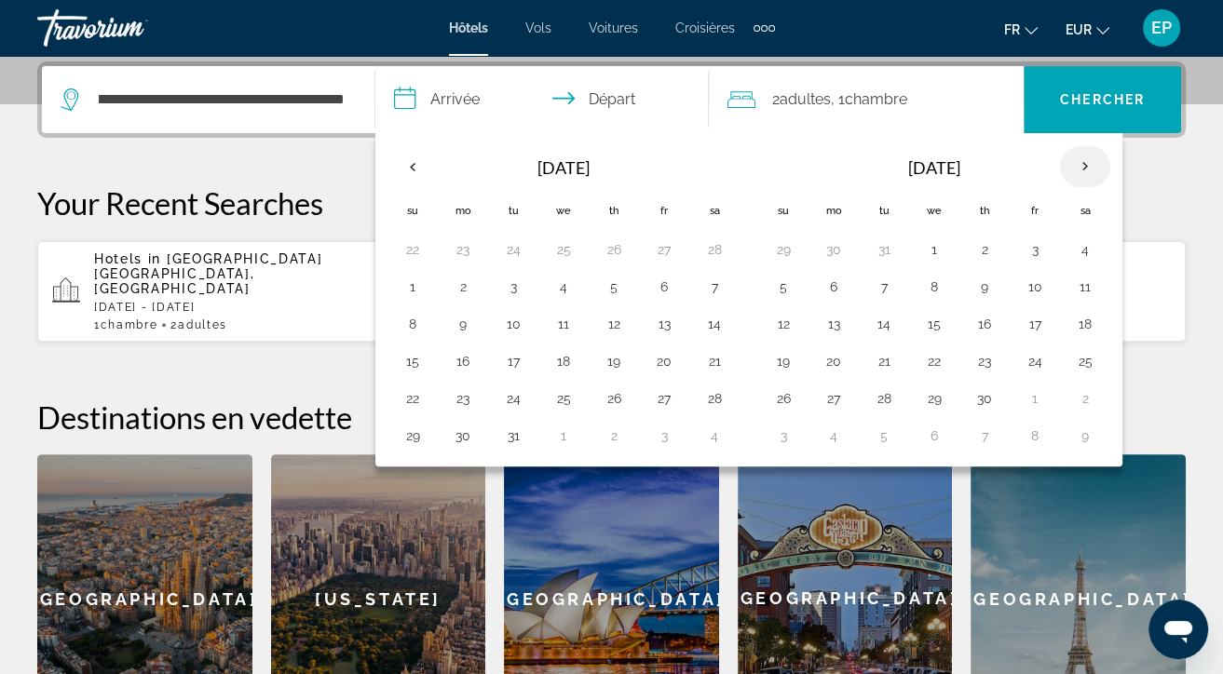
click at [1076, 161] on th "Next month" at bounding box center [1085, 166] width 50 height 41
click at [783, 320] on button "10" at bounding box center [784, 324] width 30 height 26
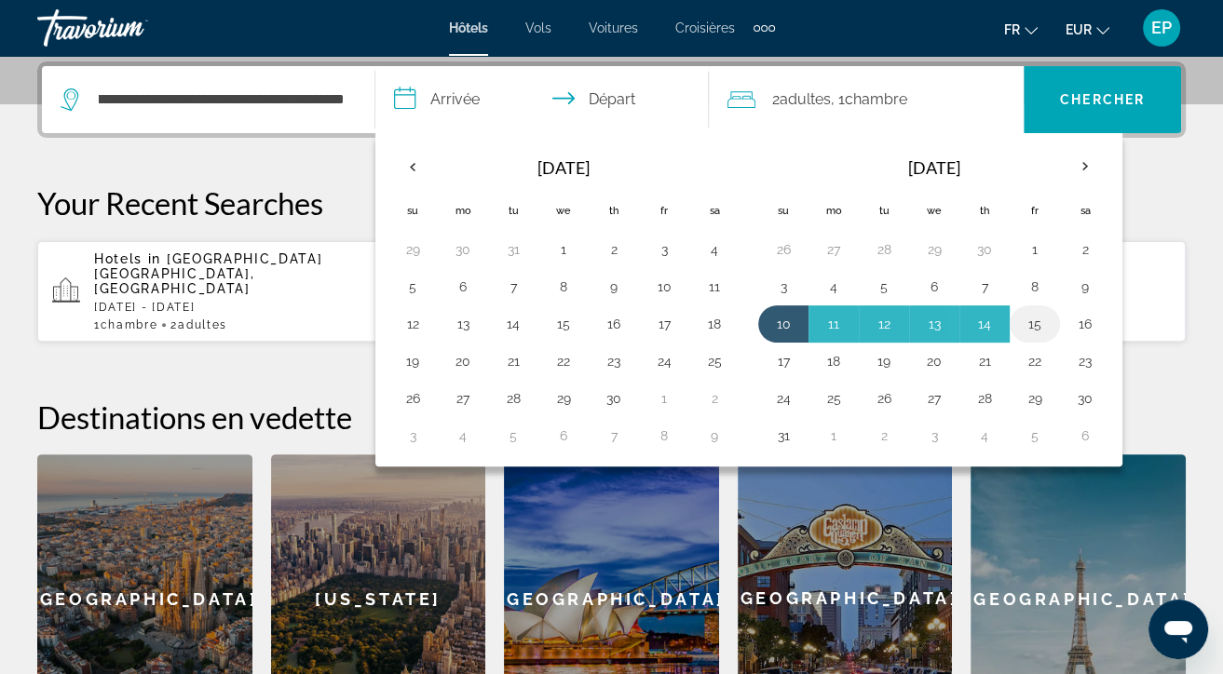
click at [1026, 321] on button "15" at bounding box center [1035, 324] width 30 height 26
type input "**********"
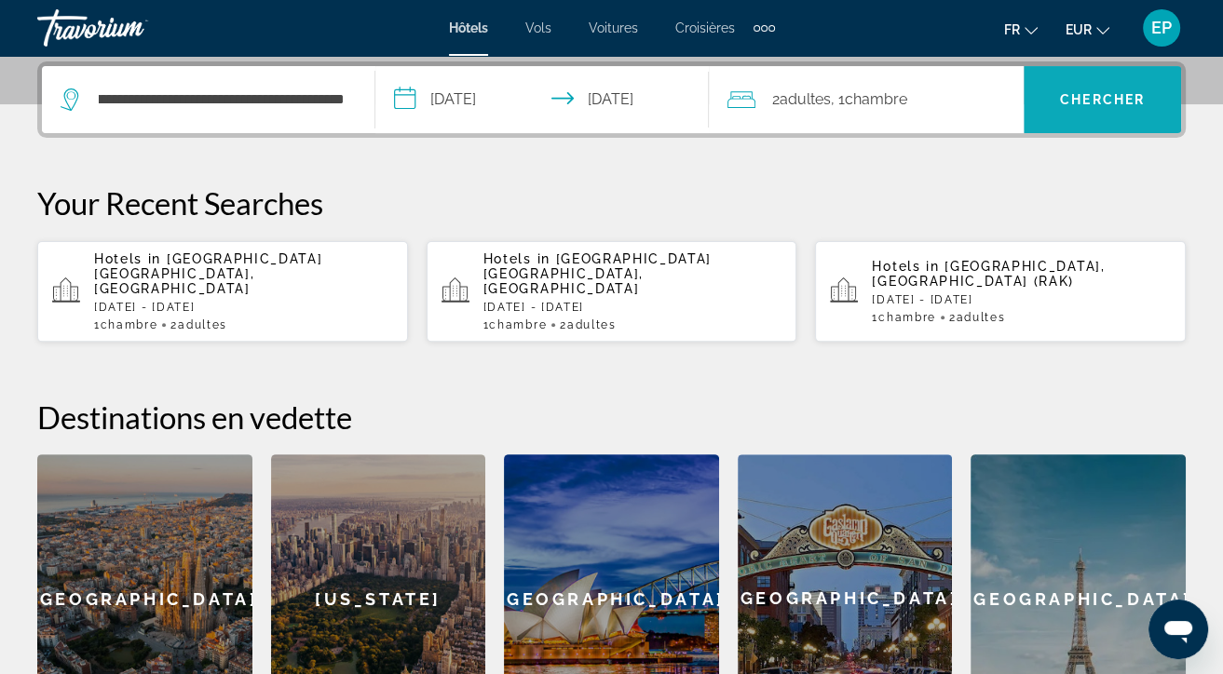
click at [1103, 111] on span "Search" at bounding box center [1102, 99] width 157 height 45
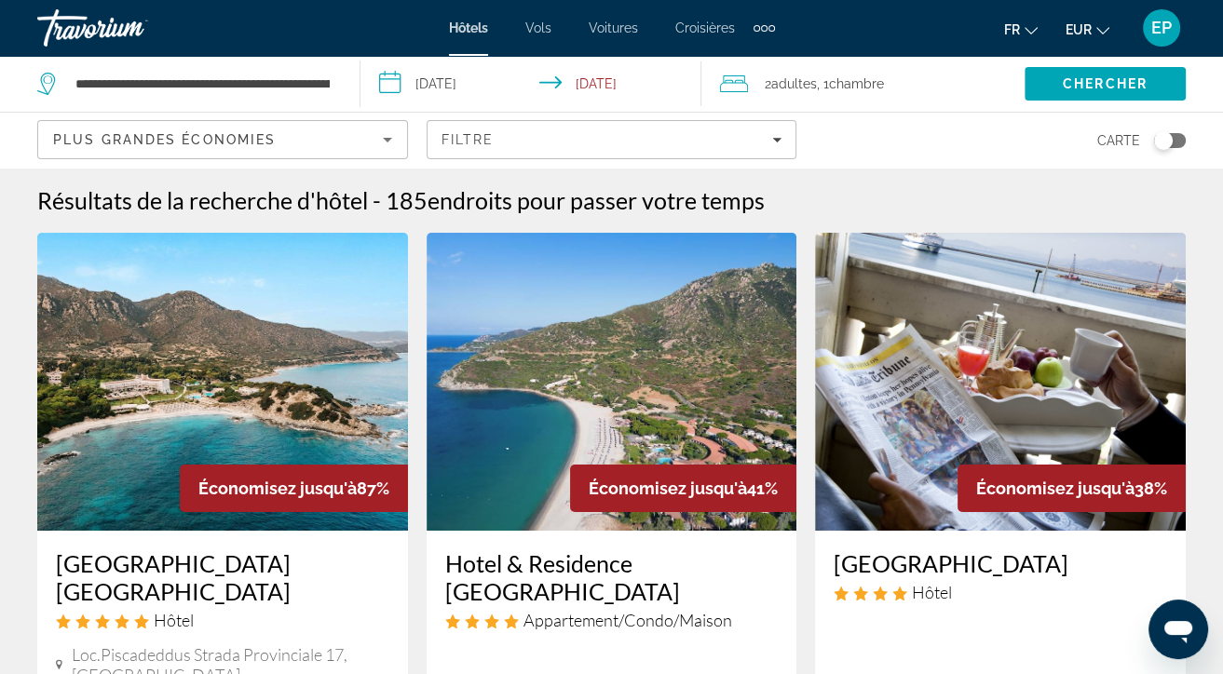
click at [1038, 267] on img "Main content" at bounding box center [1000, 382] width 371 height 298
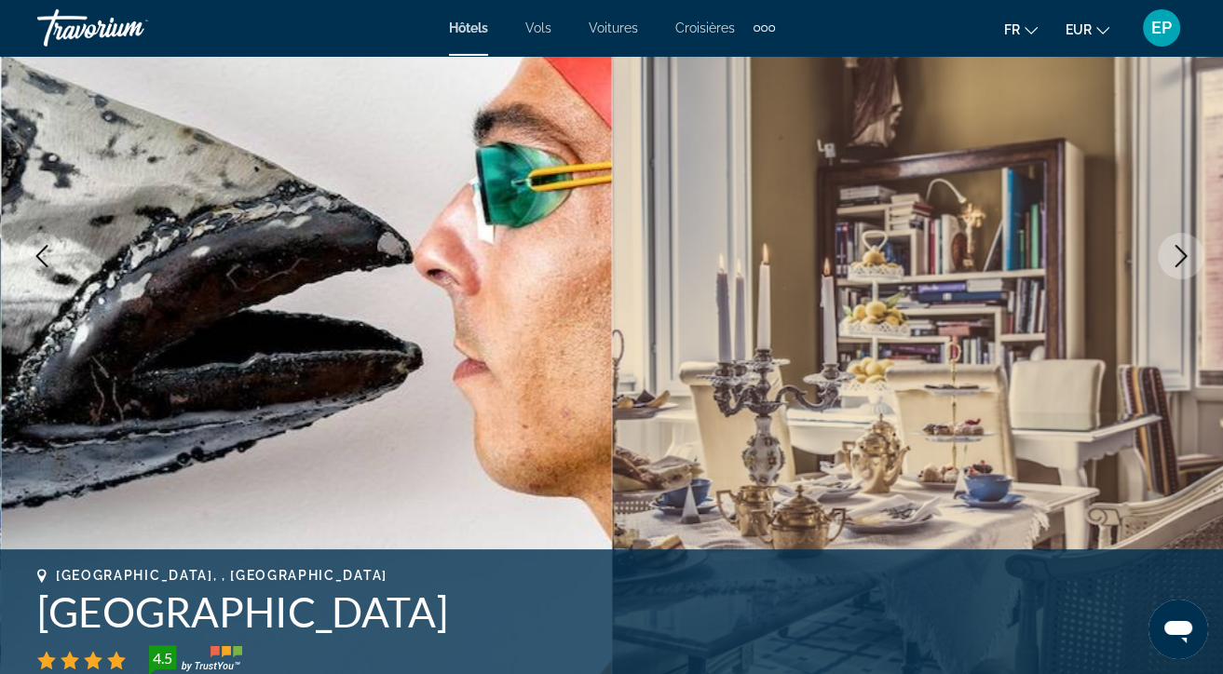
scroll to position [98, 0]
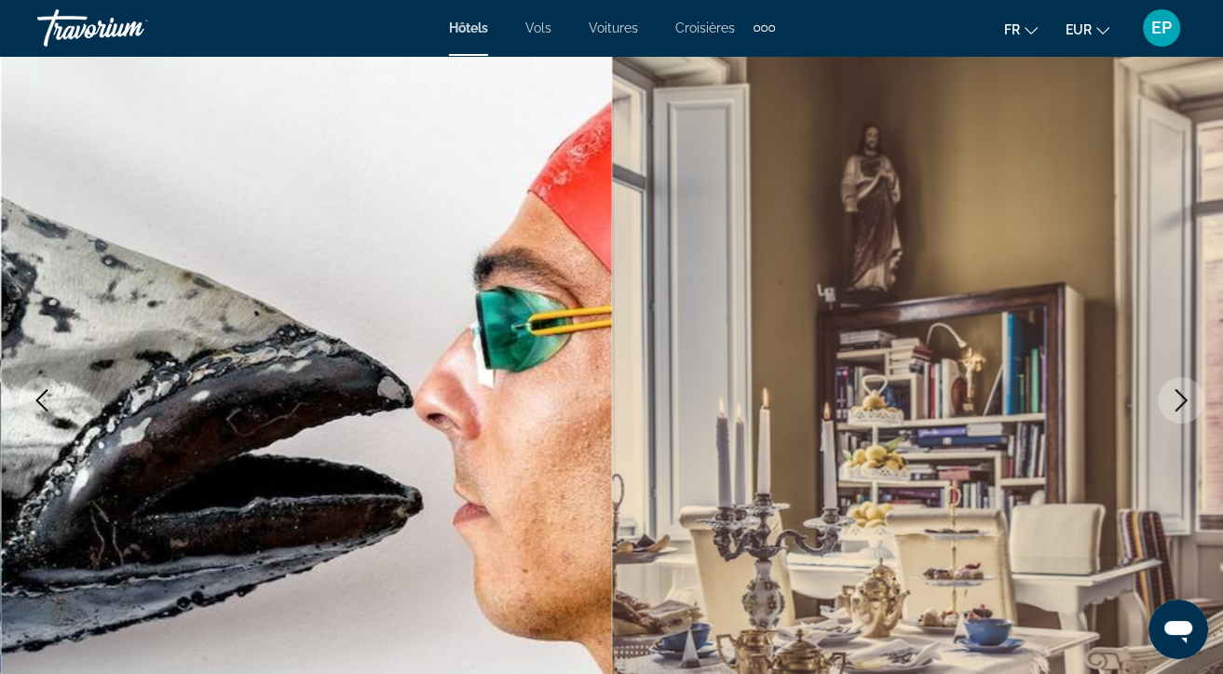
click at [1184, 400] on icon "Next image" at bounding box center [1181, 400] width 22 height 22
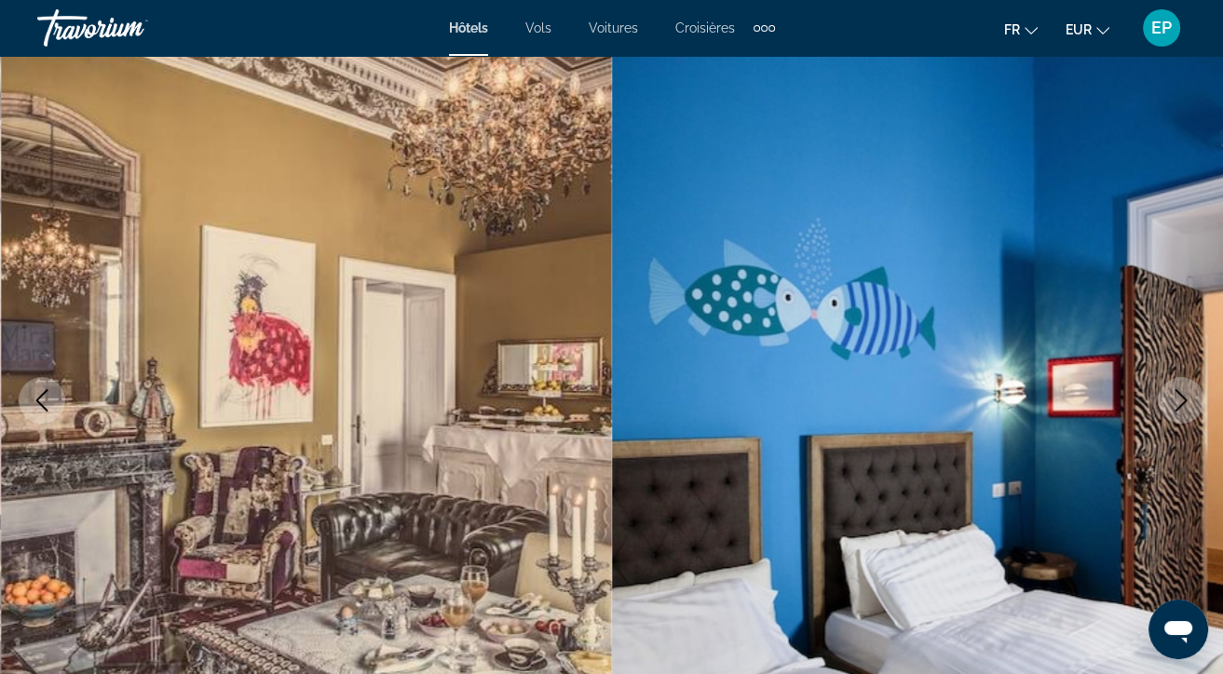
click at [1184, 400] on icon "Next image" at bounding box center [1181, 400] width 22 height 22
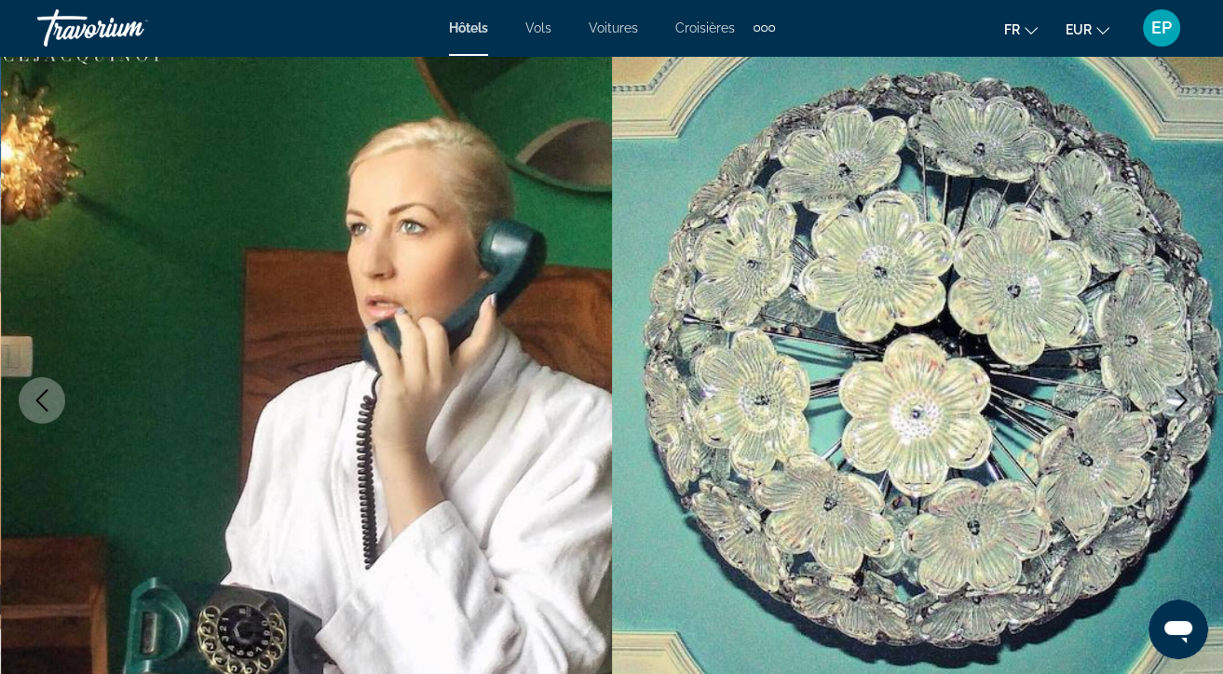
click at [1184, 400] on icon "Next image" at bounding box center [1181, 400] width 22 height 22
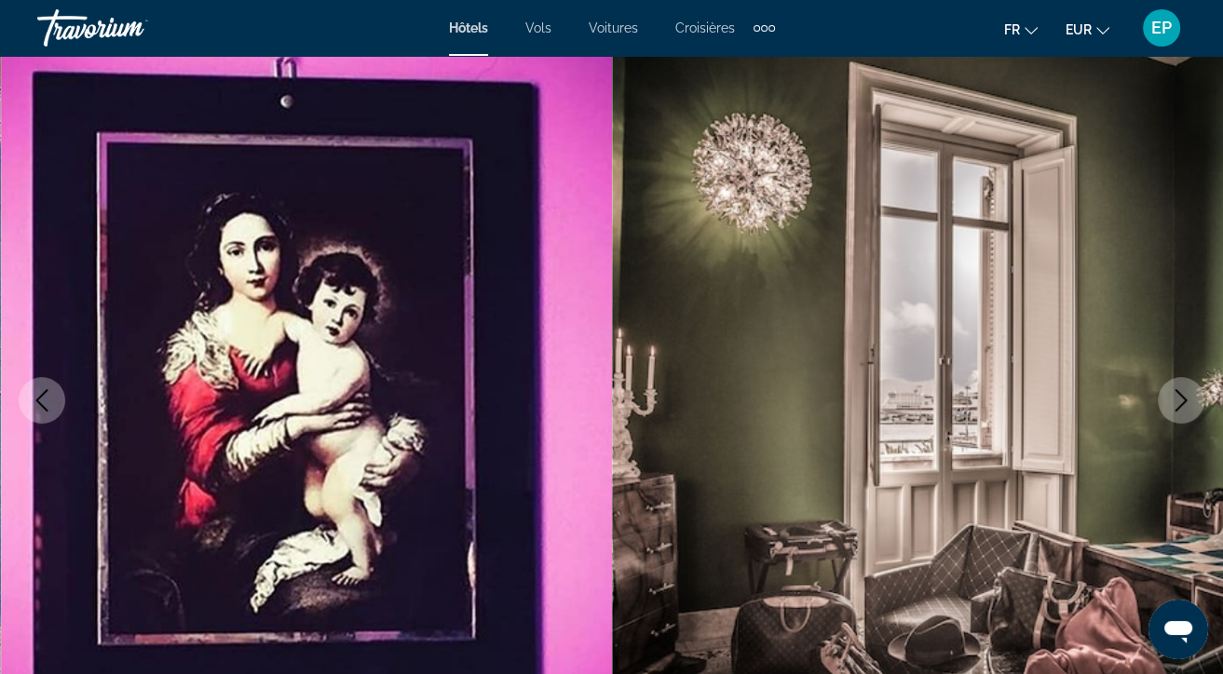
click at [1184, 400] on icon "Next image" at bounding box center [1181, 400] width 22 height 22
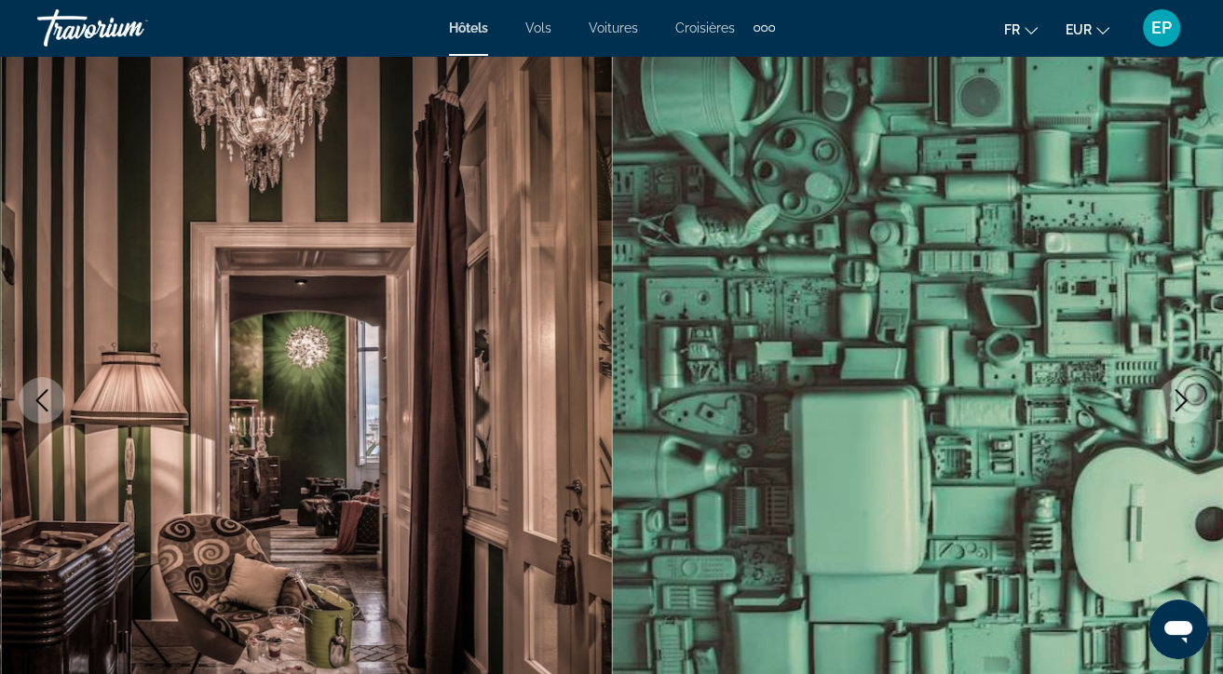
click at [1184, 400] on icon "Next image" at bounding box center [1181, 400] width 22 height 22
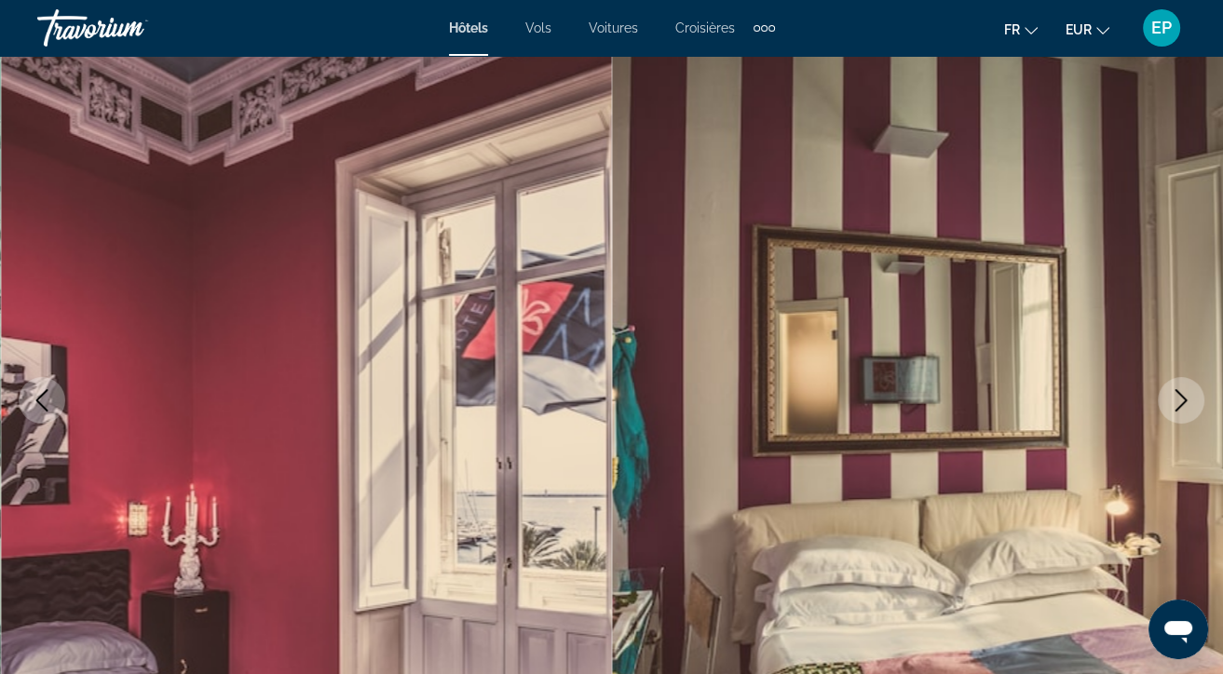
click at [1184, 400] on icon "Next image" at bounding box center [1181, 400] width 22 height 22
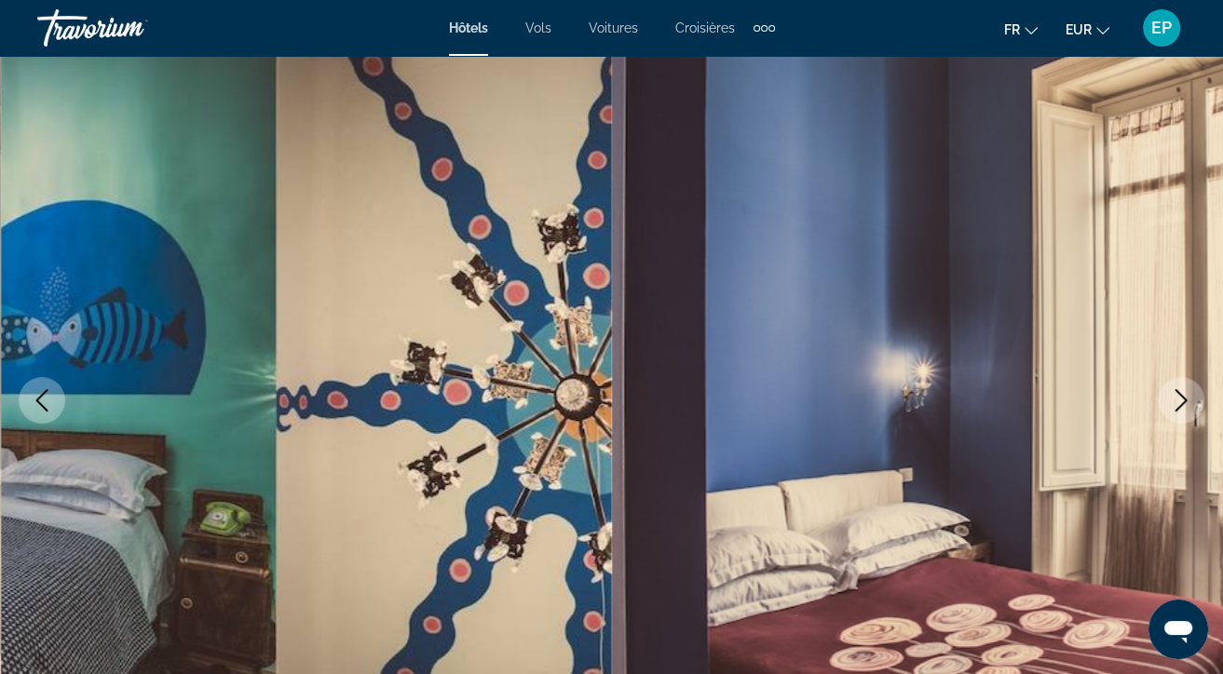
click at [1184, 400] on icon "Next image" at bounding box center [1181, 400] width 22 height 22
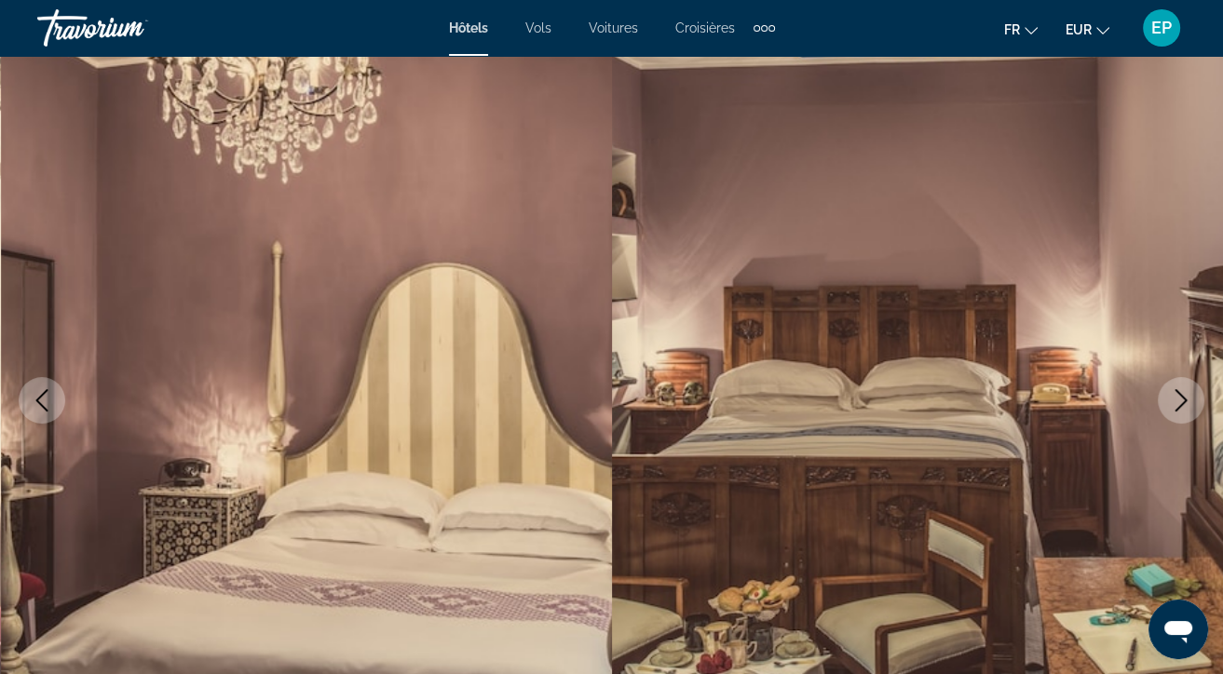
click at [1184, 400] on icon "Next image" at bounding box center [1181, 400] width 22 height 22
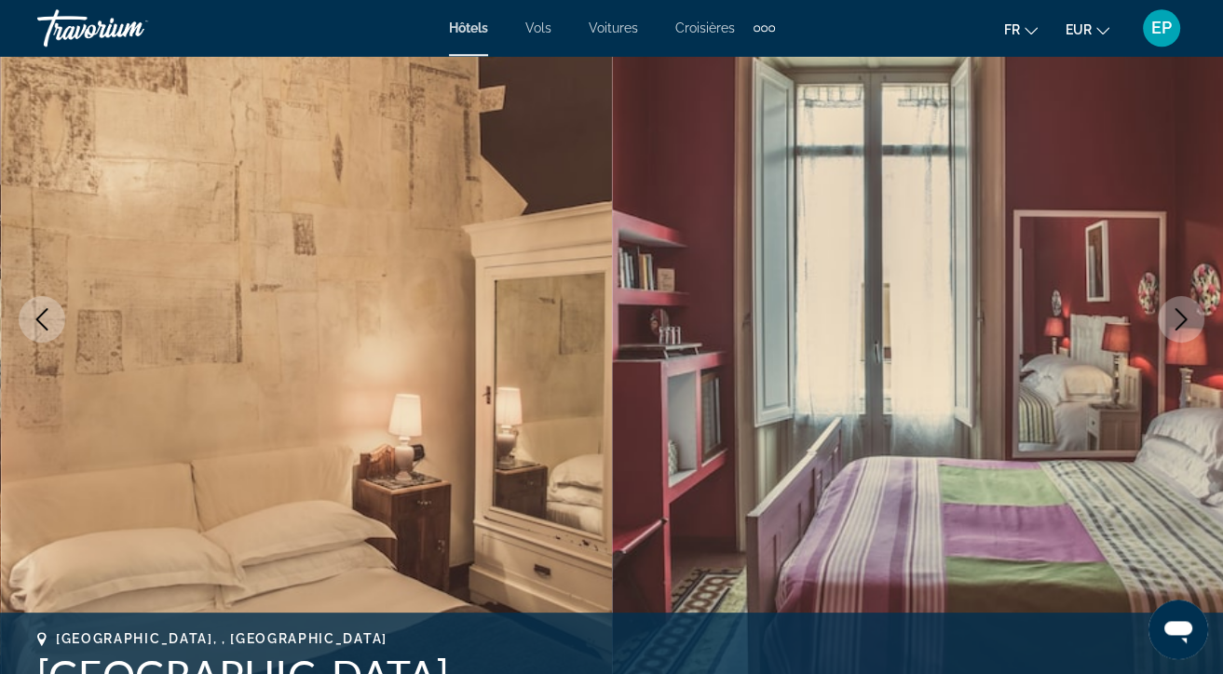
scroll to position [0, 0]
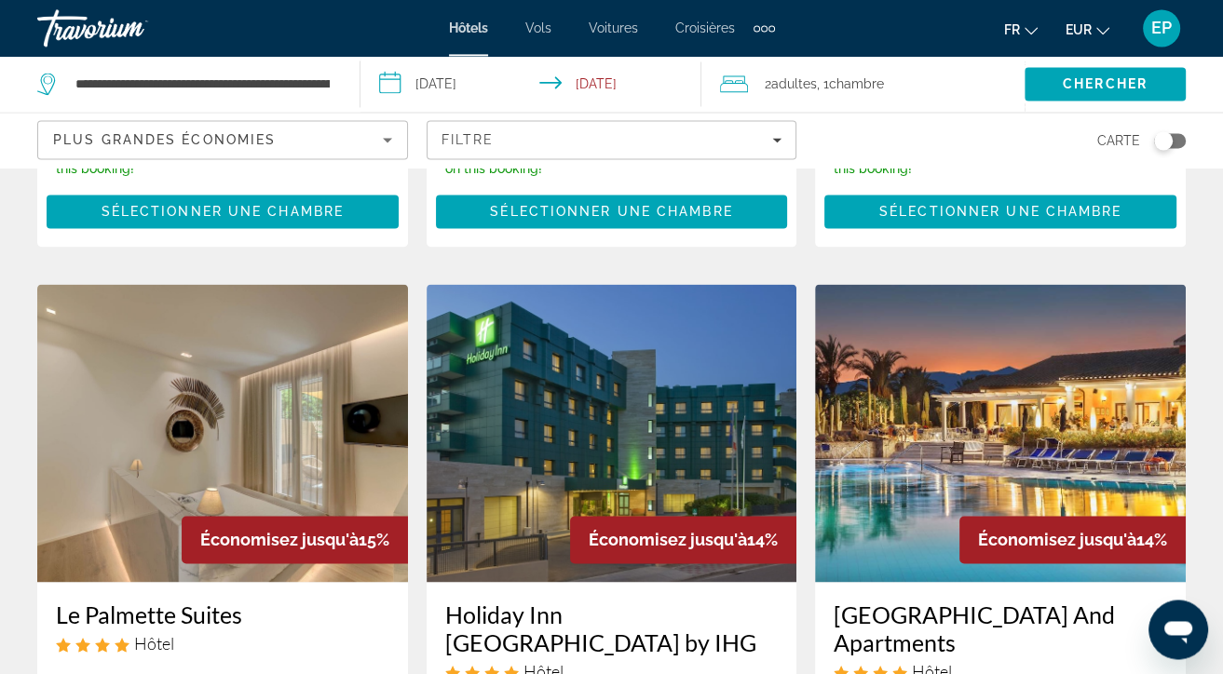
scroll to position [2361, 0]
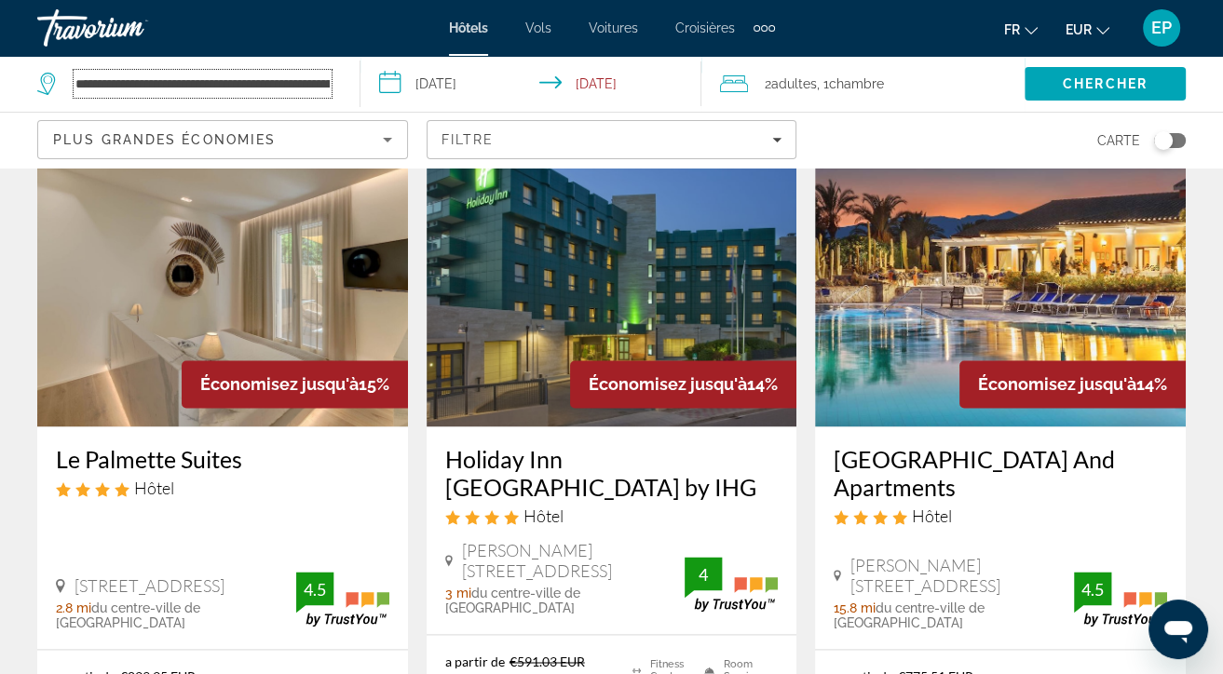
click at [330, 82] on input "**********" at bounding box center [203, 84] width 258 height 28
click at [348, 82] on app-destination-search "**********" at bounding box center [180, 84] width 361 height 56
click at [333, 83] on div "**********" at bounding box center [189, 84] width 304 height 56
click at [311, 86] on input "**********" at bounding box center [203, 84] width 258 height 28
click at [316, 77] on input "**********" at bounding box center [203, 84] width 258 height 28
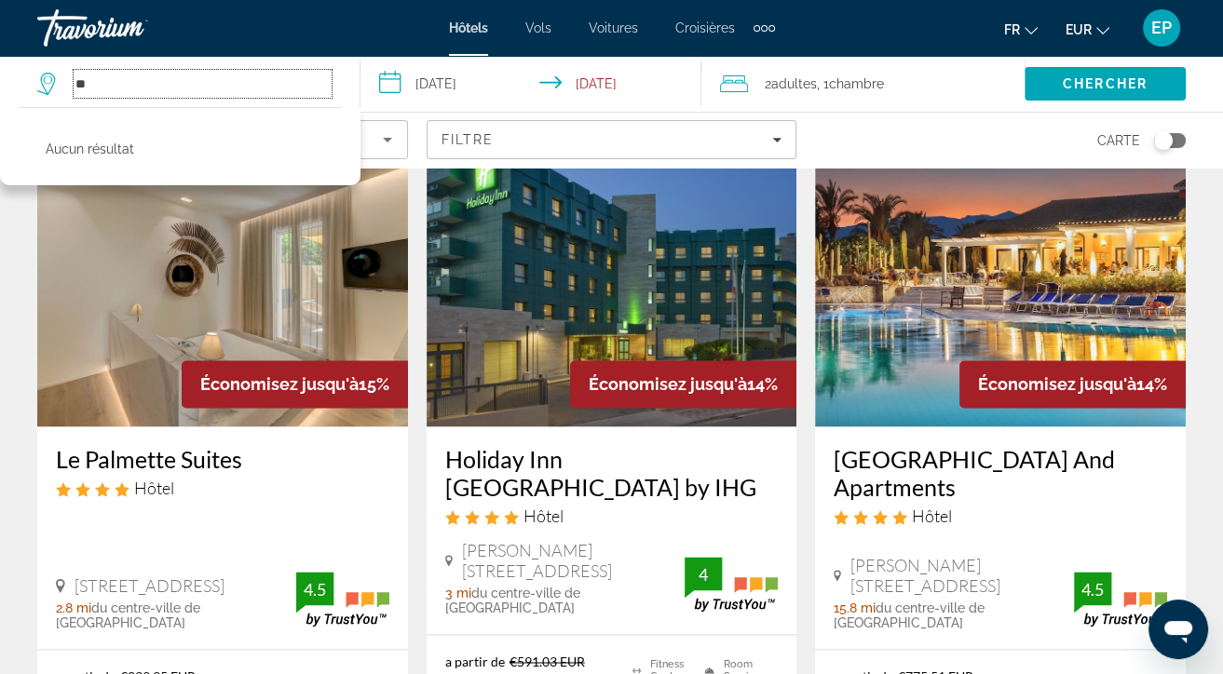
type input "*"
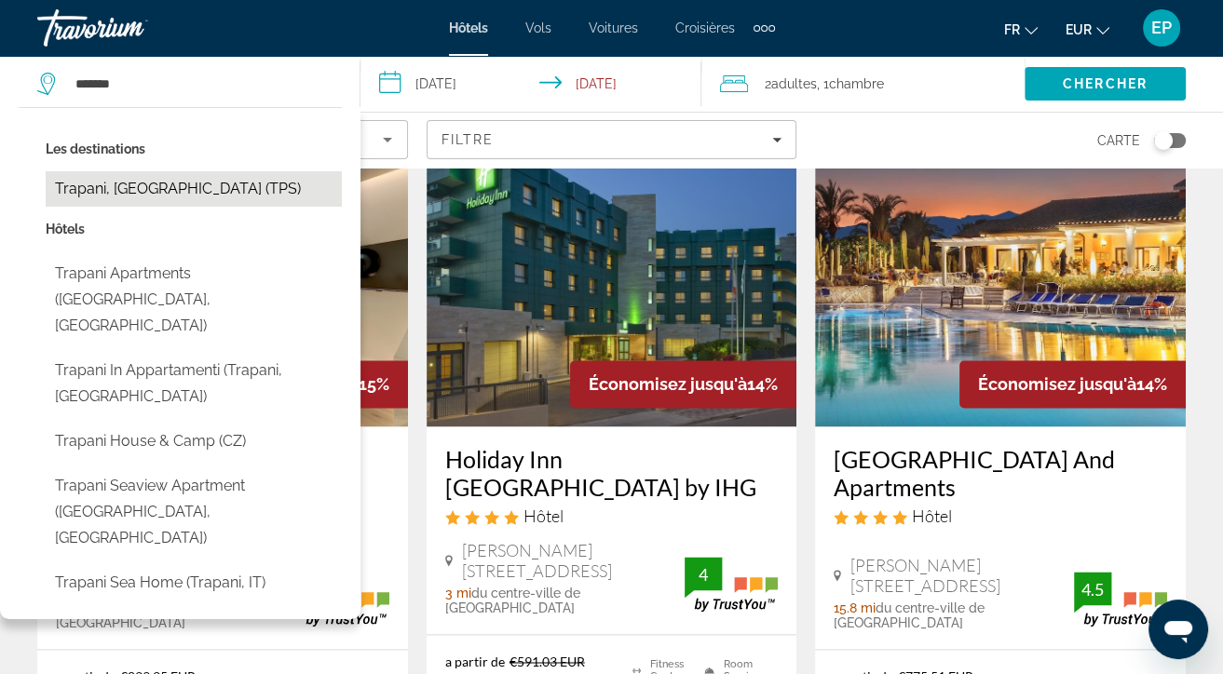
click at [213, 190] on button "Trapani, [GEOGRAPHIC_DATA] (TPS)" at bounding box center [194, 188] width 296 height 35
type input "**********"
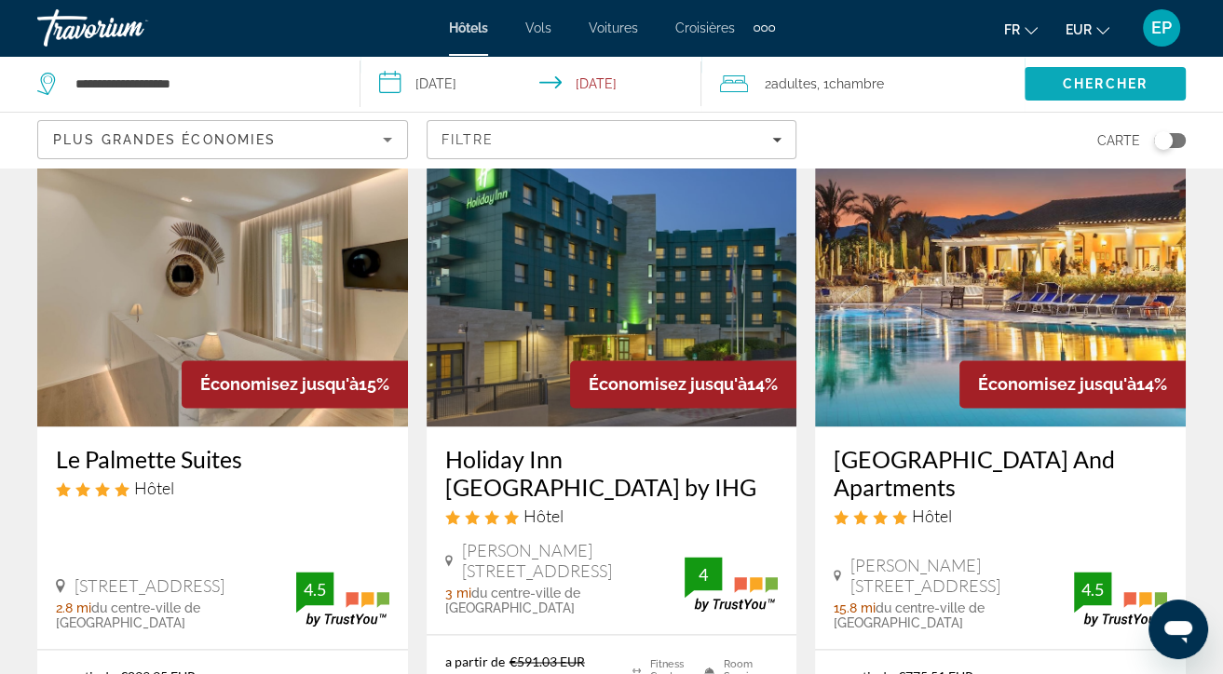
click at [1131, 75] on span "Search" at bounding box center [1105, 83] width 161 height 45
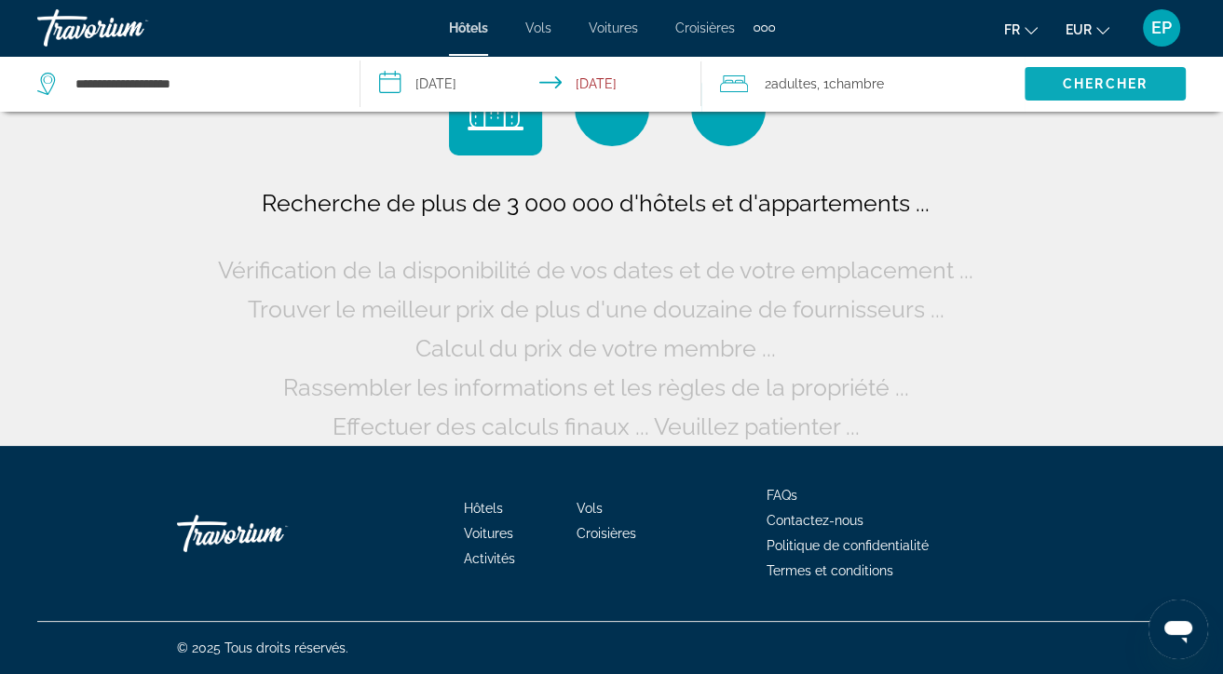
scroll to position [77, 0]
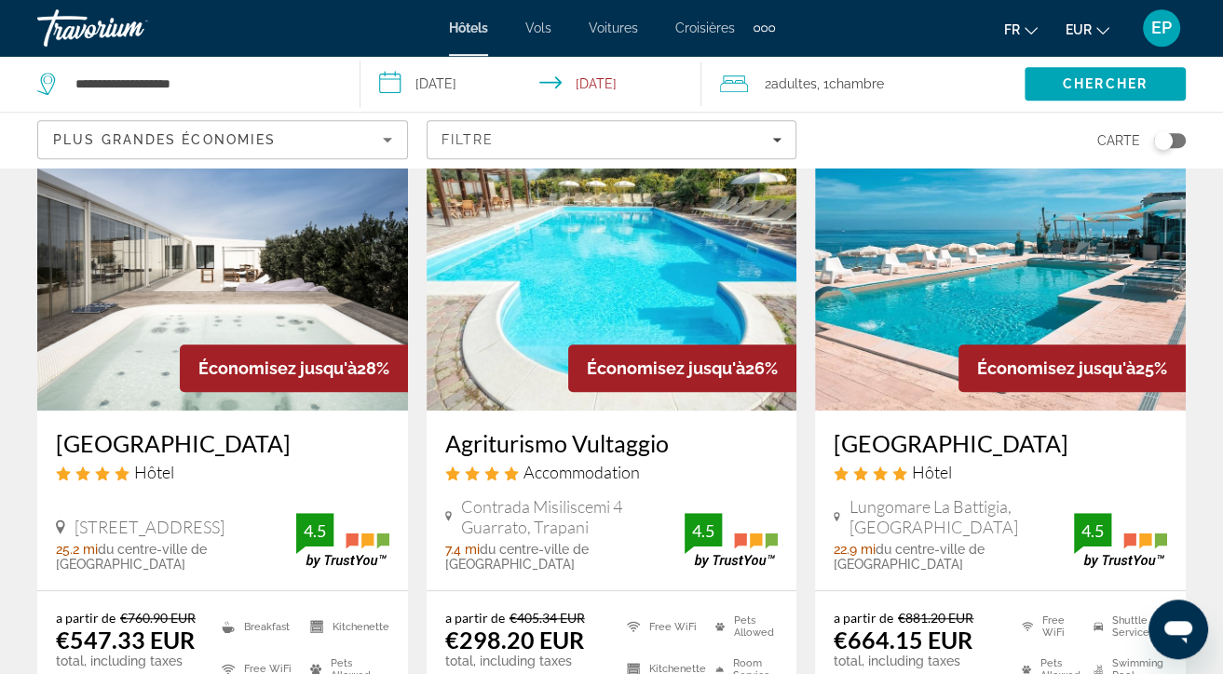
scroll to position [885, 0]
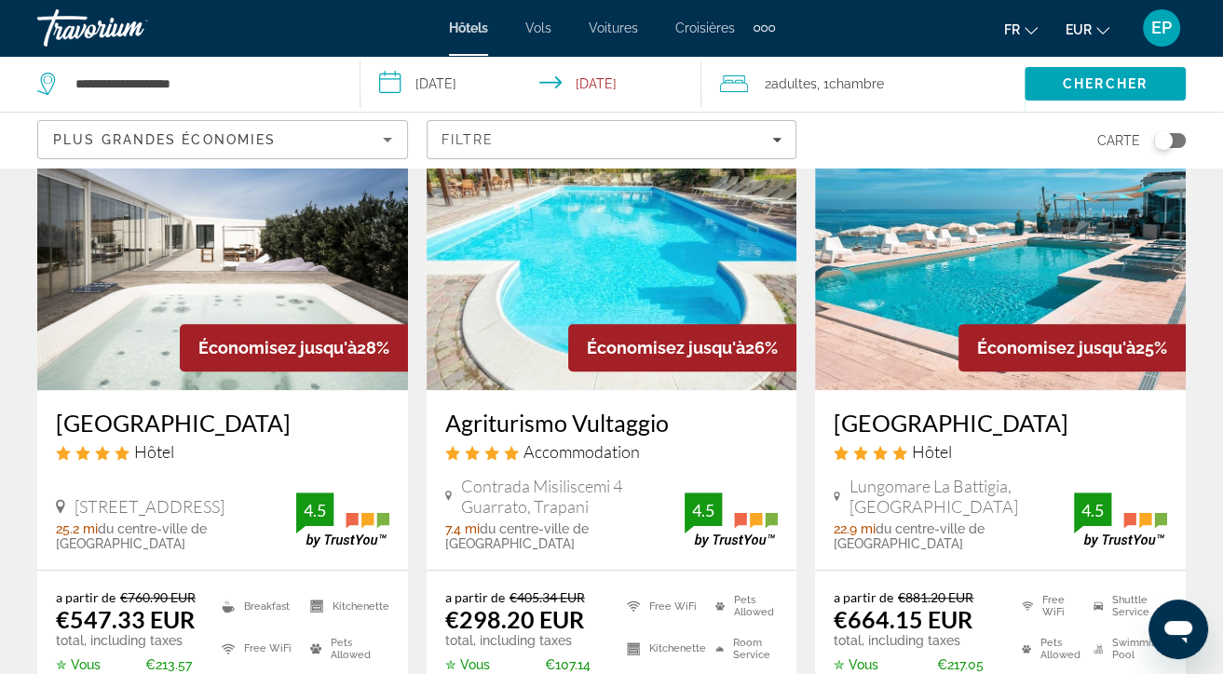
click at [1082, 252] on img "Main content" at bounding box center [1000, 241] width 371 height 298
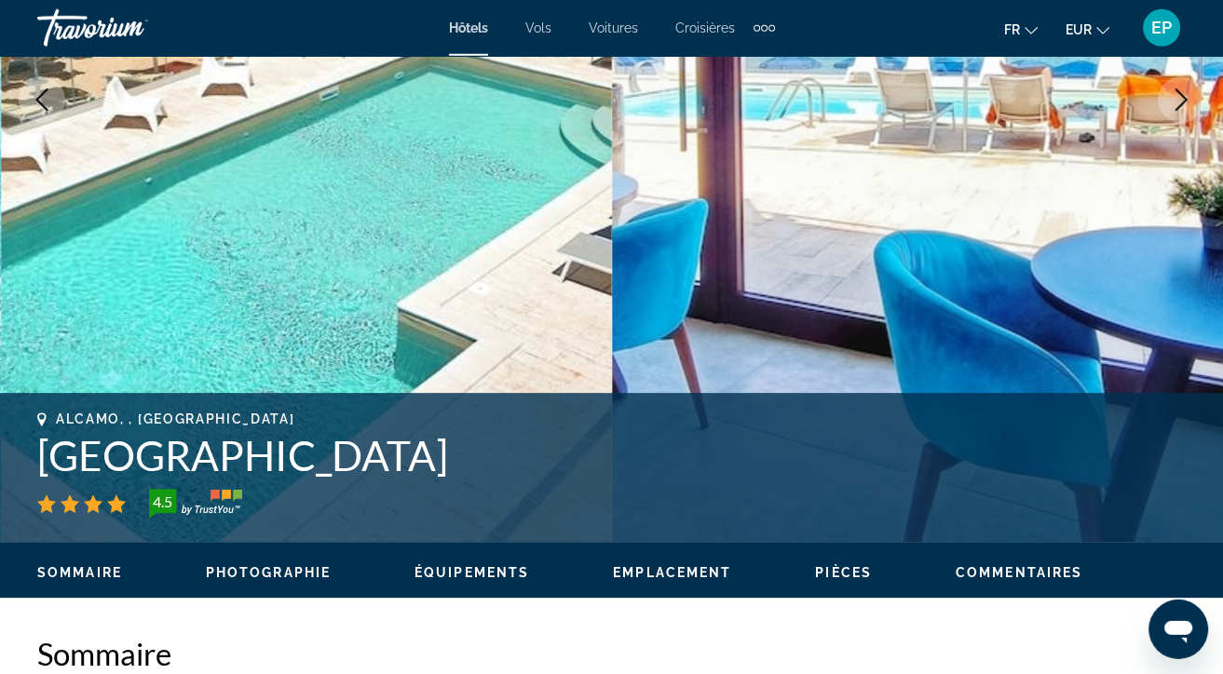
scroll to position [590, 0]
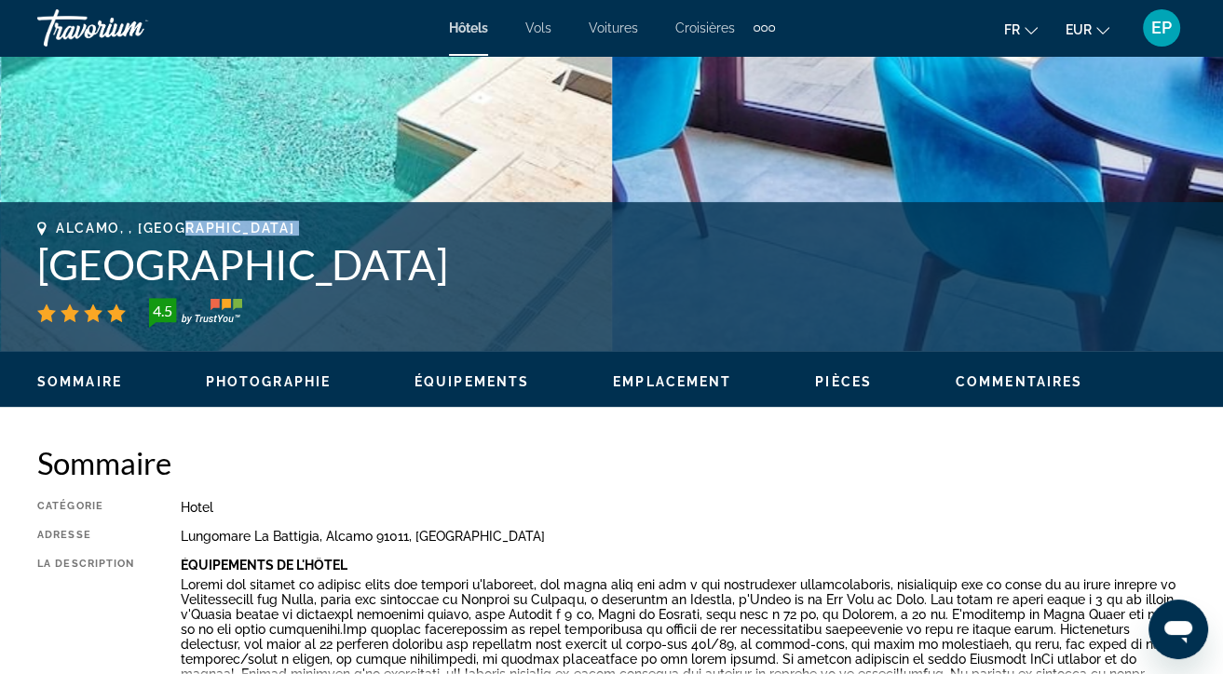
drag, startPoint x: 32, startPoint y: 265, endPoint x: 286, endPoint y: 207, distance: 261.0
click at [365, 210] on div "[GEOGRAPHIC_DATA], , [GEOGRAPHIC_DATA] Hotel [GEOGRAPHIC_DATA] 4.5 Adresse [GEO…" at bounding box center [611, 276] width 1223 height 149
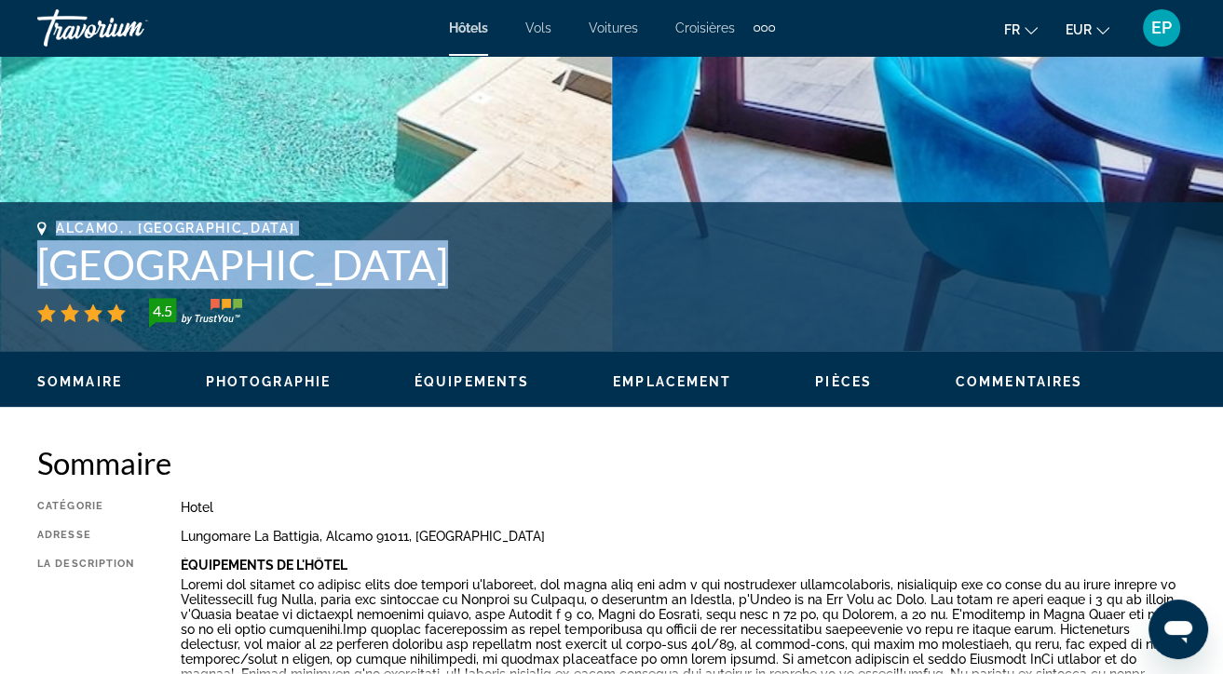
drag, startPoint x: 58, startPoint y: 230, endPoint x: 367, endPoint y: 278, distance: 312.9
click at [367, 278] on div "[GEOGRAPHIC_DATA], , [GEOGRAPHIC_DATA] Hotel [GEOGRAPHIC_DATA] 4.5" at bounding box center [611, 274] width 1149 height 107
copy div "[GEOGRAPHIC_DATA], , [GEOGRAPHIC_DATA] Hotel [GEOGRAPHIC_DATA]"
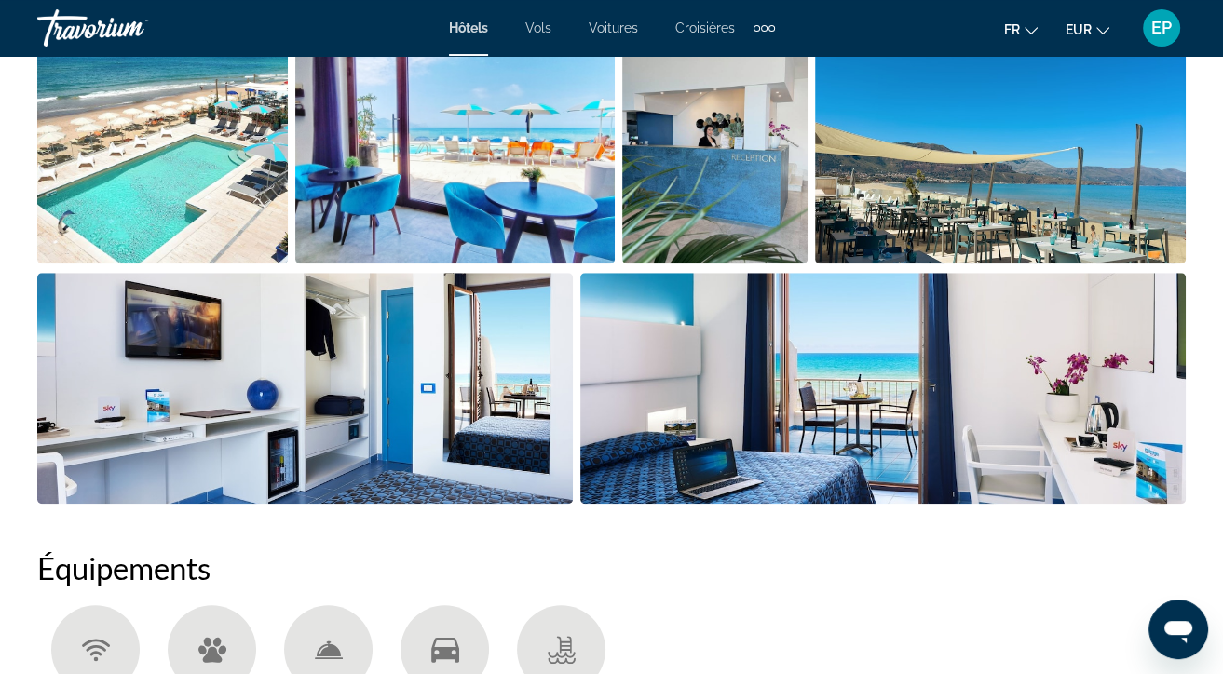
scroll to position [1377, 0]
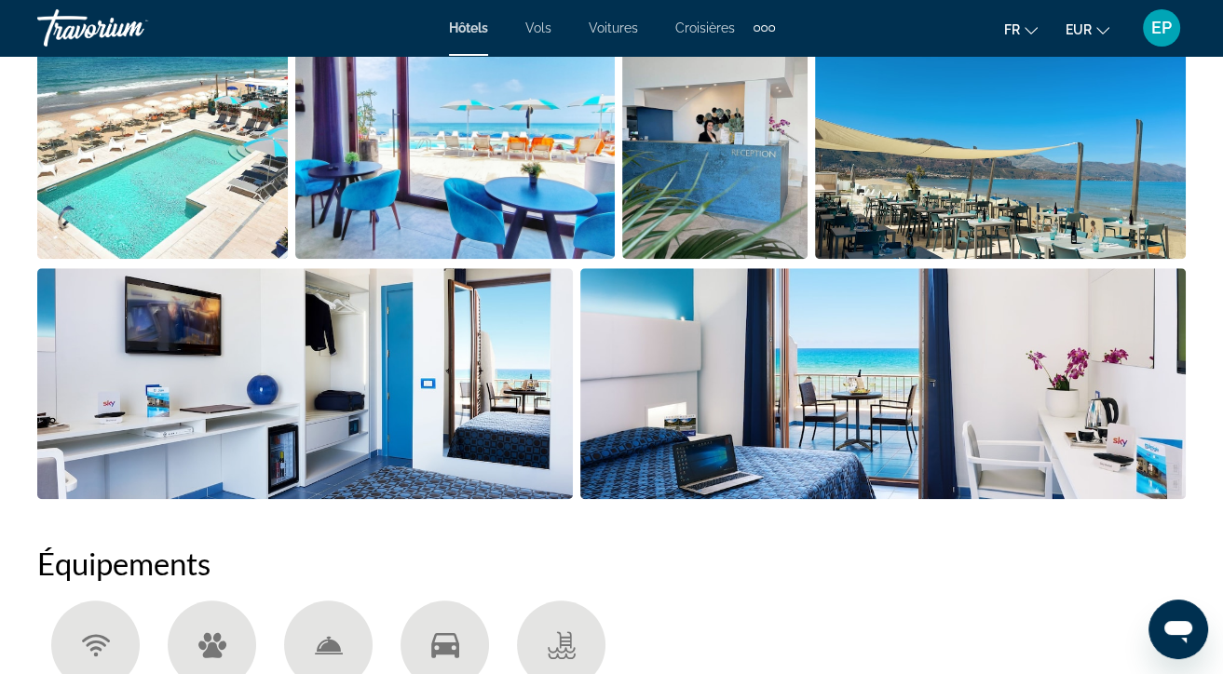
click at [263, 151] on img "Open full-screen image slider" at bounding box center [162, 143] width 251 height 231
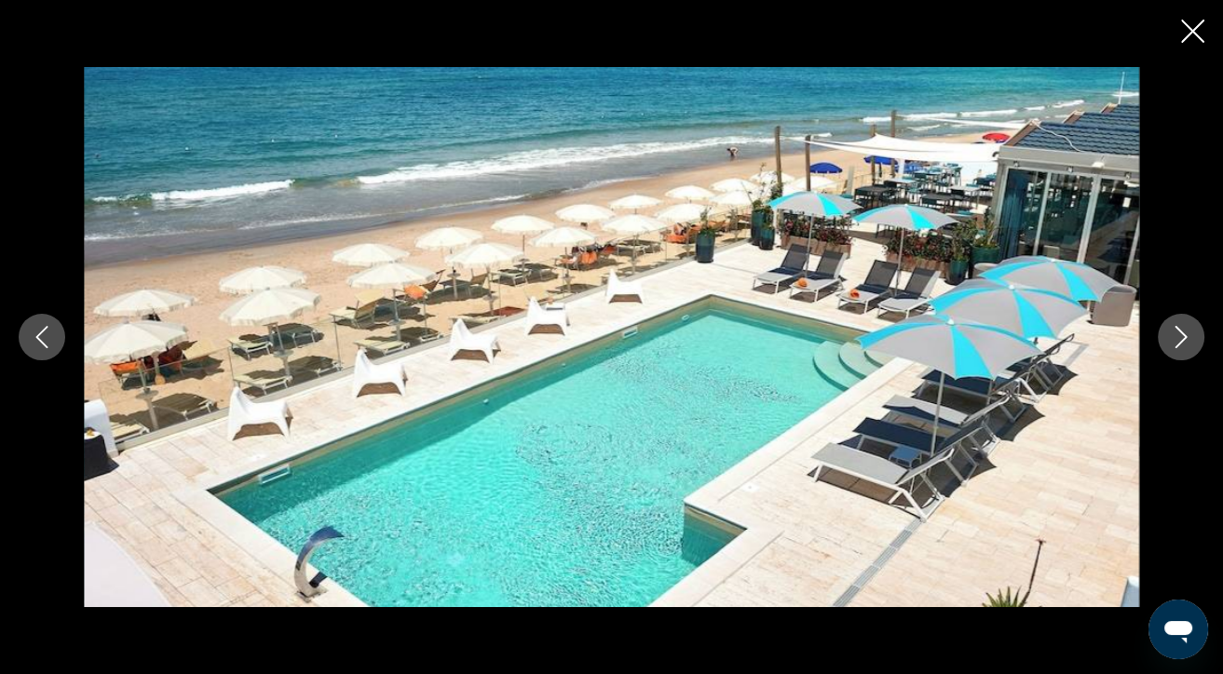
click at [1185, 342] on icon "Next image" at bounding box center [1181, 337] width 22 height 22
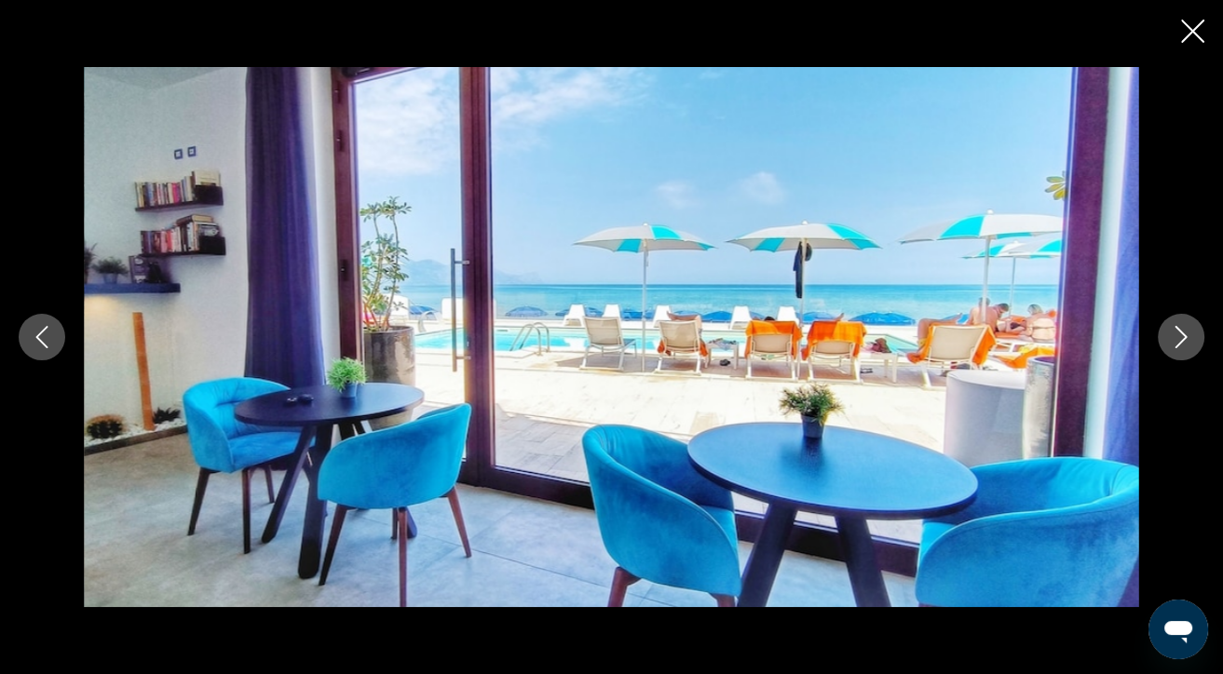
click at [1194, 342] on button "Next image" at bounding box center [1181, 337] width 47 height 47
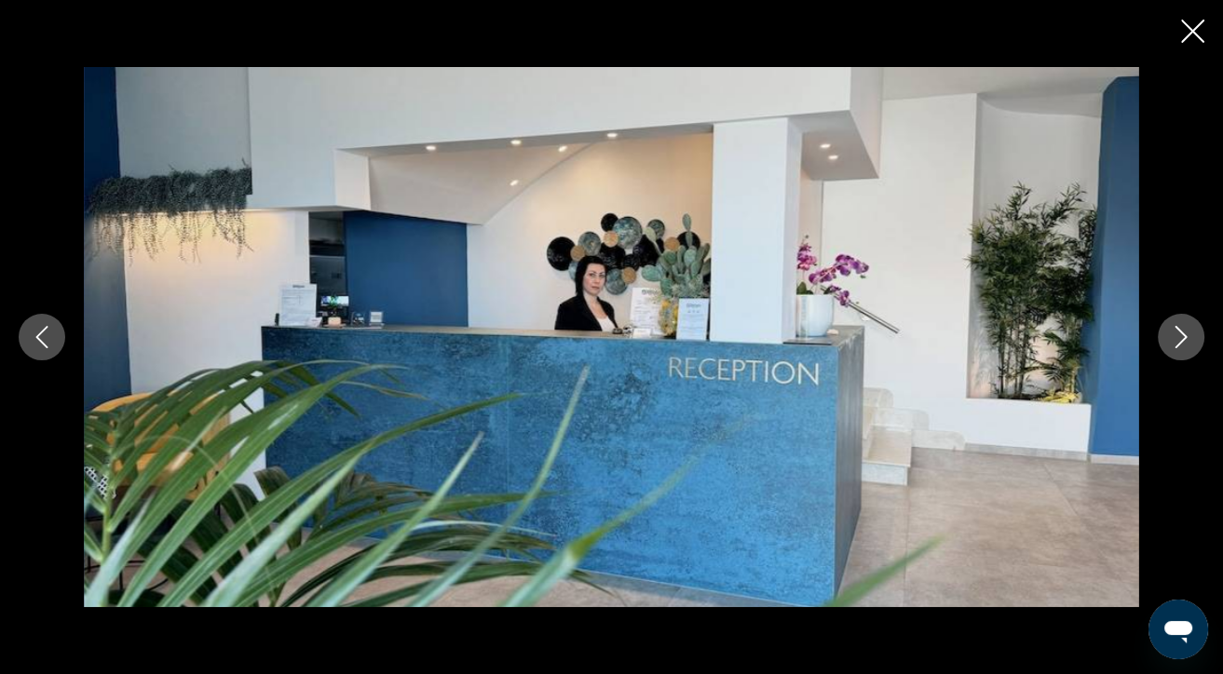
click at [1194, 342] on button "Next image" at bounding box center [1181, 337] width 47 height 47
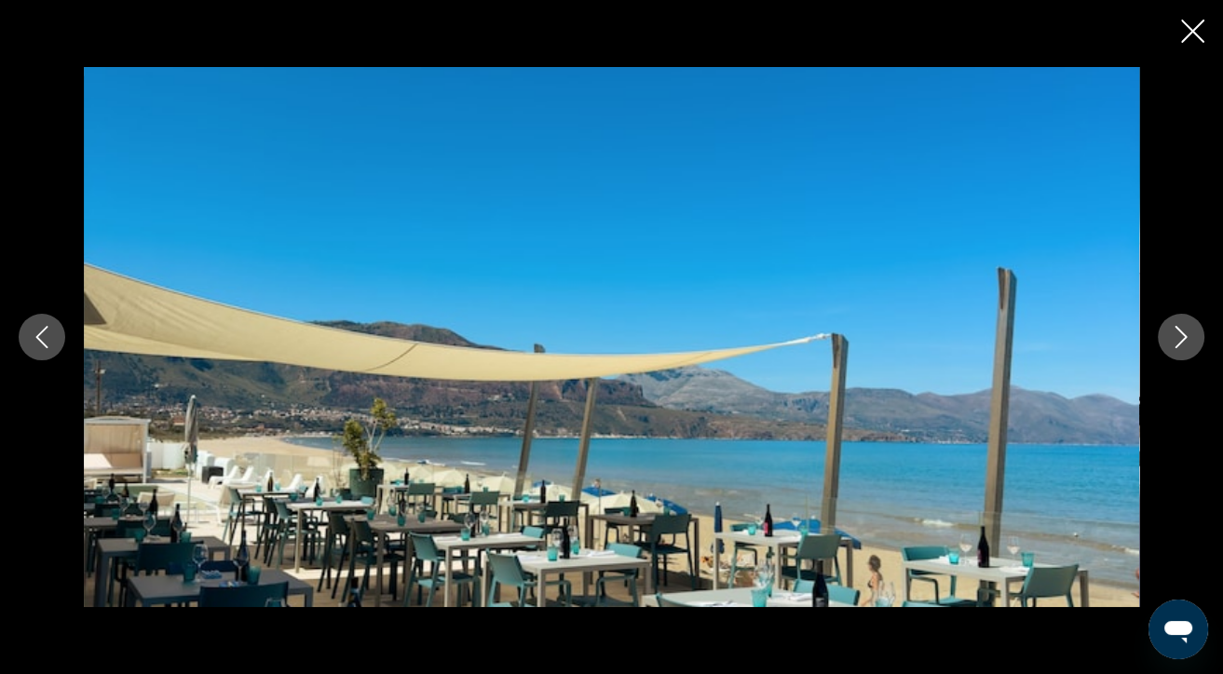
click at [1194, 342] on button "Next image" at bounding box center [1181, 337] width 47 height 47
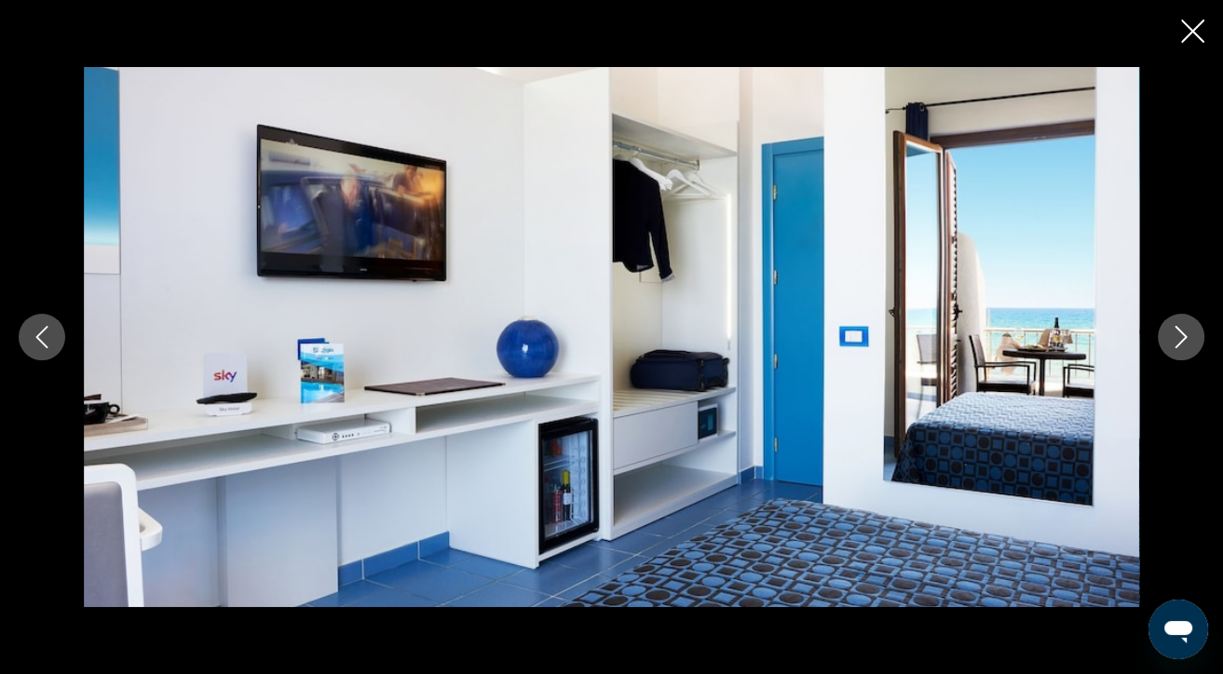
click at [1194, 342] on button "Next image" at bounding box center [1181, 337] width 47 height 47
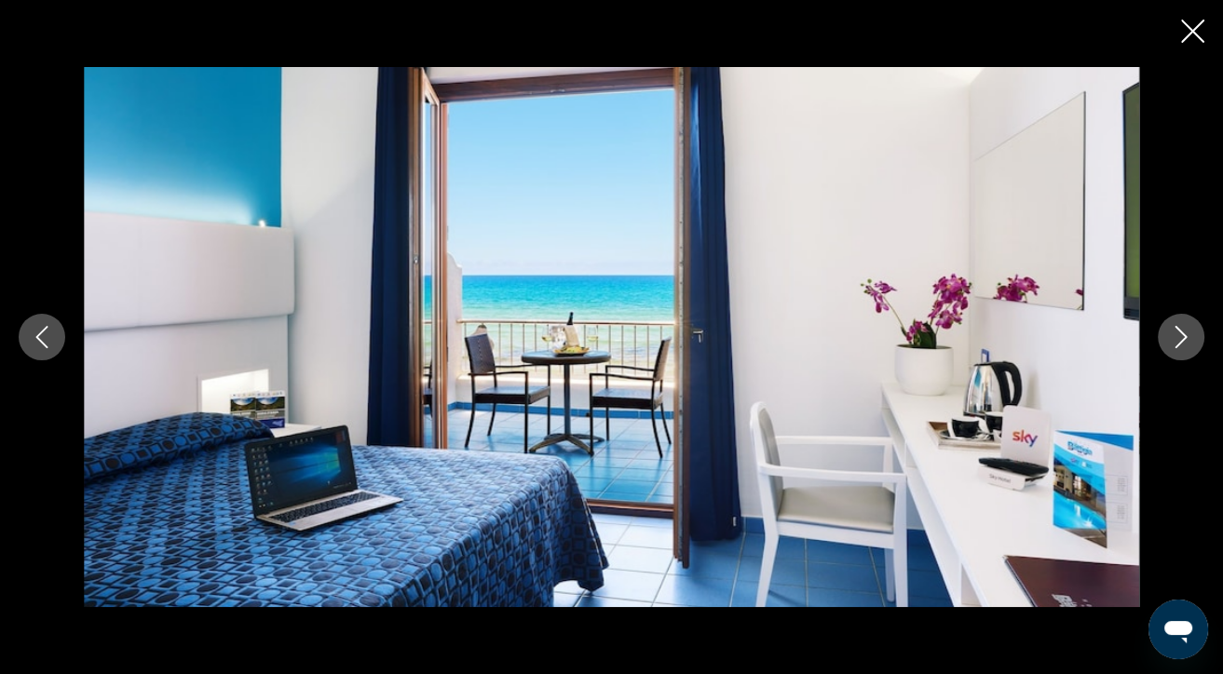
click at [1179, 334] on icon "Next image" at bounding box center [1181, 337] width 22 height 22
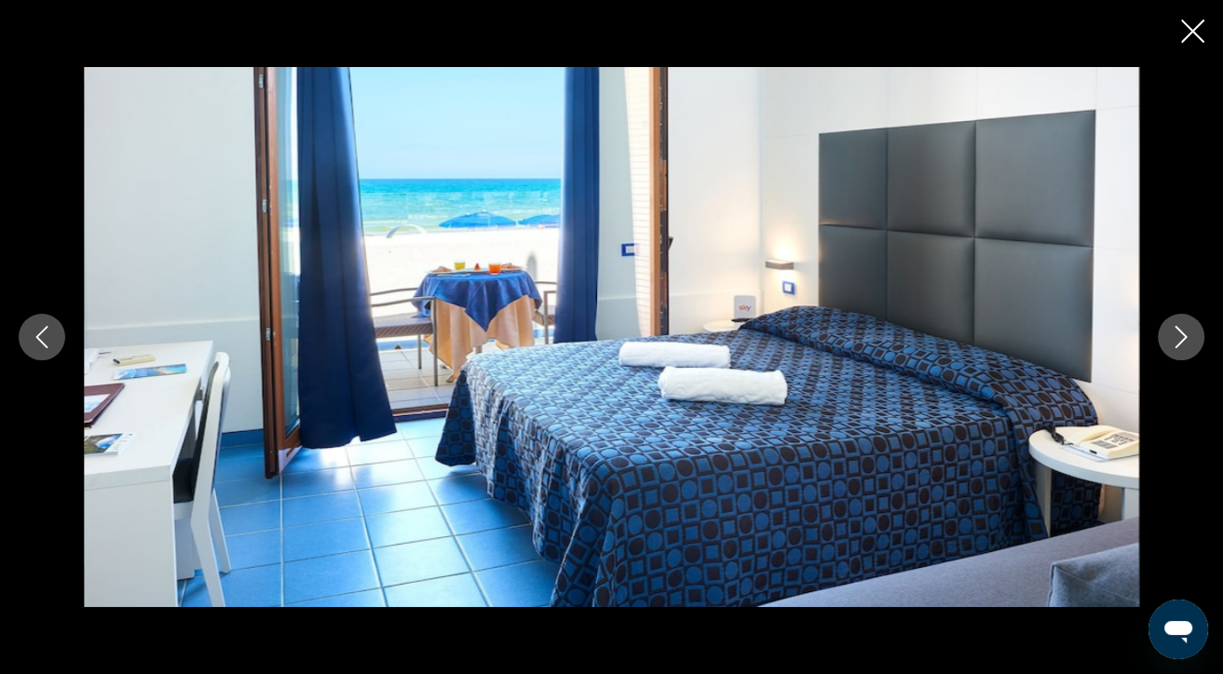
click at [1179, 333] on icon "Next image" at bounding box center [1181, 337] width 22 height 22
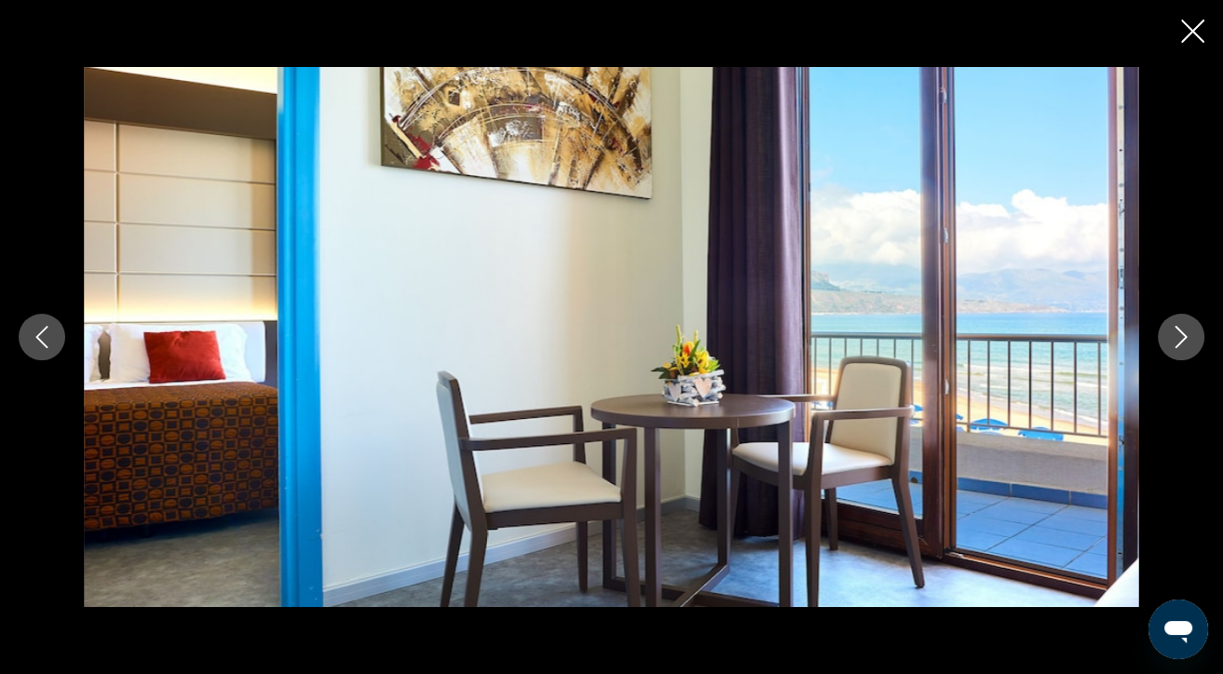
click at [1179, 333] on icon "Next image" at bounding box center [1181, 337] width 22 height 22
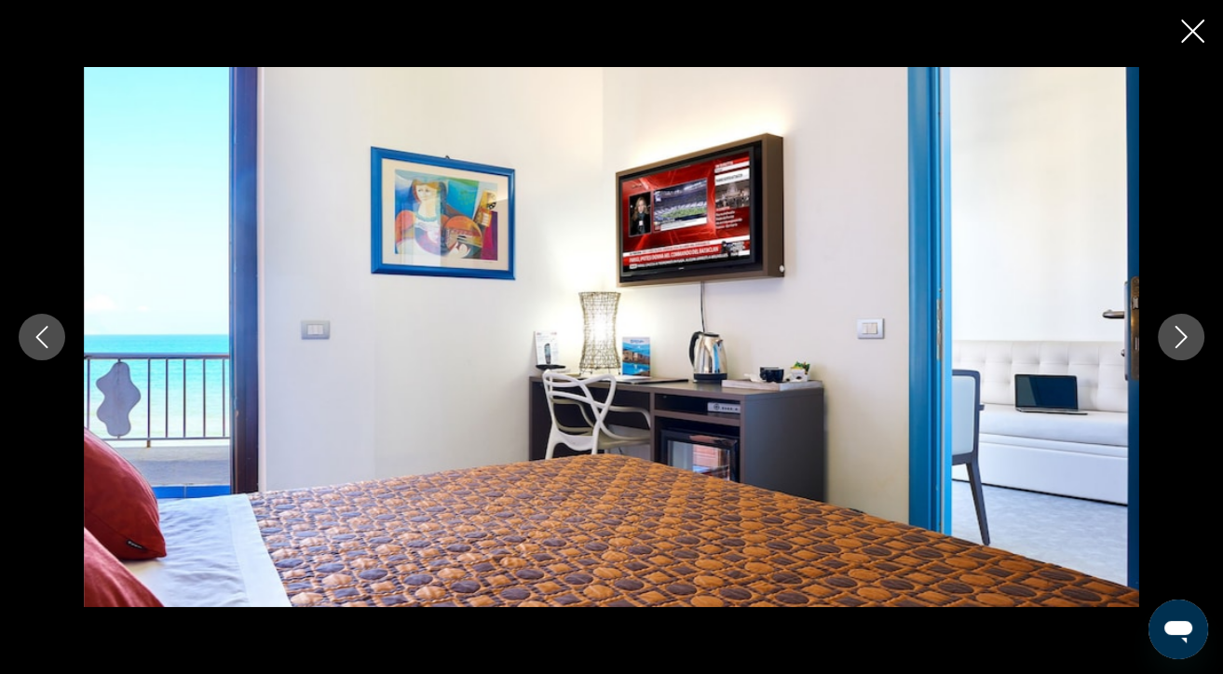
click at [1179, 333] on icon "Next image" at bounding box center [1181, 337] width 22 height 22
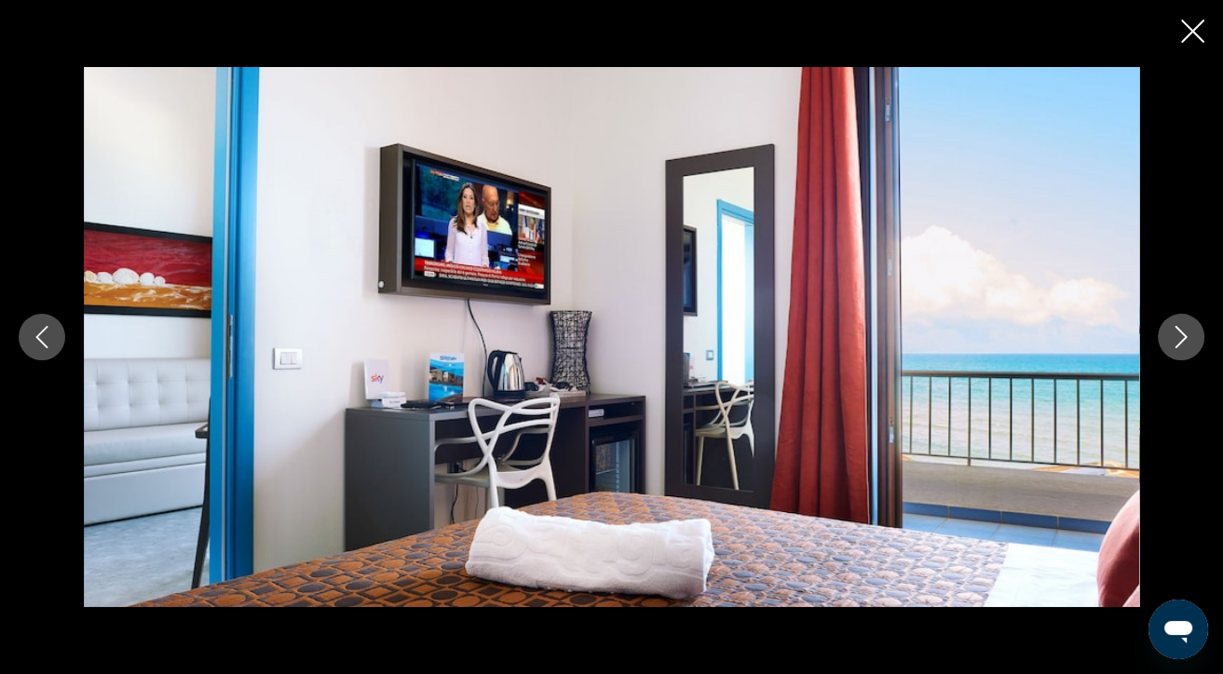
click at [1179, 333] on icon "Next image" at bounding box center [1181, 337] width 22 height 22
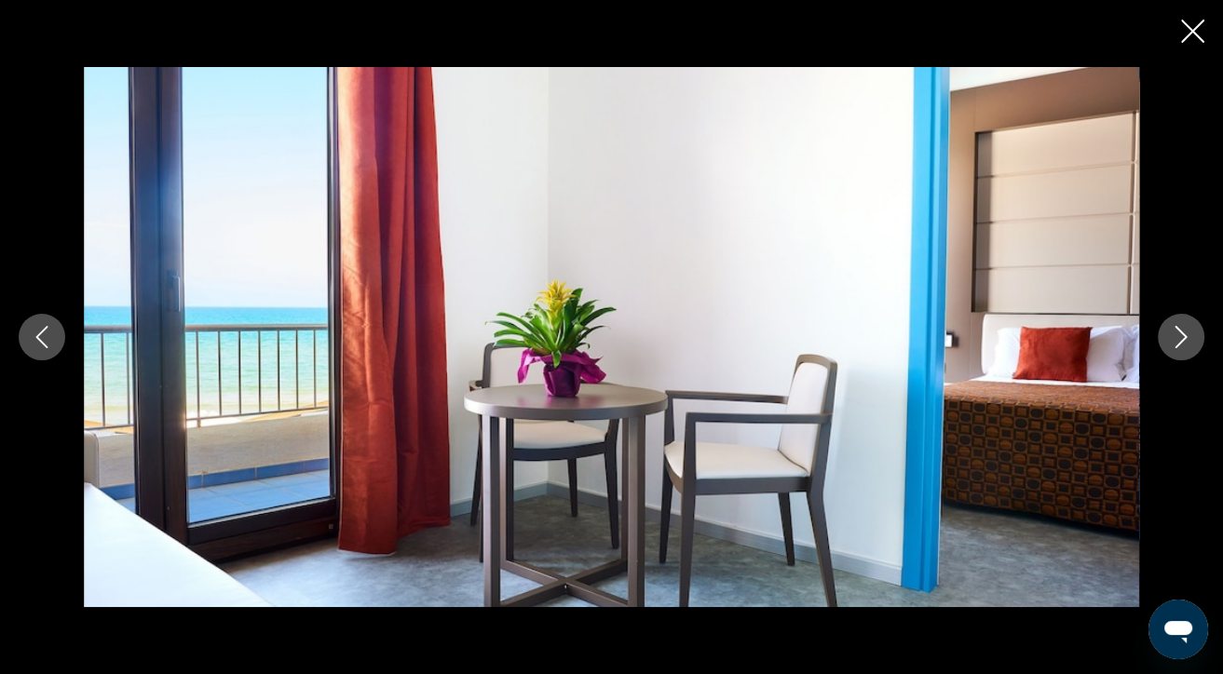
click at [1179, 333] on icon "Next image" at bounding box center [1181, 337] width 22 height 22
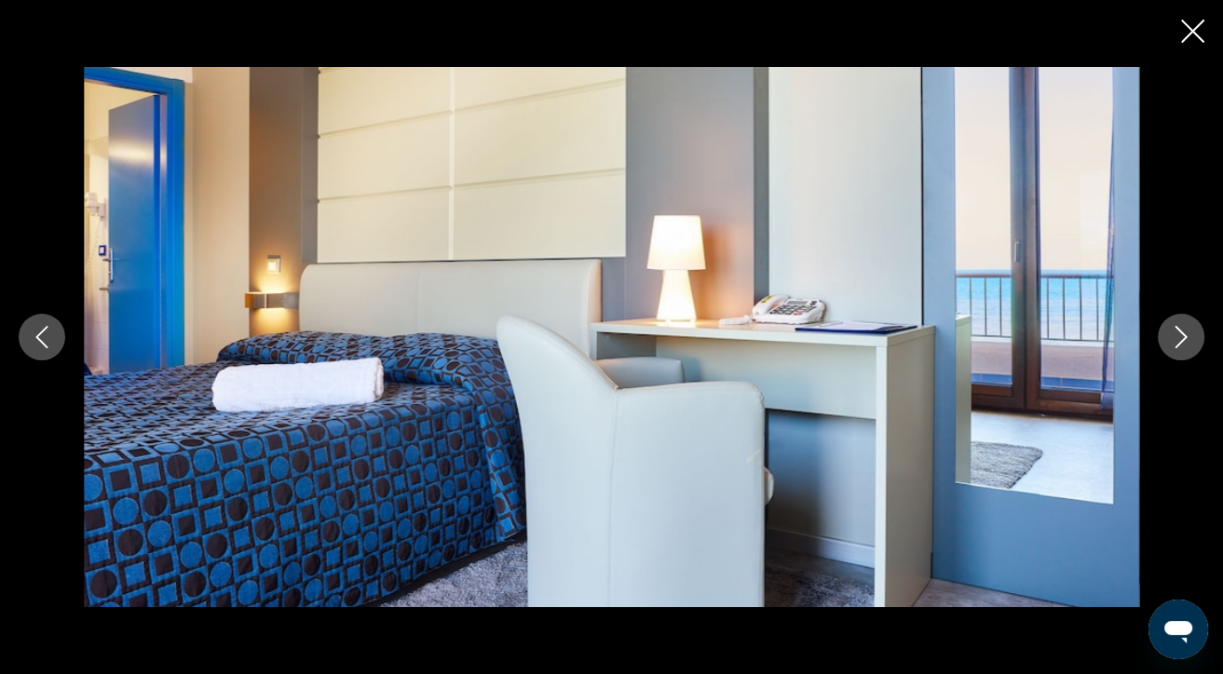
click at [1179, 333] on icon "Next image" at bounding box center [1181, 337] width 22 height 22
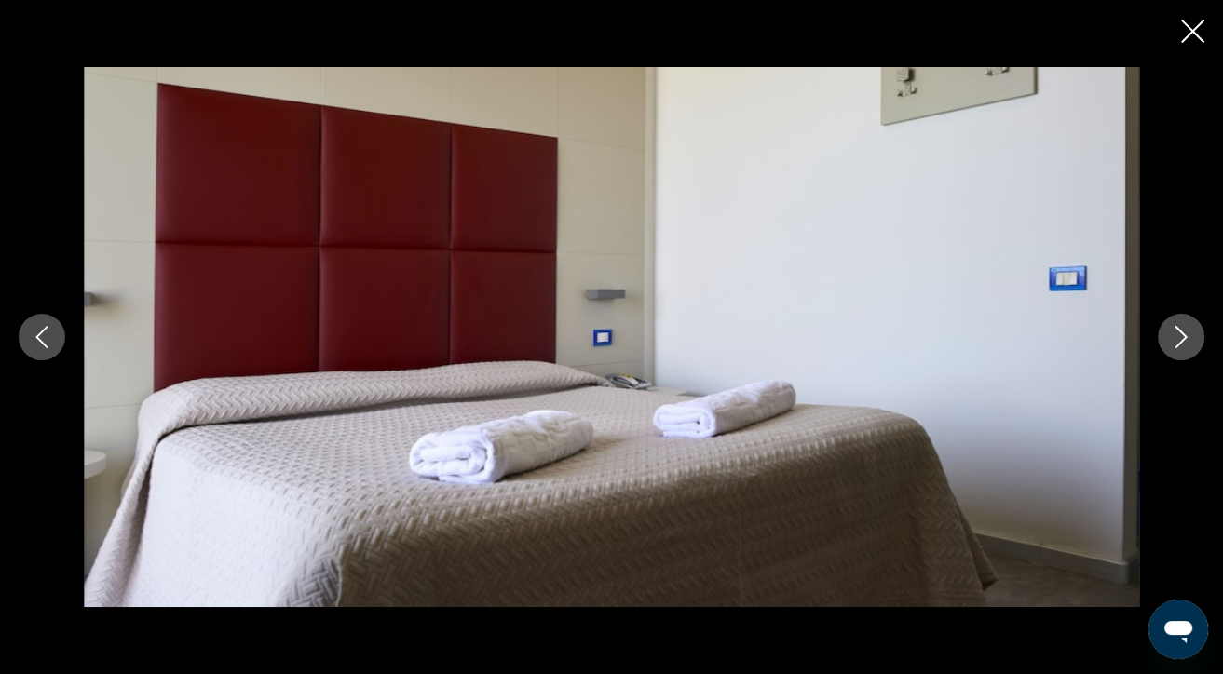
click at [1179, 333] on icon "Next image" at bounding box center [1181, 337] width 22 height 22
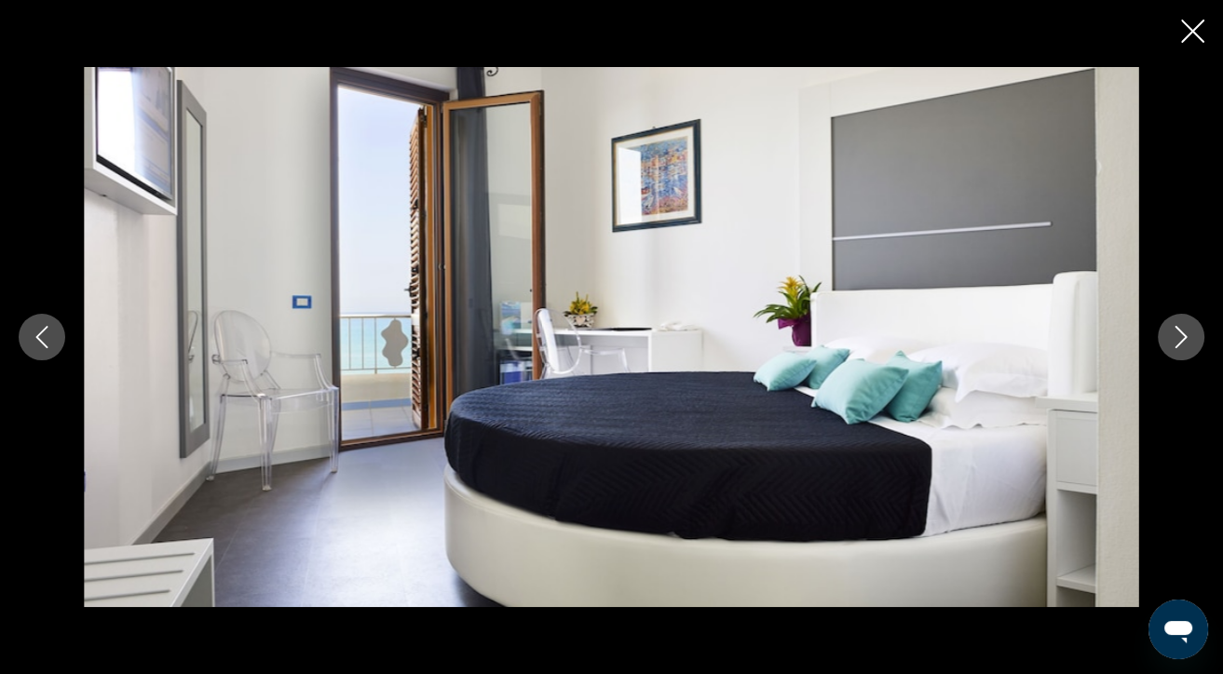
click at [1179, 333] on icon "Next image" at bounding box center [1181, 337] width 22 height 22
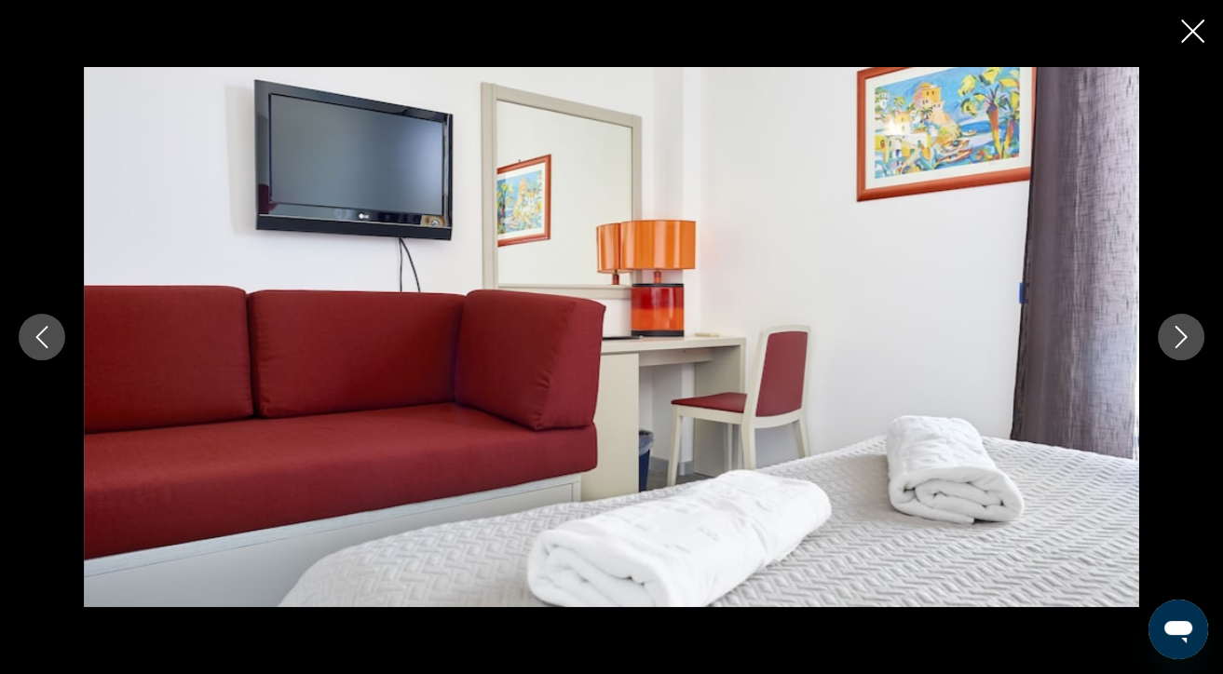
click at [1179, 333] on icon "Next image" at bounding box center [1181, 337] width 22 height 22
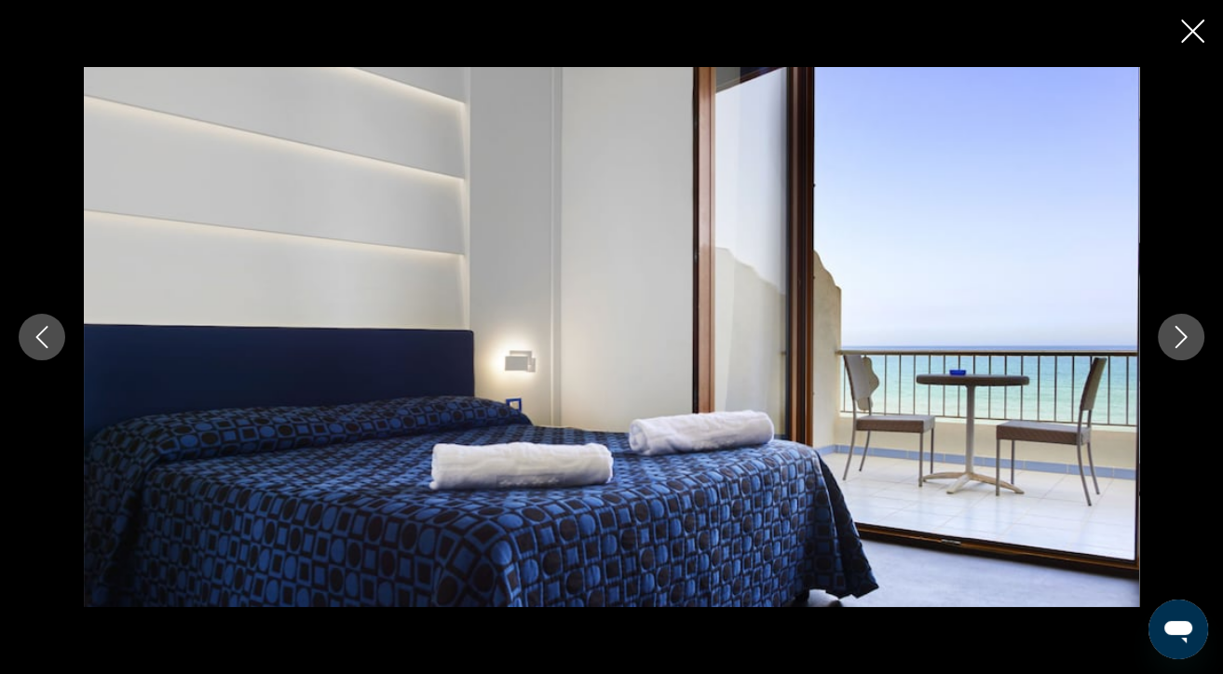
click at [1179, 333] on icon "Next image" at bounding box center [1181, 337] width 22 height 22
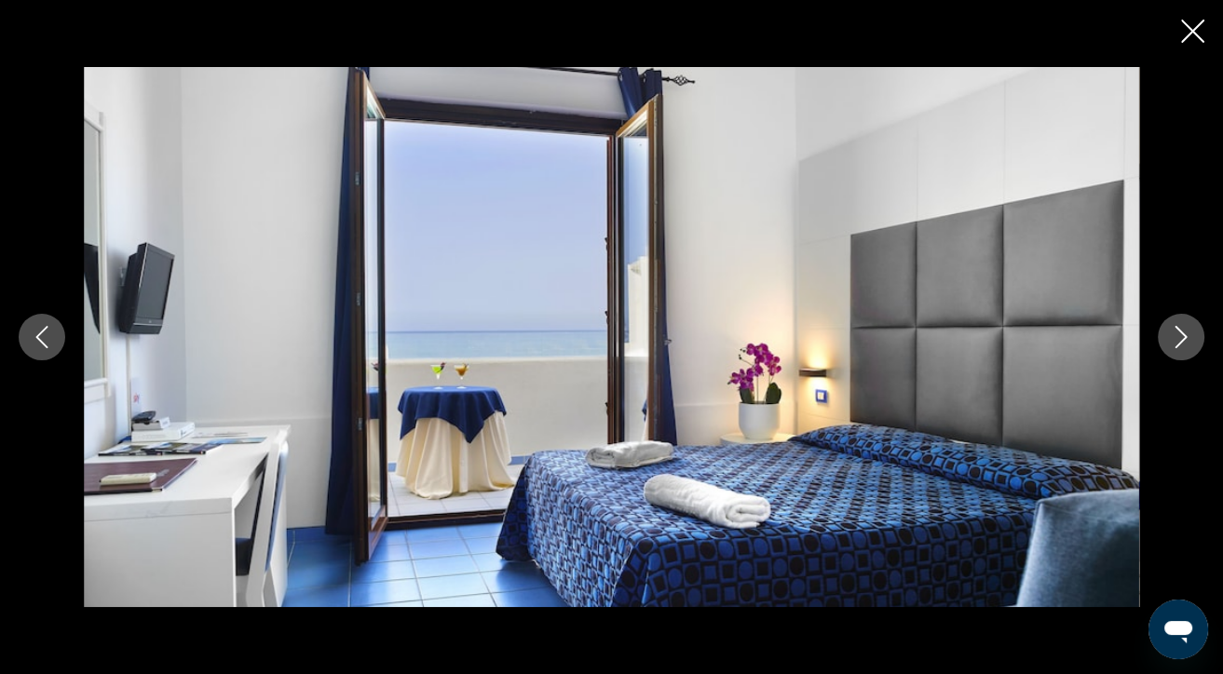
click at [1179, 333] on icon "Next image" at bounding box center [1181, 337] width 22 height 22
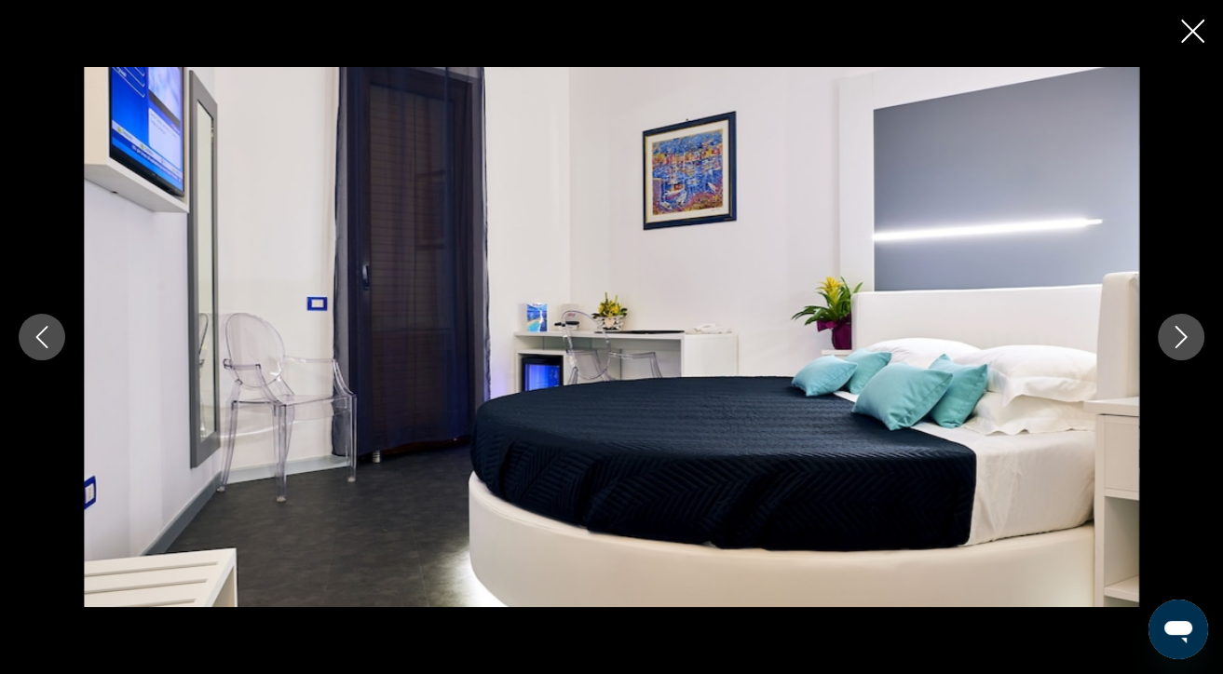
click at [1186, 28] on icon "Close slideshow" at bounding box center [1192, 31] width 23 height 23
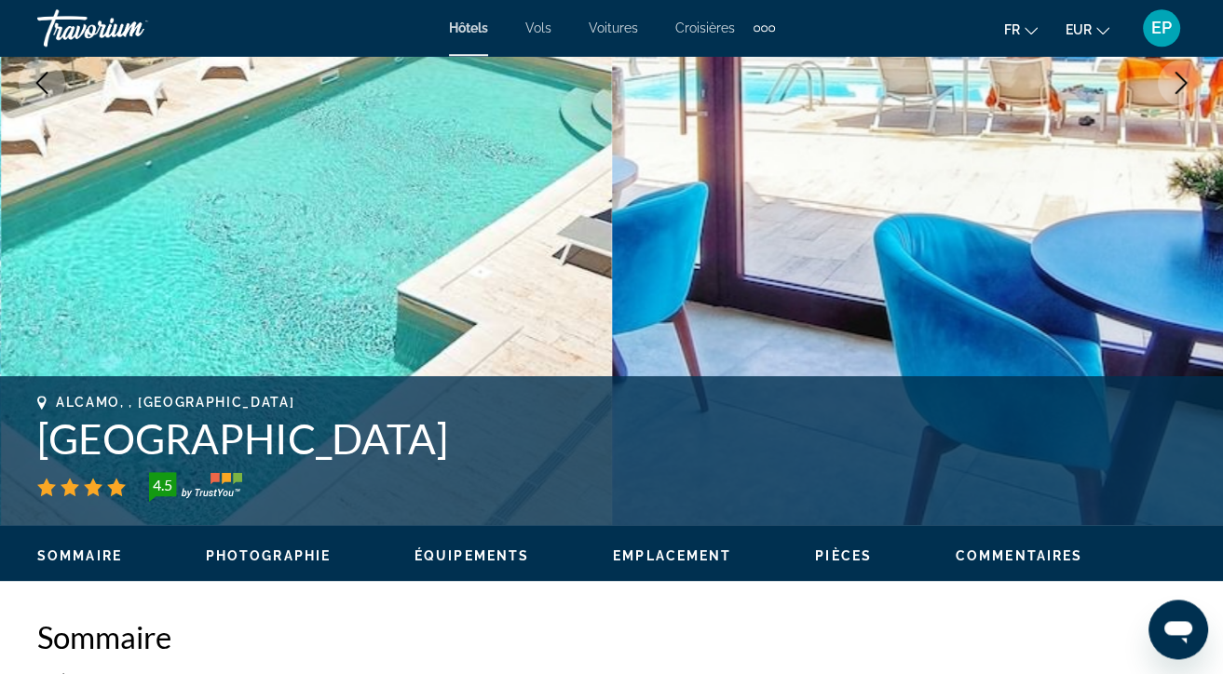
scroll to position [393, 0]
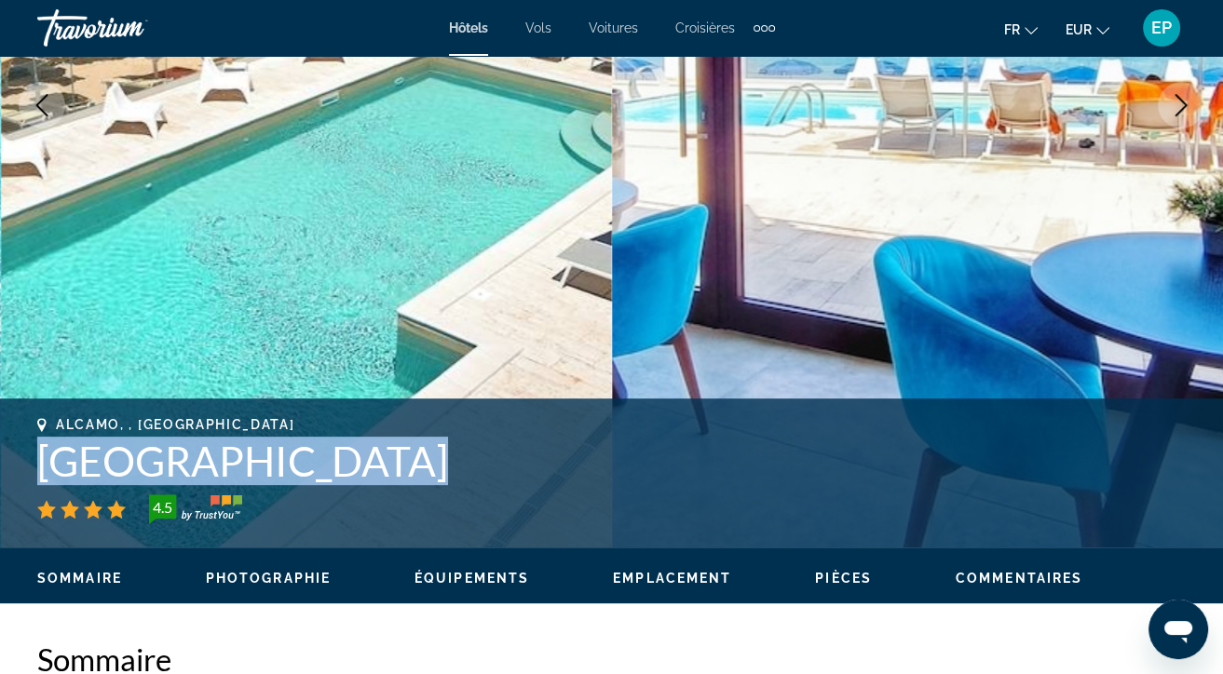
drag, startPoint x: 39, startPoint y: 464, endPoint x: 382, endPoint y: 456, distance: 342.9
click at [382, 456] on h1 "[GEOGRAPHIC_DATA]" at bounding box center [611, 461] width 1149 height 48
copy h1 "[GEOGRAPHIC_DATA]"
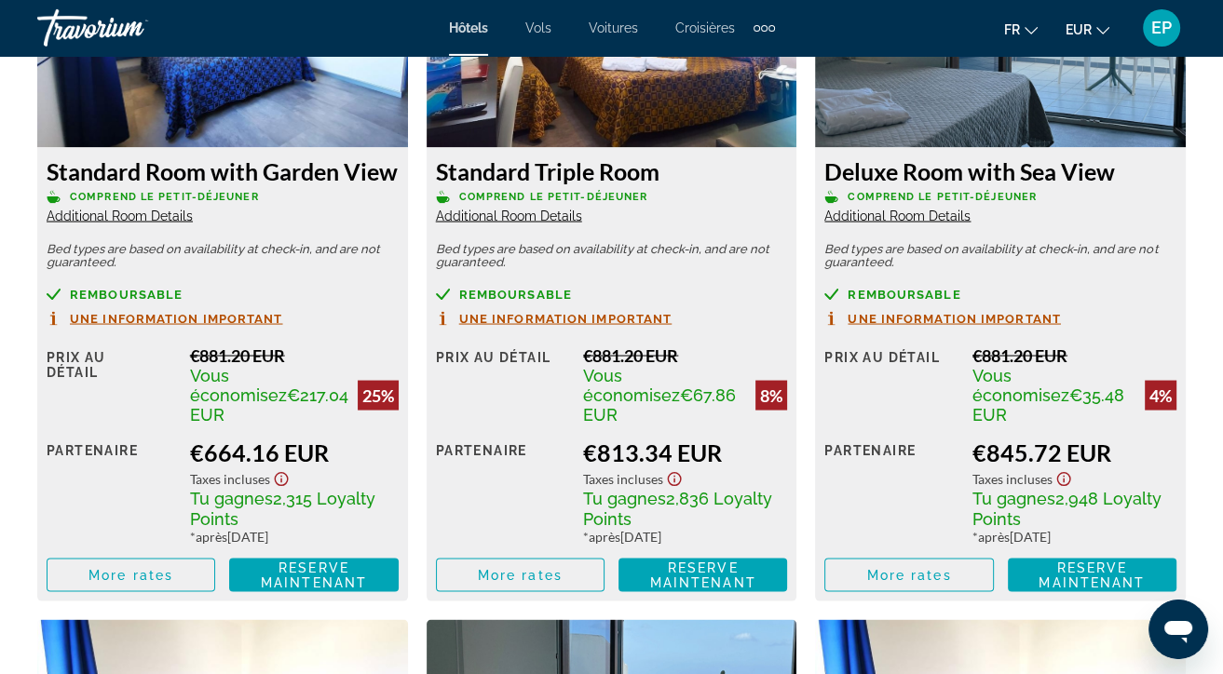
scroll to position [3049, 0]
